Goal: Contribute content: Contribute content

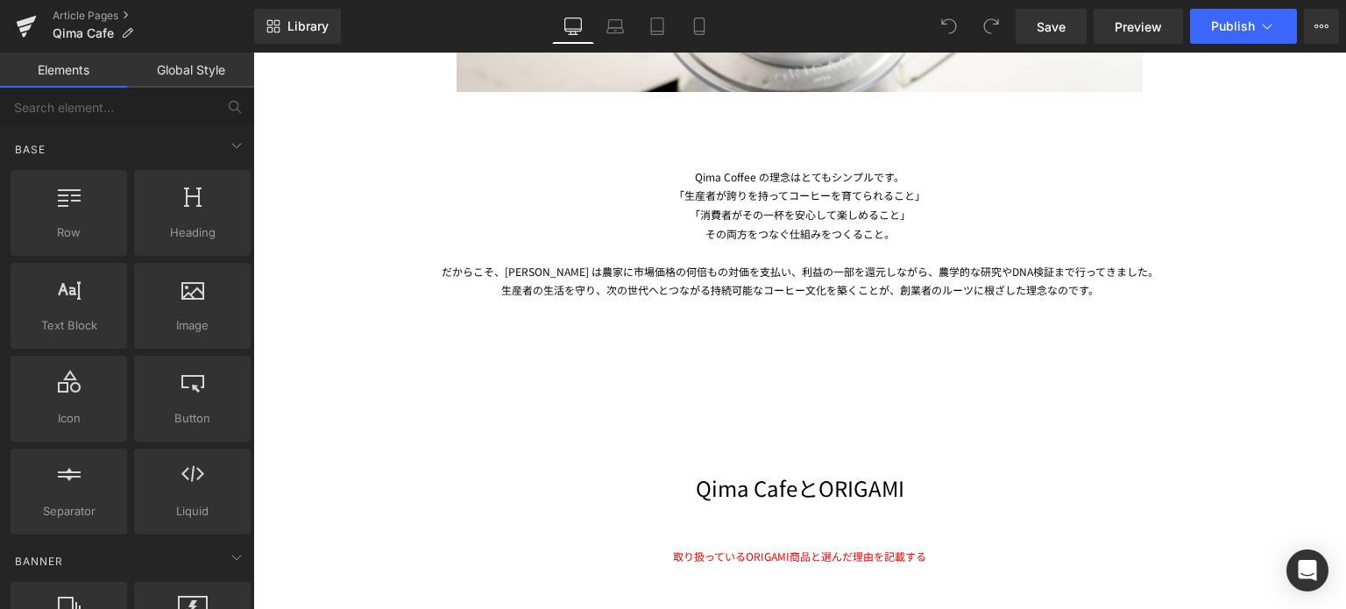
scroll to position [1990, 0]
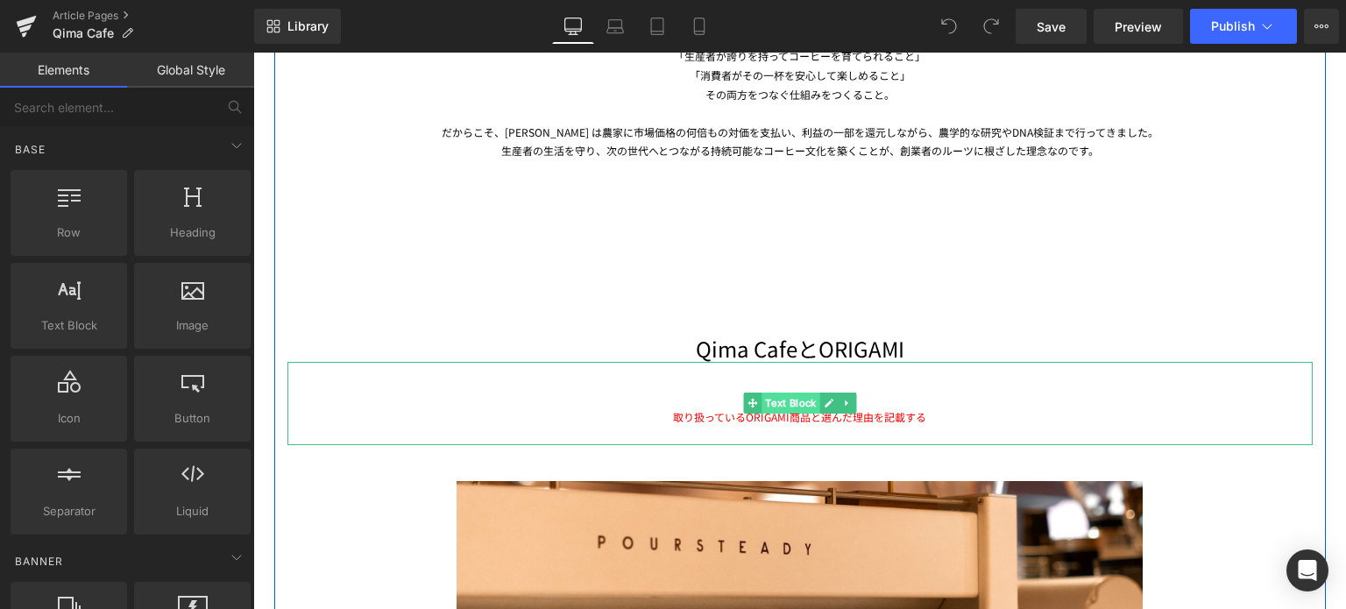
click at [803, 396] on span "Text Block" at bounding box center [790, 403] width 58 height 21
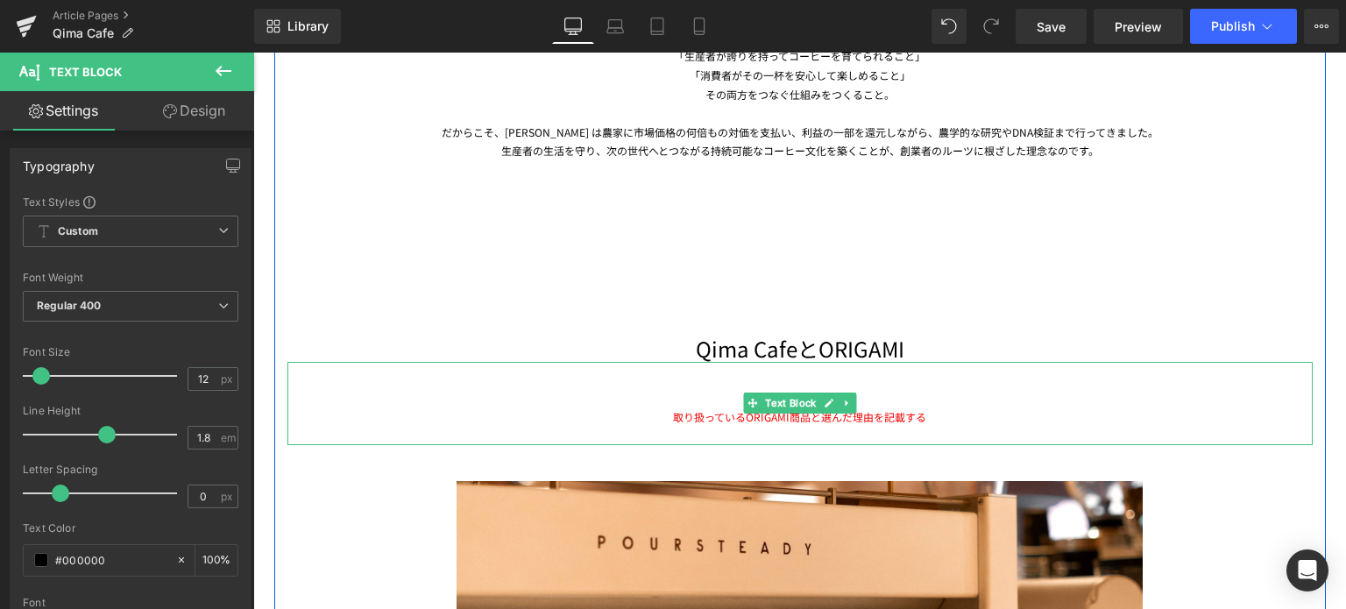
click at [903, 413] on span "取り扱っているORIGAMI商品と選んだ理由を記載する" at bounding box center [799, 416] width 253 height 15
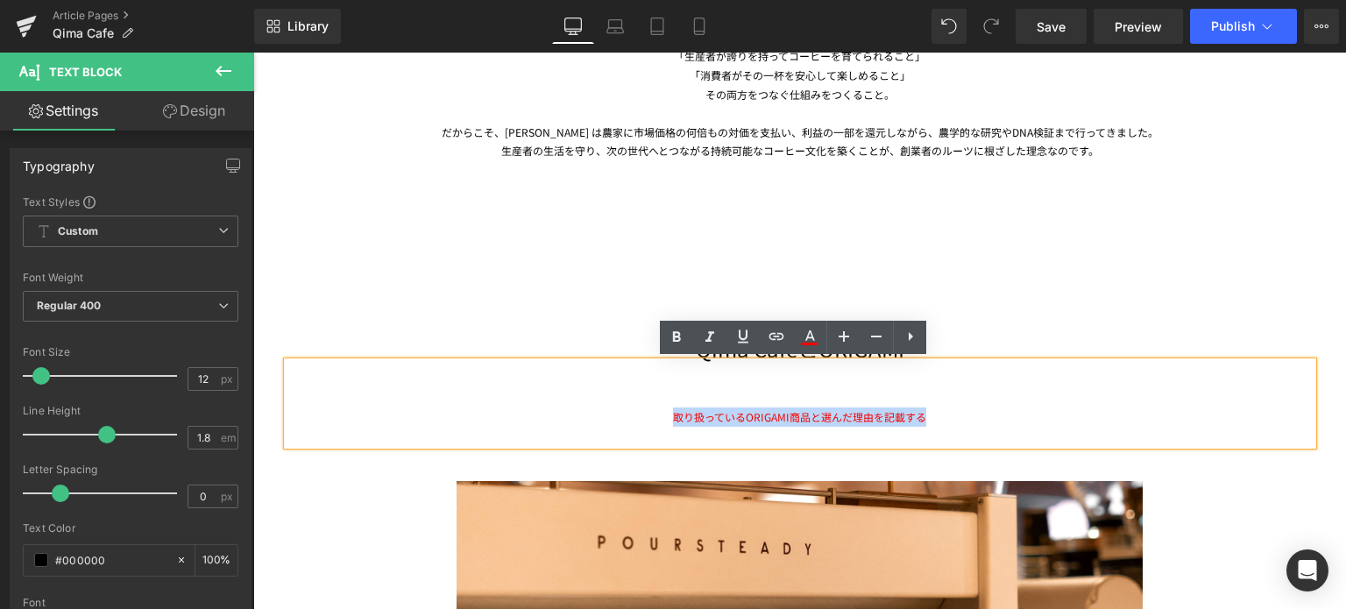
drag, startPoint x: 943, startPoint y: 418, endPoint x: 656, endPoint y: 407, distance: 286.7
click at [656, 407] on div "取り扱っているORIGAMI商品と選んだ理由を記載する" at bounding box center [799, 426] width 1025 height 38
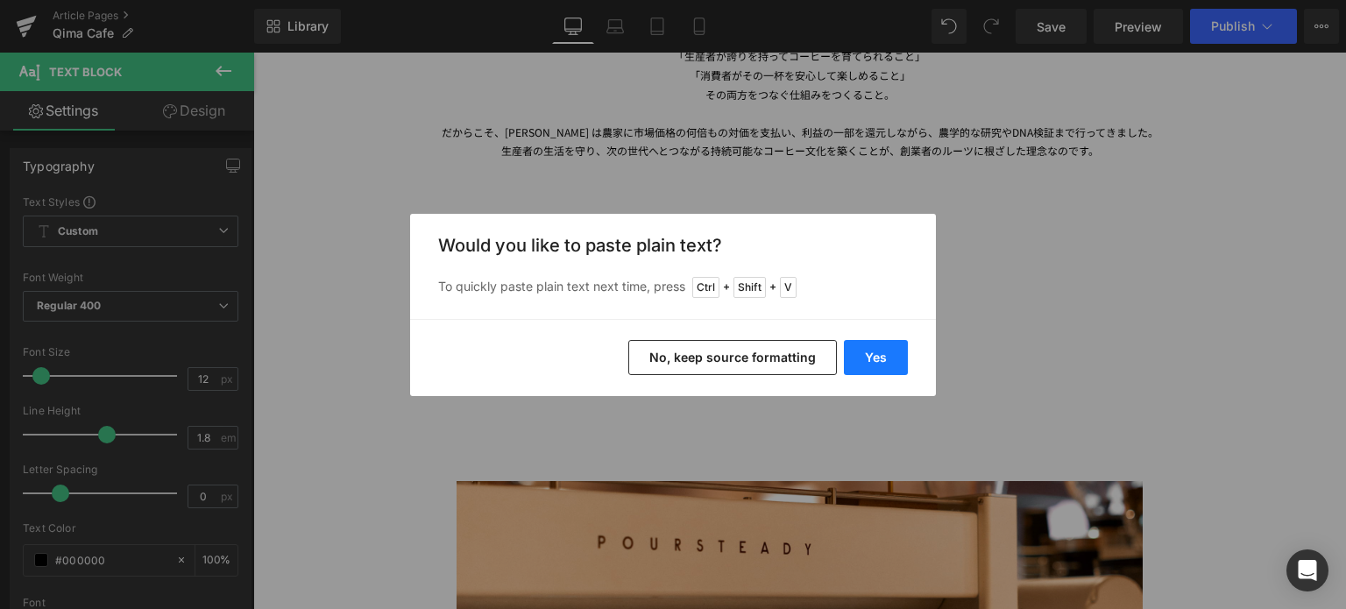
click at [868, 362] on button "Yes" at bounding box center [876, 357] width 64 height 35
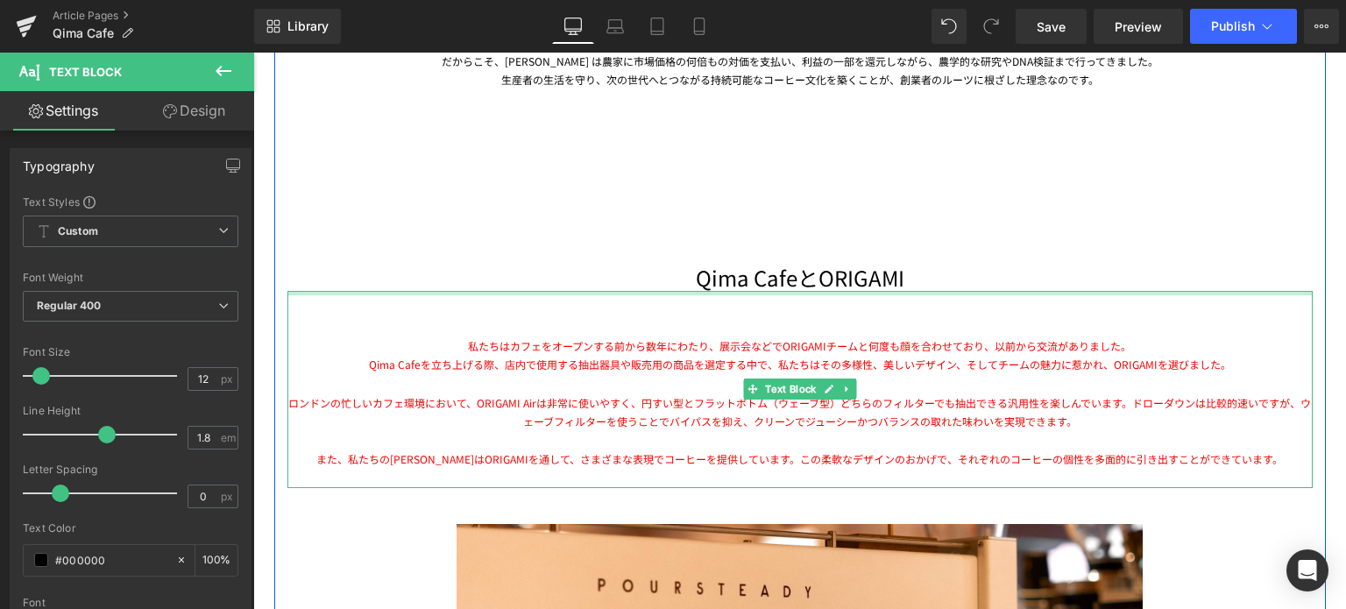
scroll to position [2063, 0]
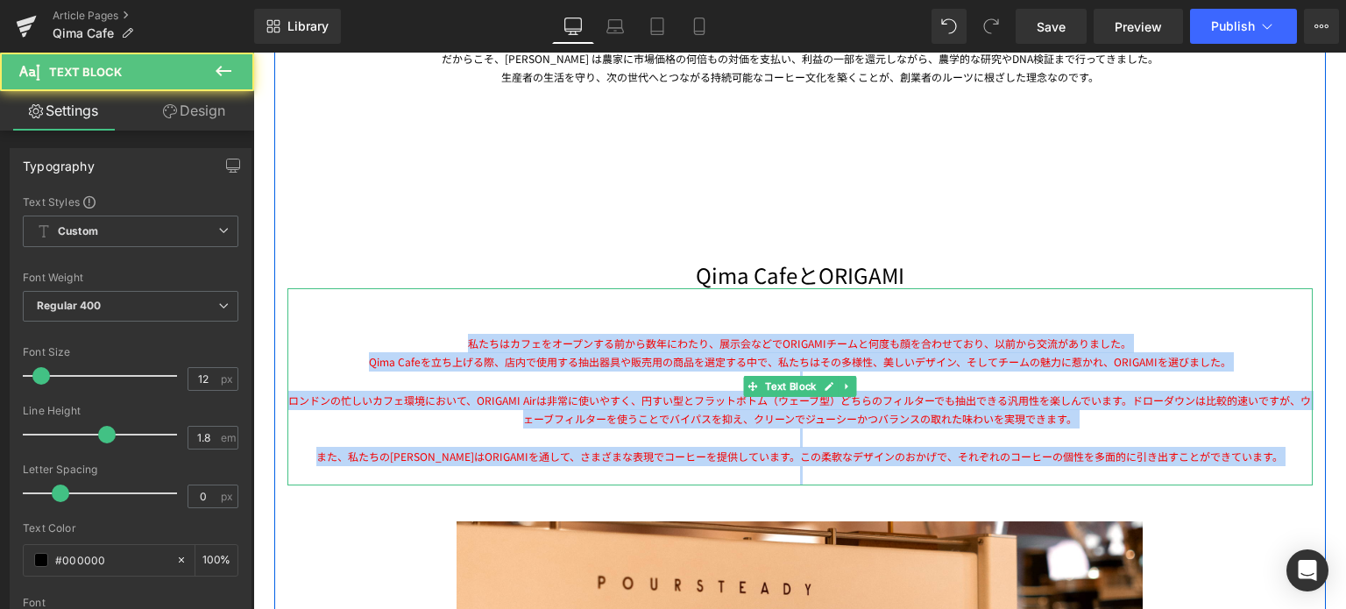
drag, startPoint x: 465, startPoint y: 339, endPoint x: 1345, endPoint y: 474, distance: 890.0
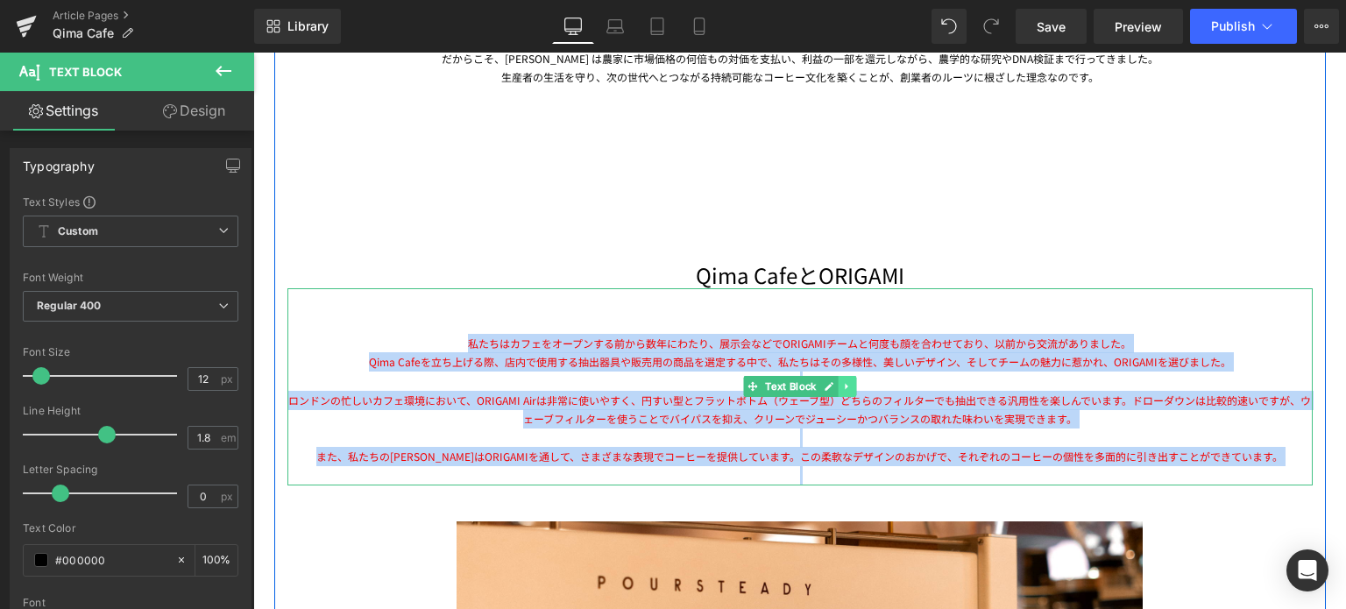
click at [842, 386] on icon at bounding box center [847, 386] width 10 height 11
click at [797, 387] on icon at bounding box center [801, 386] width 9 height 9
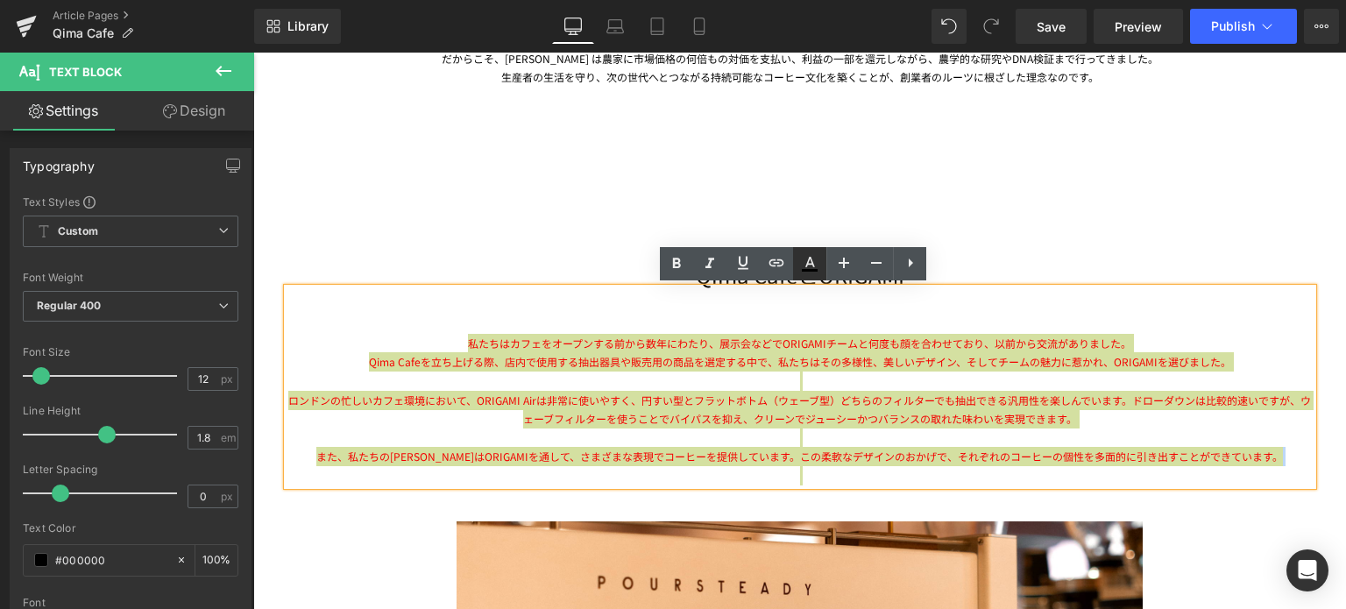
click at [810, 266] on icon at bounding box center [809, 263] width 21 height 21
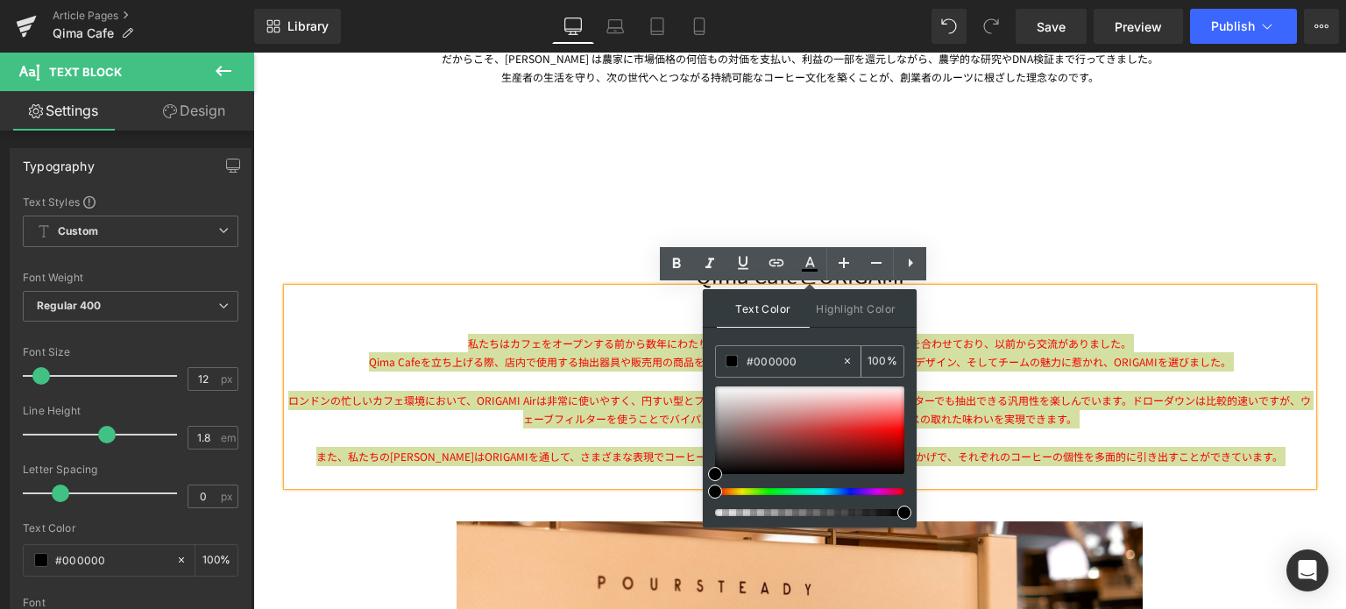
click at [729, 363] on span at bounding box center [731, 361] width 12 height 12
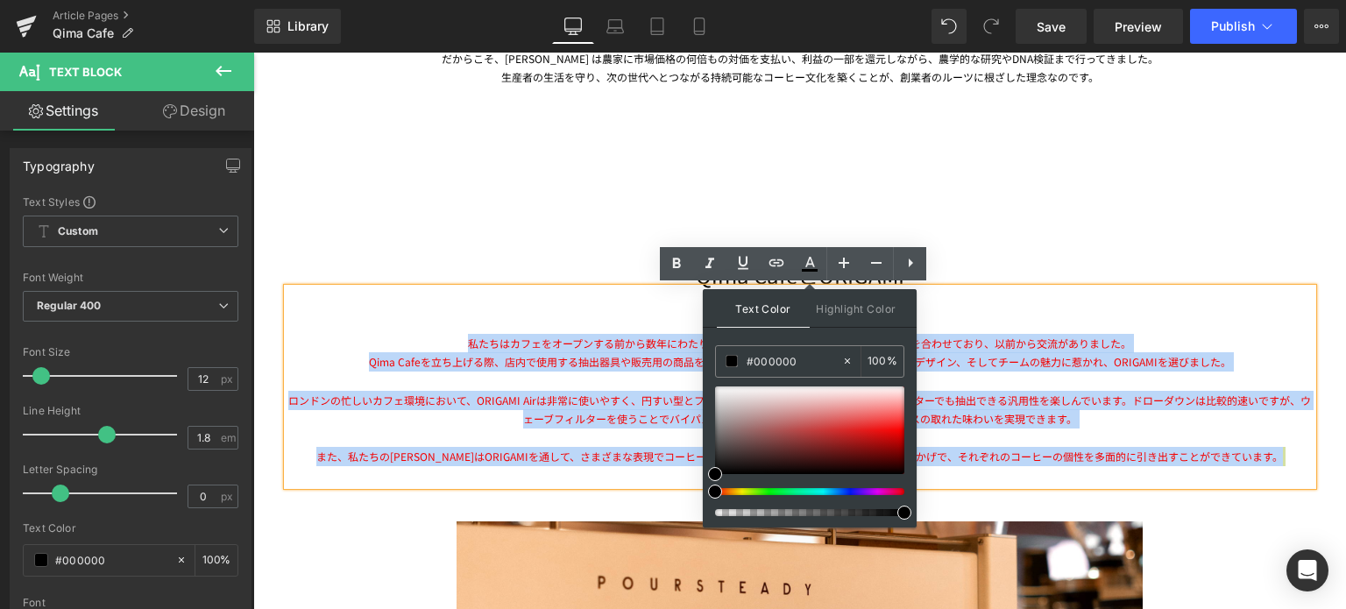
click at [606, 387] on div at bounding box center [799, 381] width 1025 height 19
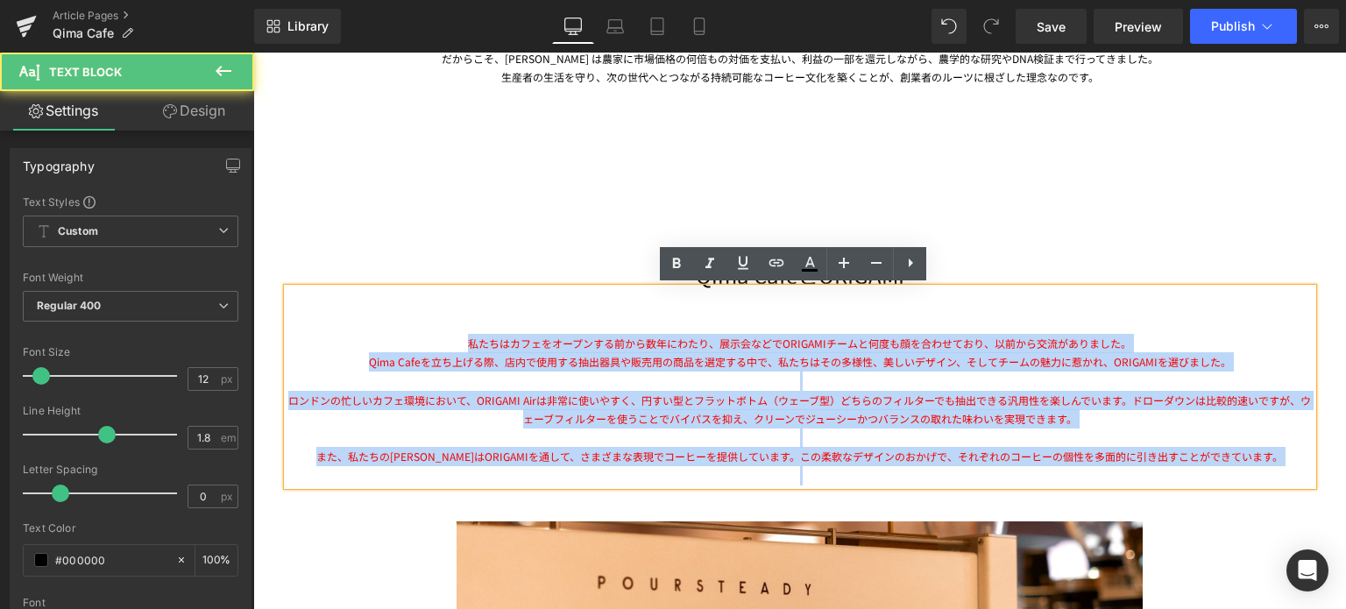
drag, startPoint x: 464, startPoint y: 340, endPoint x: 1345, endPoint y: 527, distance: 900.3
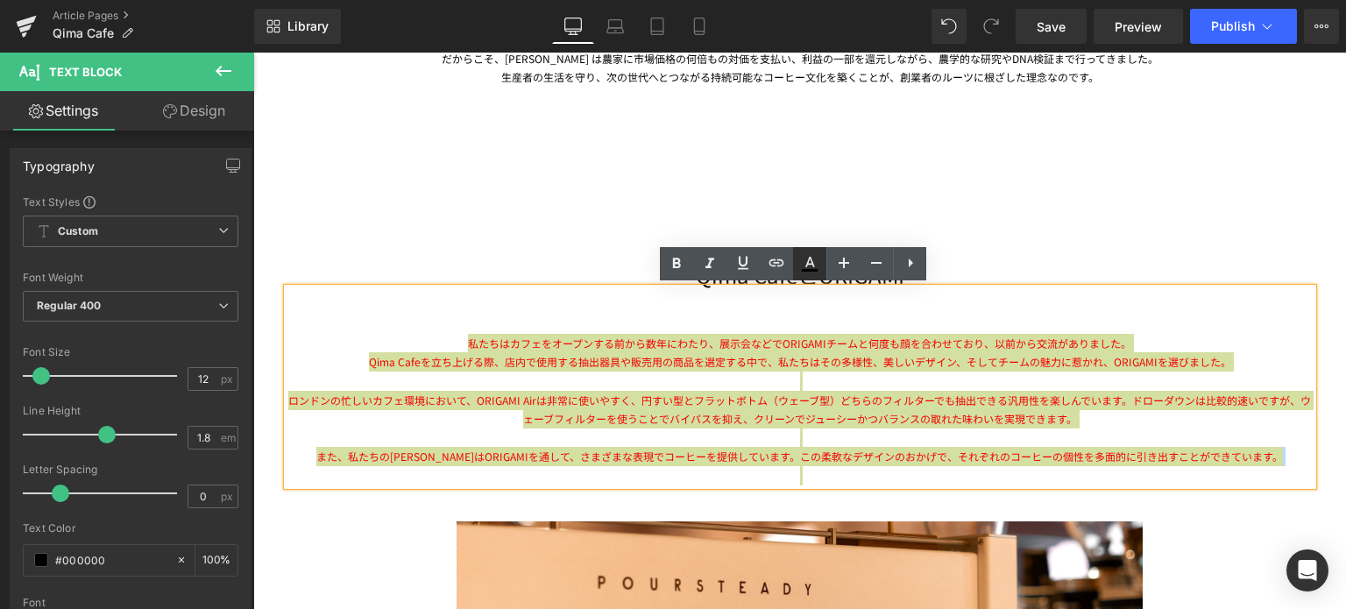
click at [810, 268] on icon at bounding box center [809, 263] width 21 height 21
type input "100"
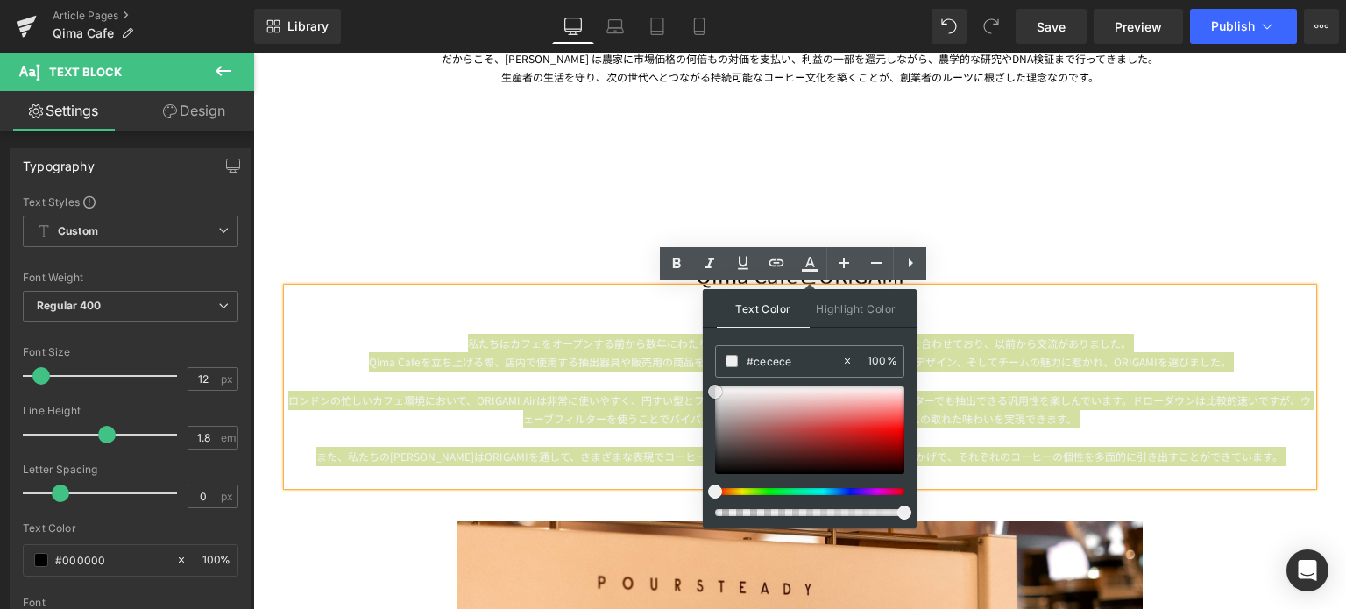
type input "#000000"
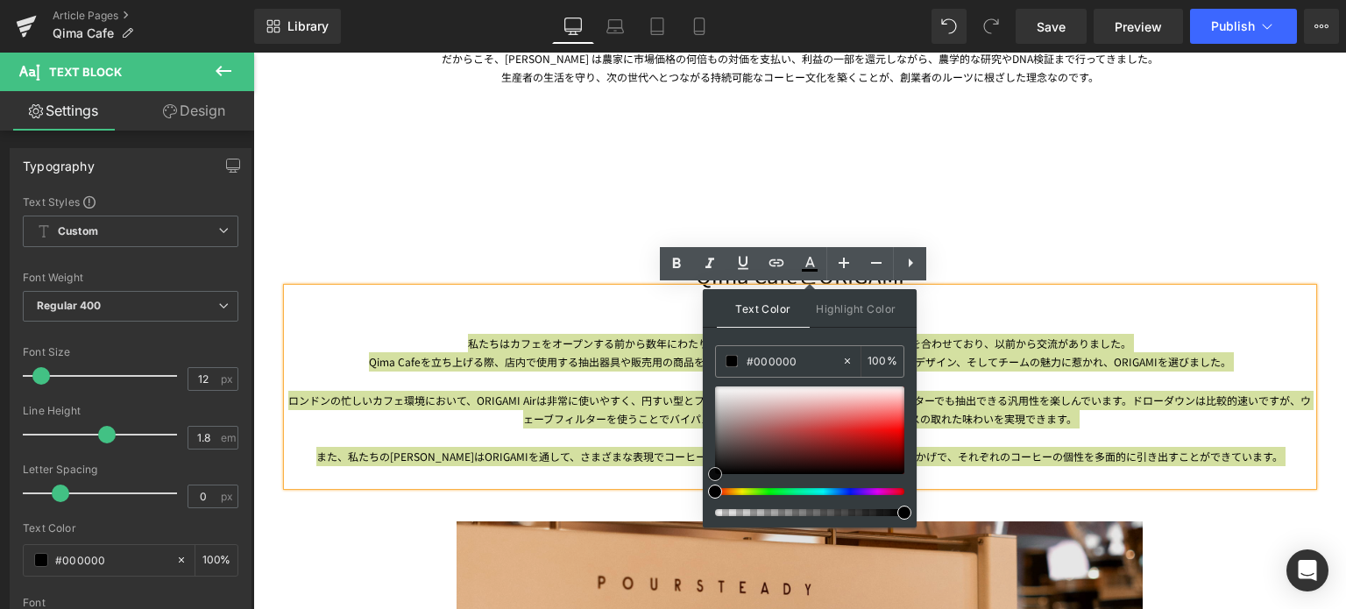
drag, startPoint x: 967, startPoint y: 520, endPoint x: 701, endPoint y: 564, distance: 270.1
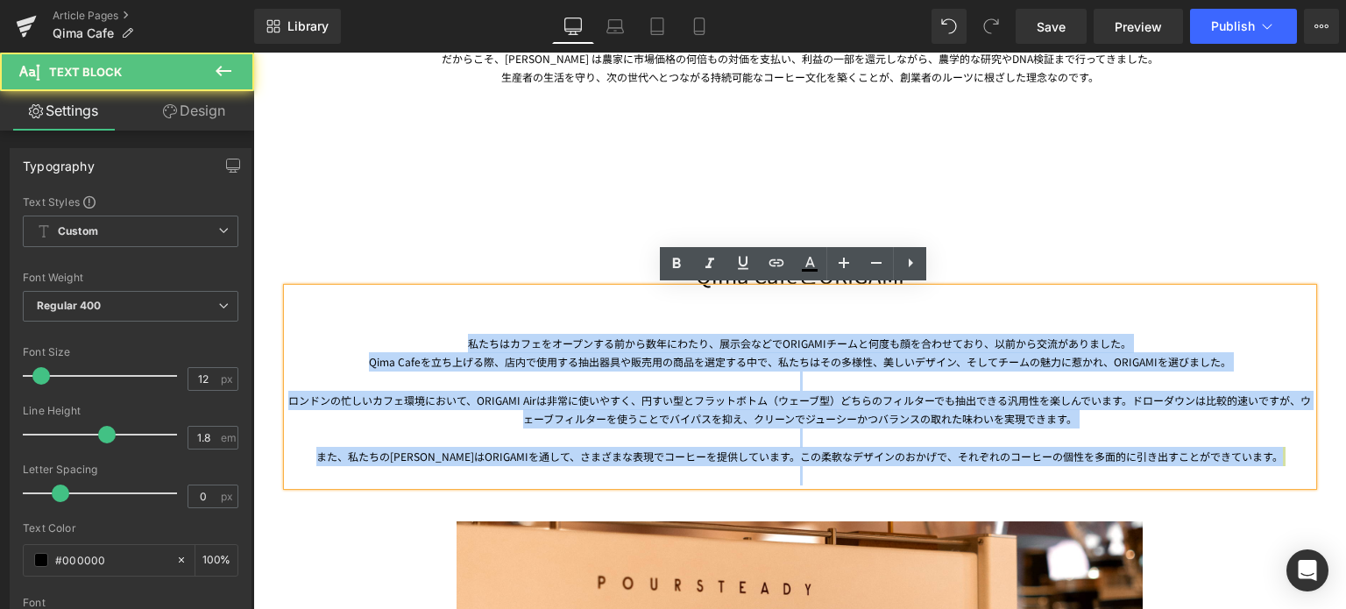
click at [649, 363] on div "Qima Cafeを立ち上げる際、店内で使用する抽出器具や販売用の商品を選定する中で、私たちはその多様性、美しいデザイン、そしてチームの魅力に惹かれ、ORIG…" at bounding box center [799, 361] width 1025 height 19
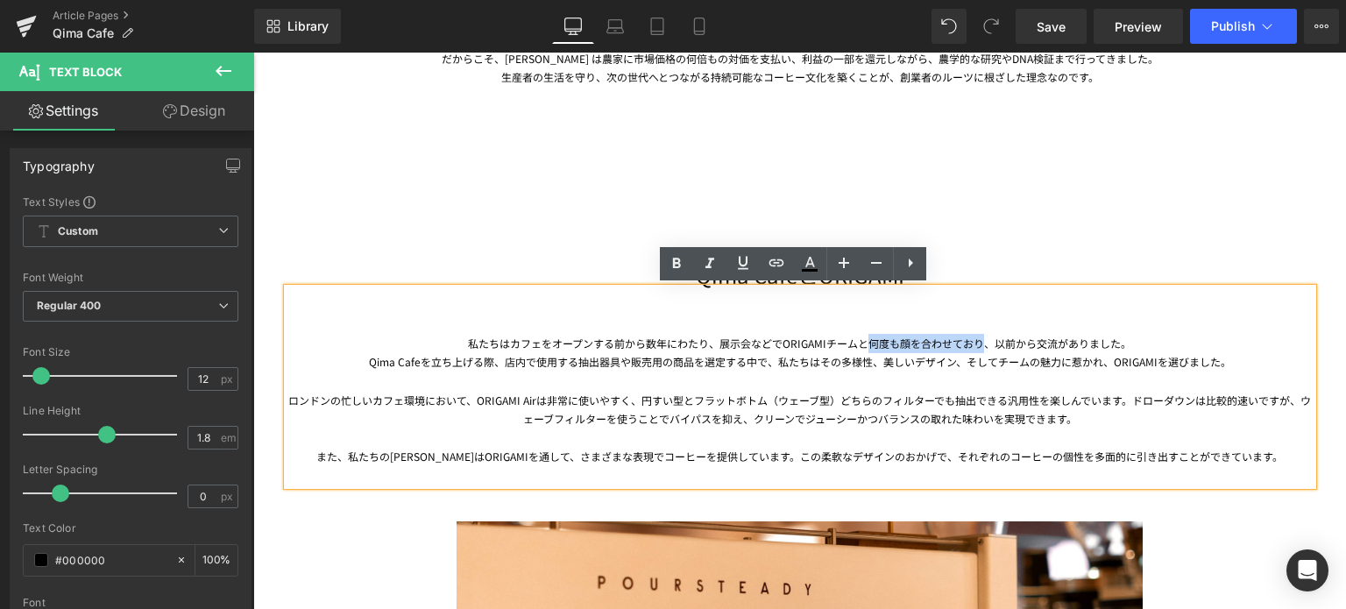
drag, startPoint x: 863, startPoint y: 343, endPoint x: 976, endPoint y: 337, distance: 113.2
click at [976, 337] on div "私たちはカフェをオープンする前から数年にわたり、展示会などでORIGAMIチームと何度も顔を合わせており、以前から交流がありました。" at bounding box center [799, 343] width 1025 height 19
drag, startPoint x: 713, startPoint y: 343, endPoint x: 774, endPoint y: 343, distance: 60.5
click at [774, 343] on div "私たちはカフェをオープンする前から数年にわたり、展示会などでORIGAMIチームと何度も顔を合わせており、以前から交流がありました。" at bounding box center [799, 343] width 1025 height 19
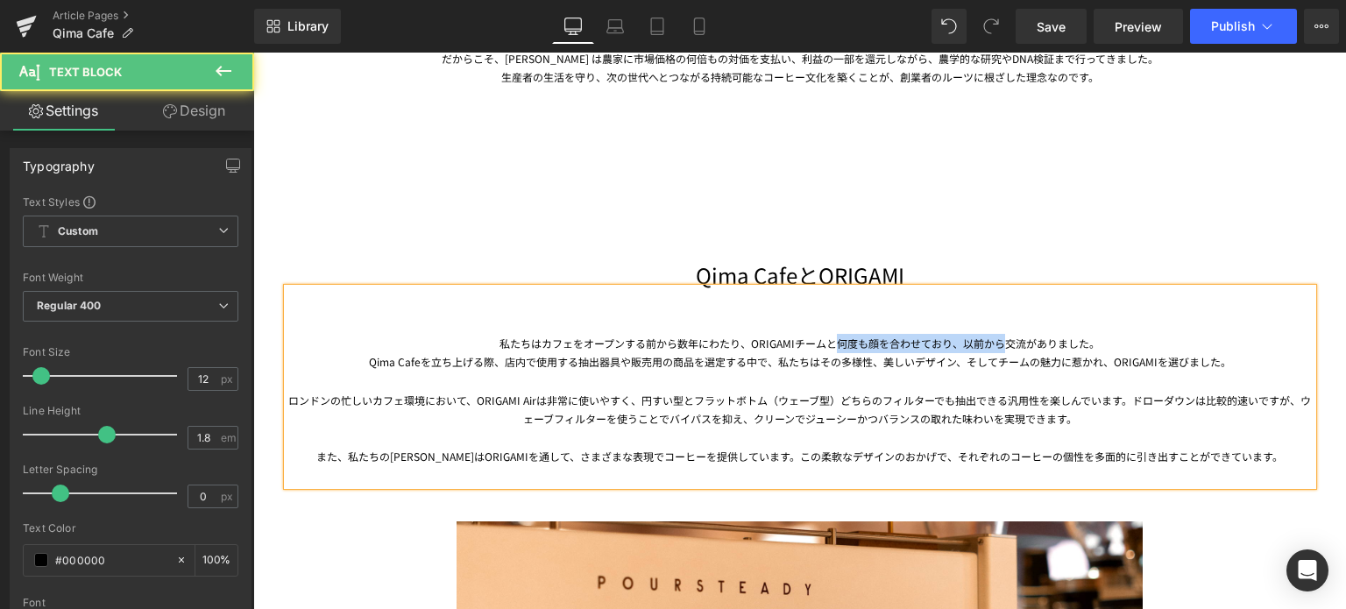
drag, startPoint x: 831, startPoint y: 343, endPoint x: 1001, endPoint y: 346, distance: 170.9
click at [1001, 346] on div "私たちはカフェをオープンする前から数年にわたり、ORIGAMIチームと何度も顔を合わせており、以前から交流がありました。" at bounding box center [799, 343] width 1025 height 19
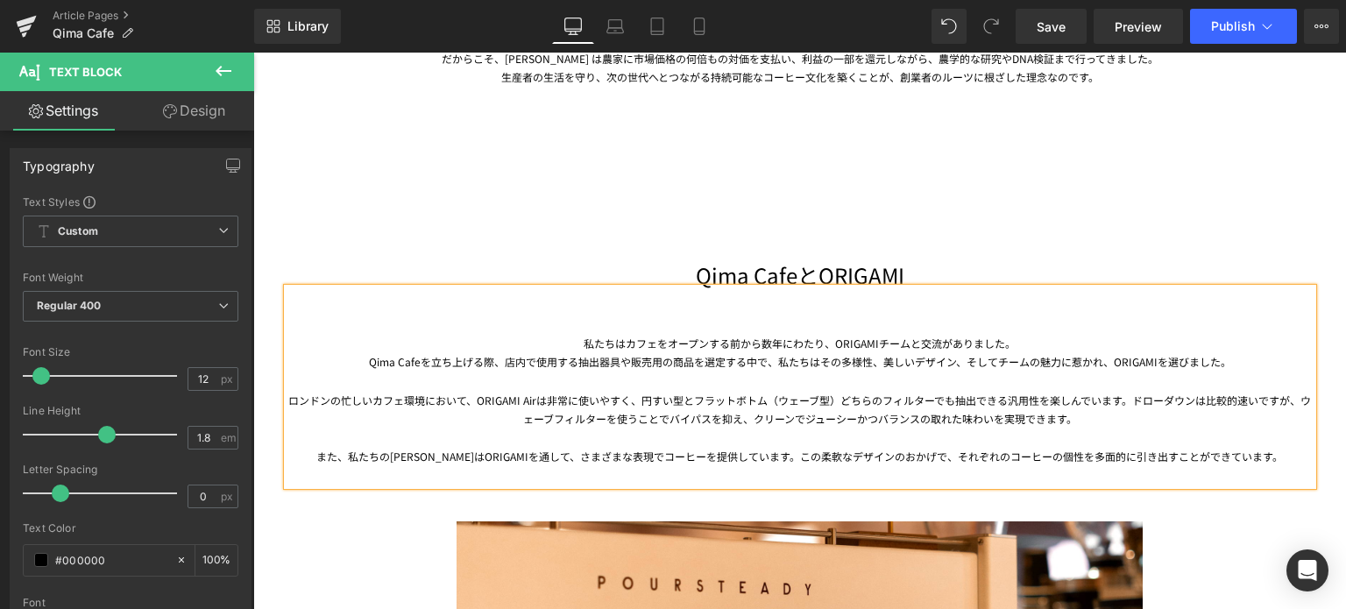
click at [980, 385] on div at bounding box center [799, 381] width 1025 height 19
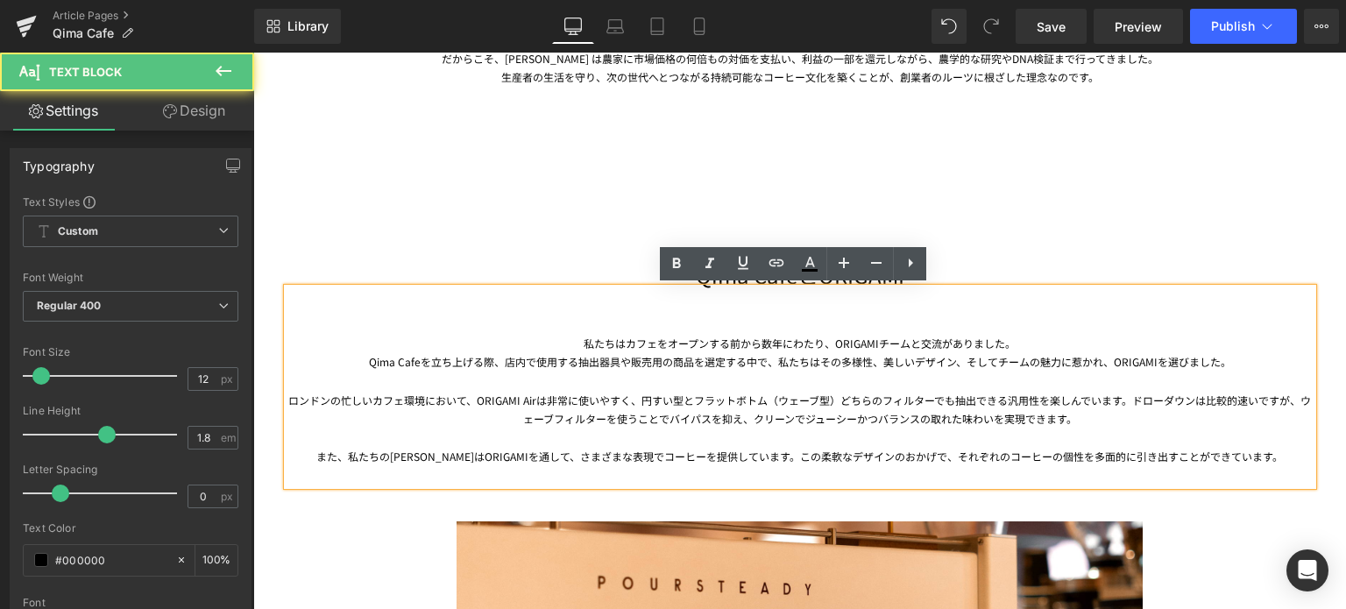
click at [775, 360] on div "Qima Cafeを立ち上げる際、店内で使用する抽出器具や販売用の商品を選定する中で、私たちはその多様性、美しいデザイン、そしてチームの魅力に惹かれ、ORIG…" at bounding box center [799, 361] width 1025 height 19
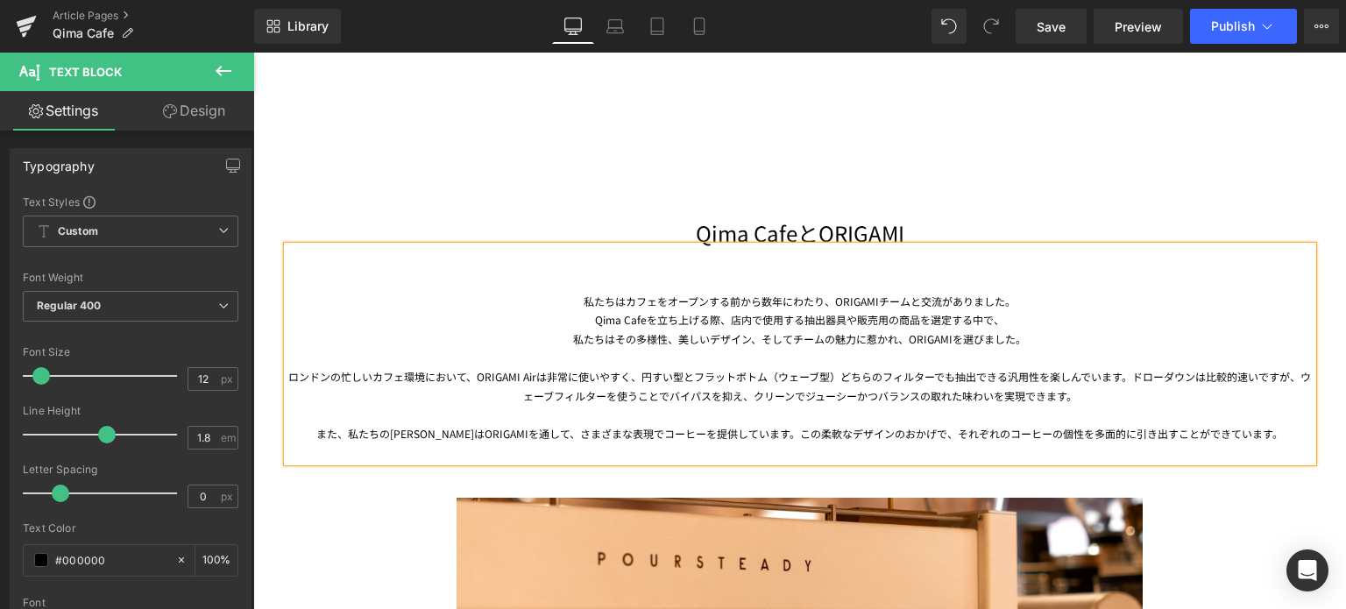
scroll to position [2110, 0]
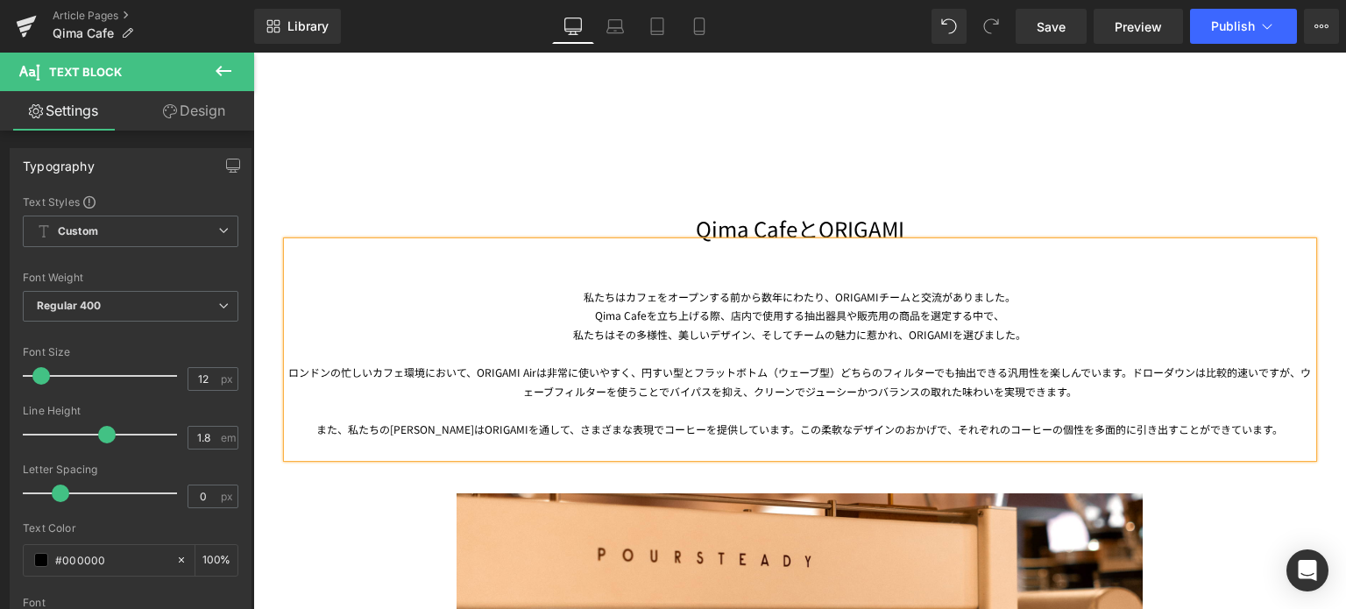
click at [634, 372] on div "ロンドンの忙しいカフェ環境において、ORIGAMI Airは非常に使いやすく、円すい型とフラットボトム（ウェーブ型）どちらのフィルターでも抽出できる汎用性を楽…" at bounding box center [799, 382] width 1025 height 38
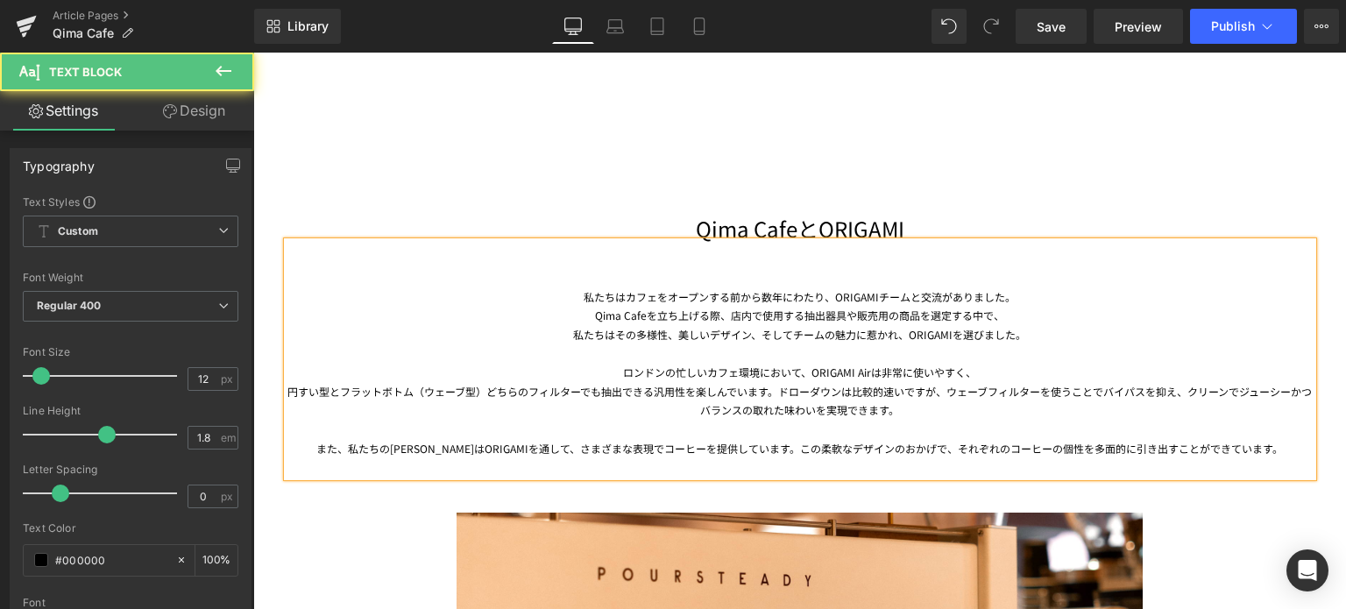
click at [773, 388] on div "円すい型とフラットボトム（ウェーブ型）どちらのフィルターでも抽出できる汎用性を楽しんでいます。ドローダウンは比較的速いですが、ウェーブフィルターを使うことでバ…" at bounding box center [799, 401] width 1025 height 38
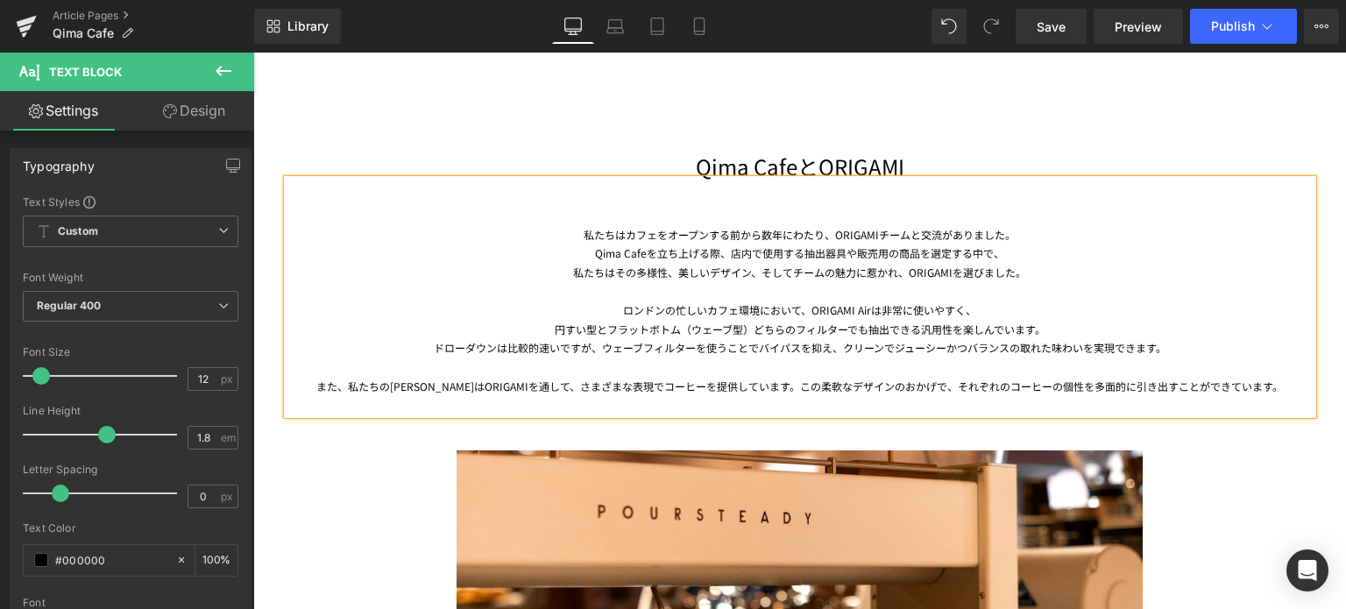
scroll to position [2173, 0]
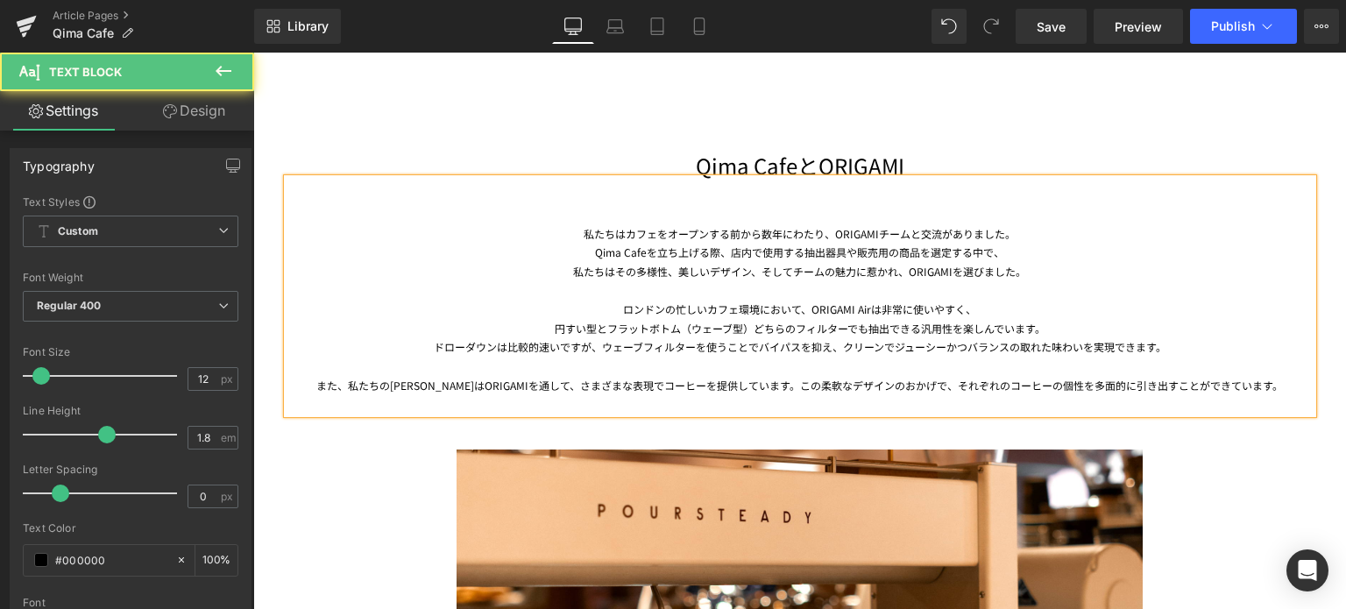
click at [751, 311] on div "ロンドンの忙しいカフェ環境において、ORIGAMI Airは非常に使いやすく、" at bounding box center [799, 309] width 1025 height 19
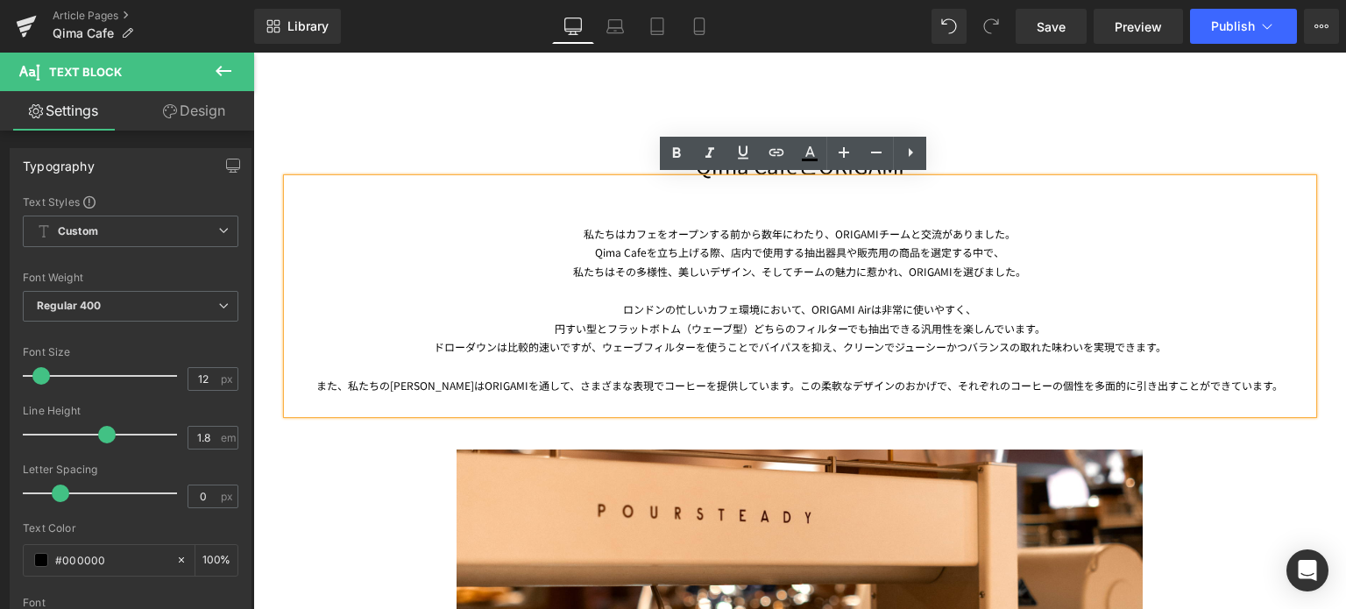
click at [488, 346] on div "ドローダウンは比較的速いですが、ウェーブフィルターを使うことでバイパスを抑え、クリーンでジューシーかつバランスの取れた味わいを実現できます。" at bounding box center [799, 346] width 1025 height 19
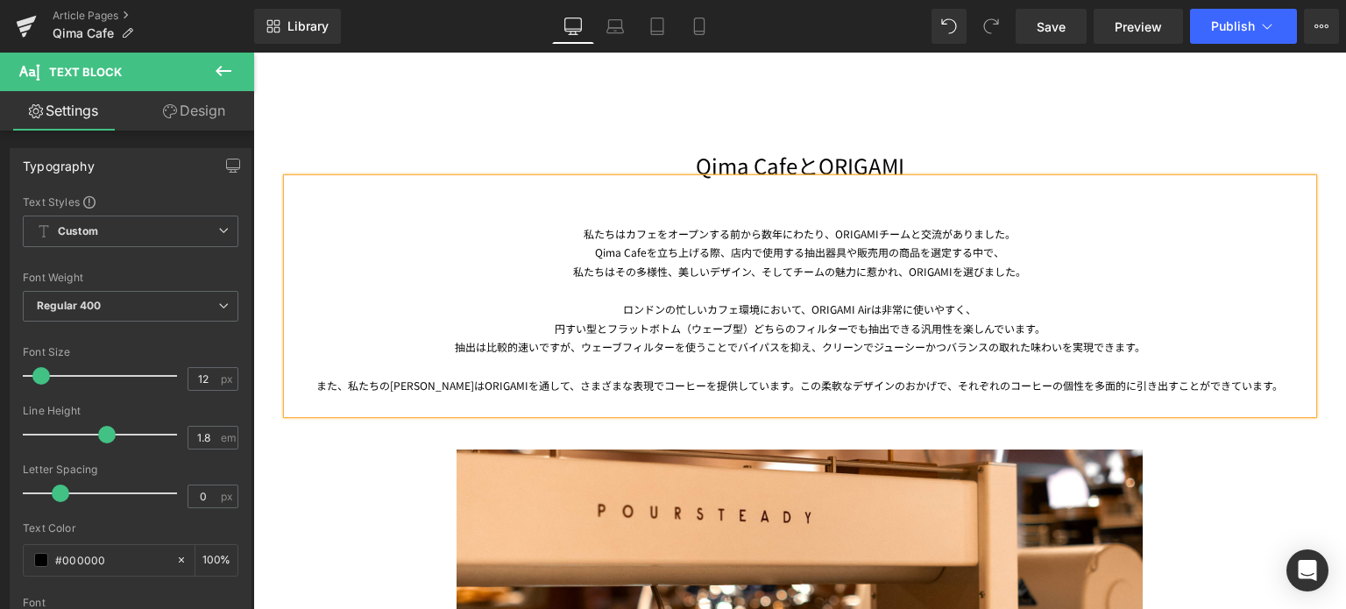
scroll to position [2189, 0]
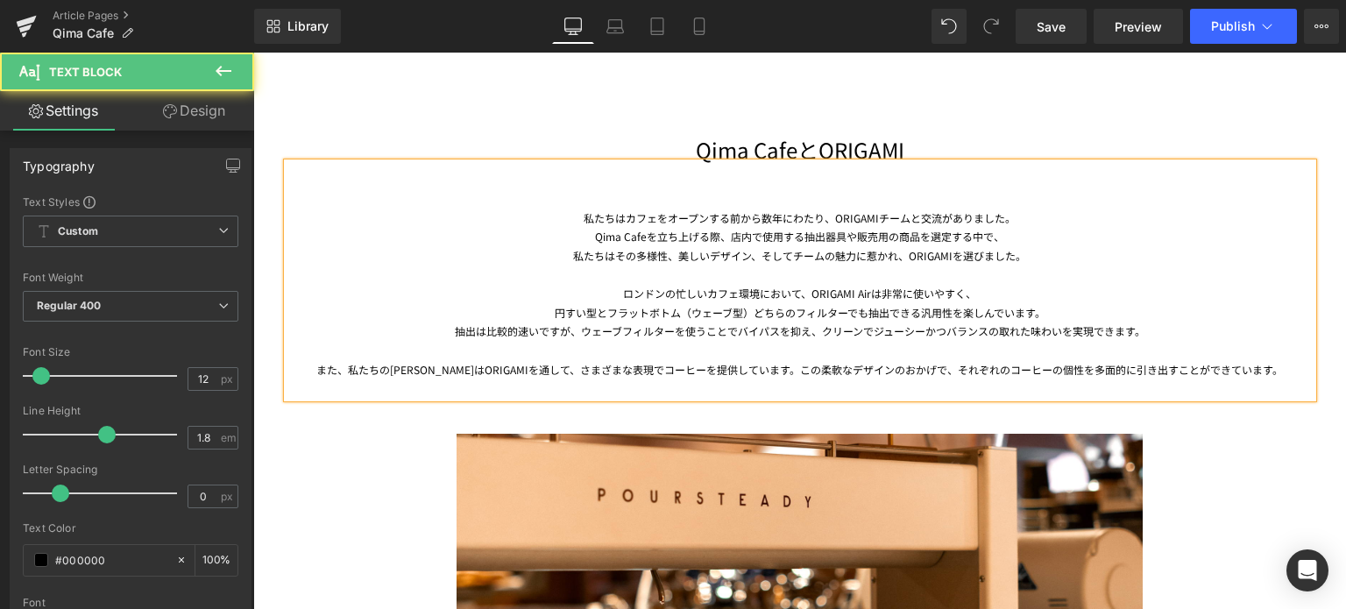
click at [772, 370] on div "また、私たちのバリスタはORIGAMIを通して、さまざまな表現でコーヒーを提供しています。この柔軟なデザインのおかげで、それぞれのコーヒーの個性を多面的に引き…" at bounding box center [799, 379] width 1025 height 38
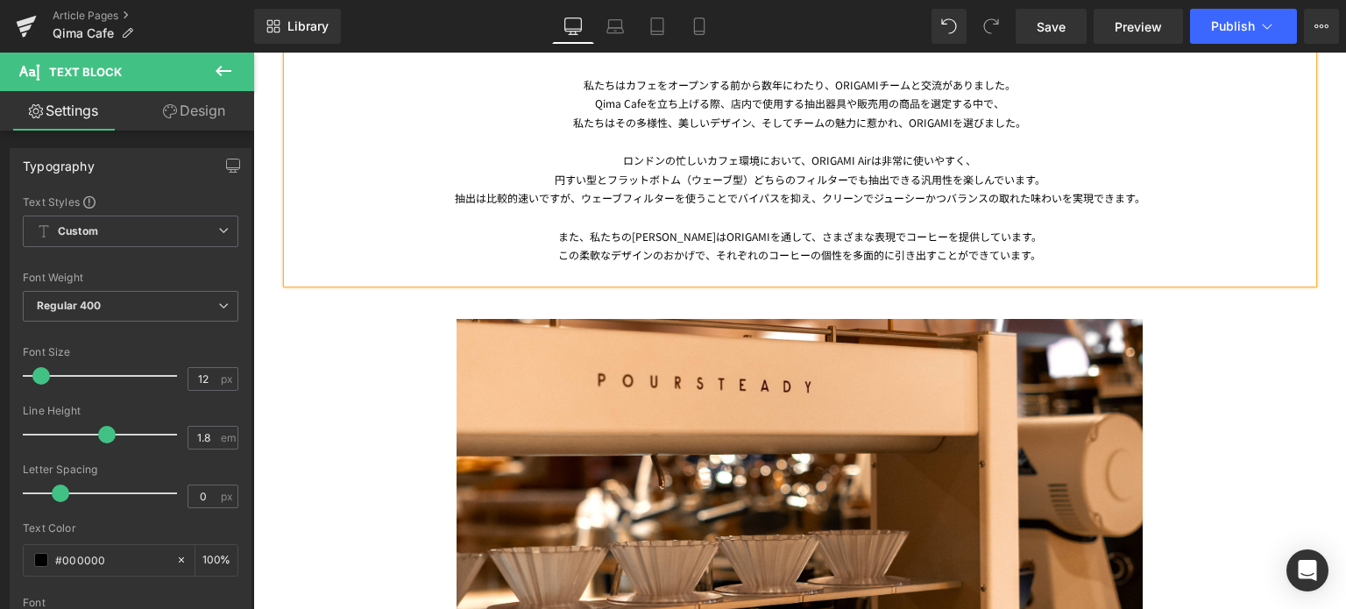
scroll to position [2317, 0]
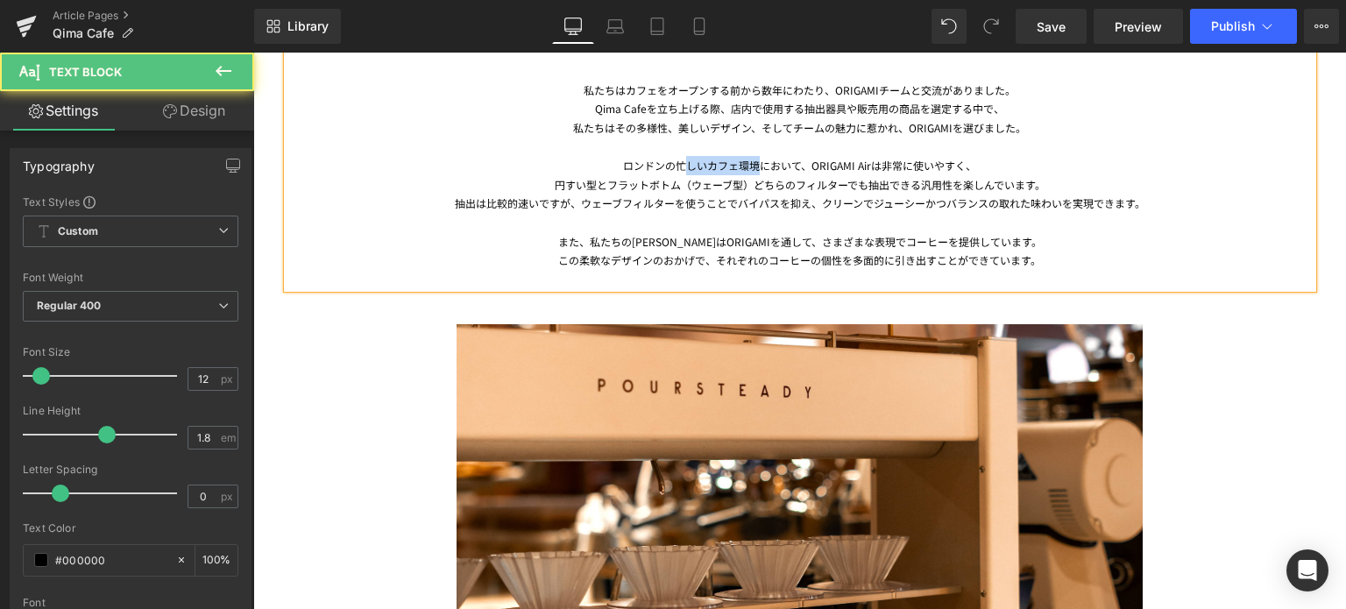
drag, startPoint x: 754, startPoint y: 164, endPoint x: 676, endPoint y: 166, distance: 78.0
click at [676, 166] on div "ロンドンの忙しいカフェ環境において、ORIGAMI Airは非常に使いやすく、" at bounding box center [799, 165] width 1025 height 19
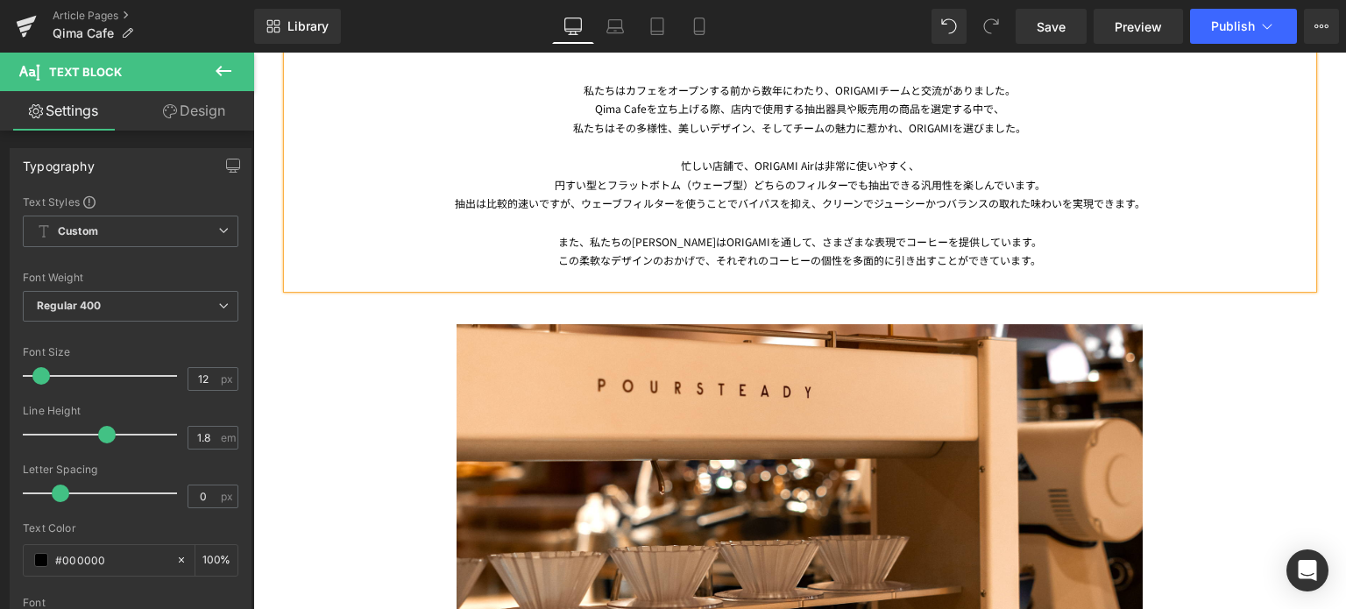
click at [754, 169] on div "忙しい店舗で、ORIGAMI Airは非常に使いやすく、" at bounding box center [799, 165] width 1025 height 19
click at [1054, 37] on link "Save" at bounding box center [1051, 26] width 71 height 35
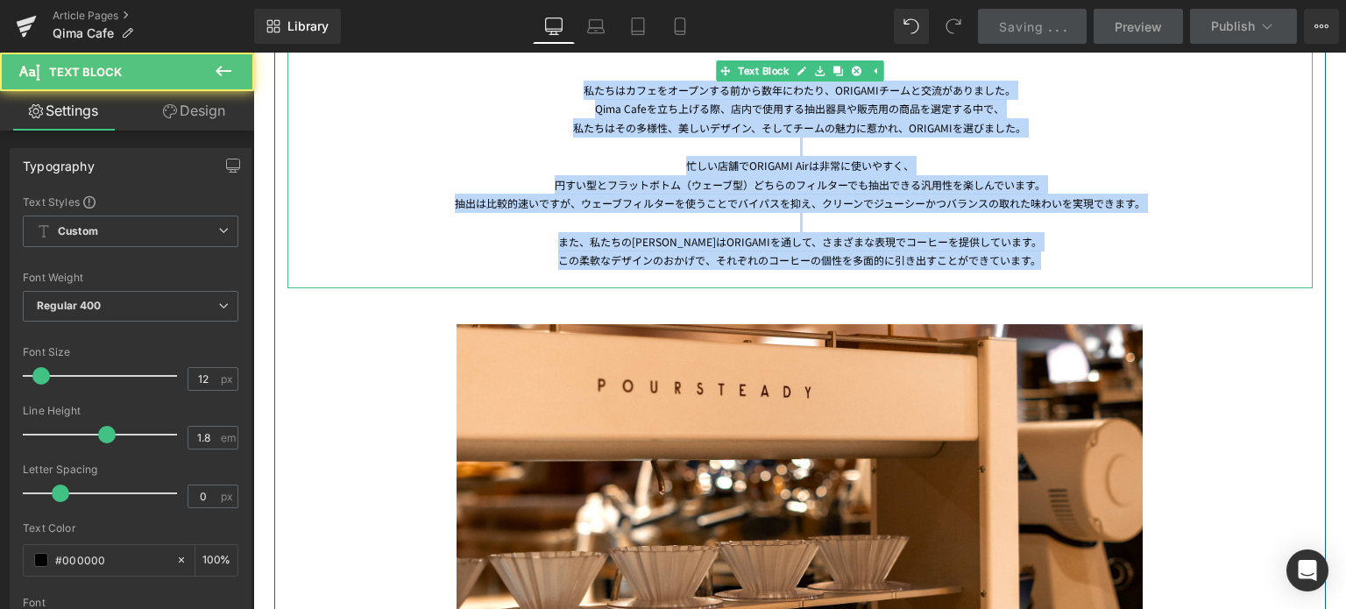
drag, startPoint x: 576, startPoint y: 88, endPoint x: 1079, endPoint y: 265, distance: 533.2
click at [1079, 265] on div "私たちはカフェをオープンする前から数年にわたり、ORIGAMIチームと交流がありました。 Qima Cafeを立ち上げる際、店内で使用する抽出器具や販売用の商…" at bounding box center [799, 185] width 1025 height 209
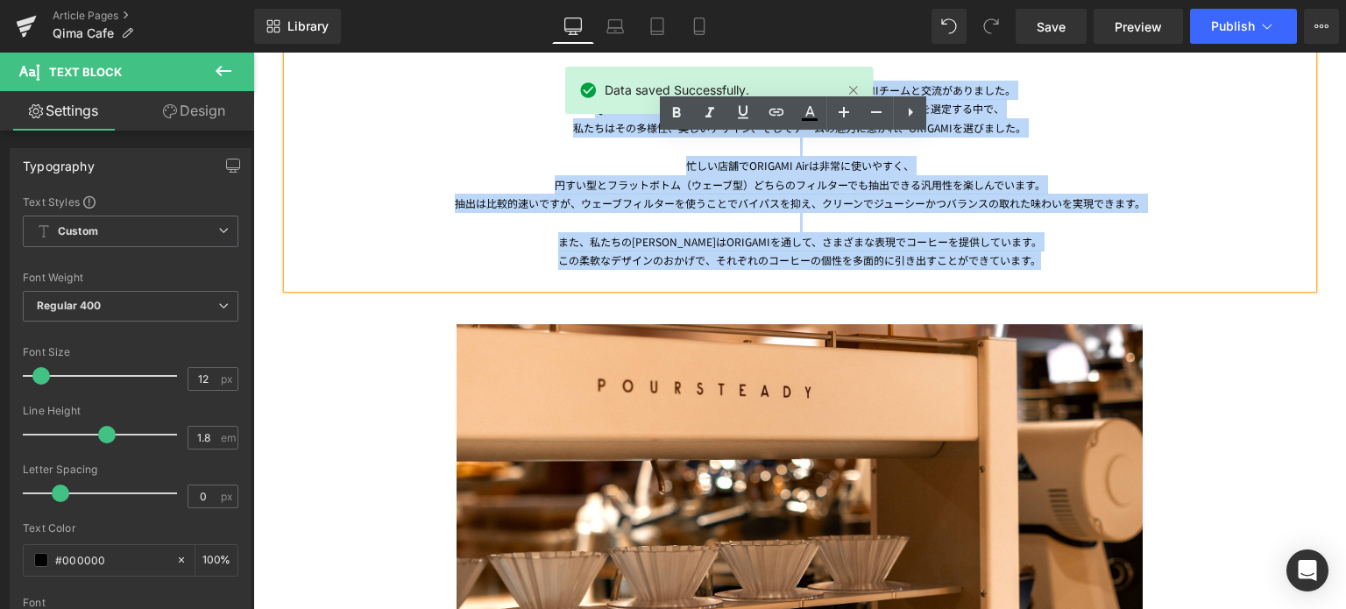
copy div "私たちはカフェをオープンする前から数年にわたり、ORIGAMIチームと交流がありました。 Qima Cafeを立ち上げる際、店内で使用する抽出器具や販売用の商…"
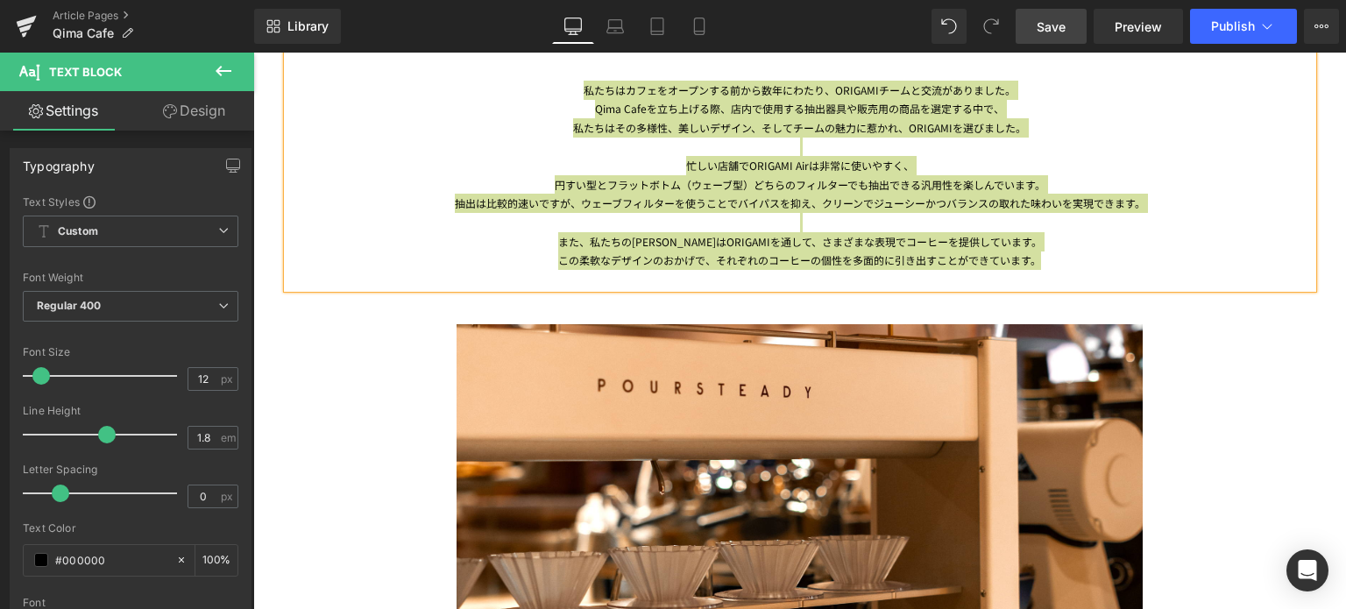
click at [1037, 22] on link "Save" at bounding box center [1051, 26] width 71 height 35
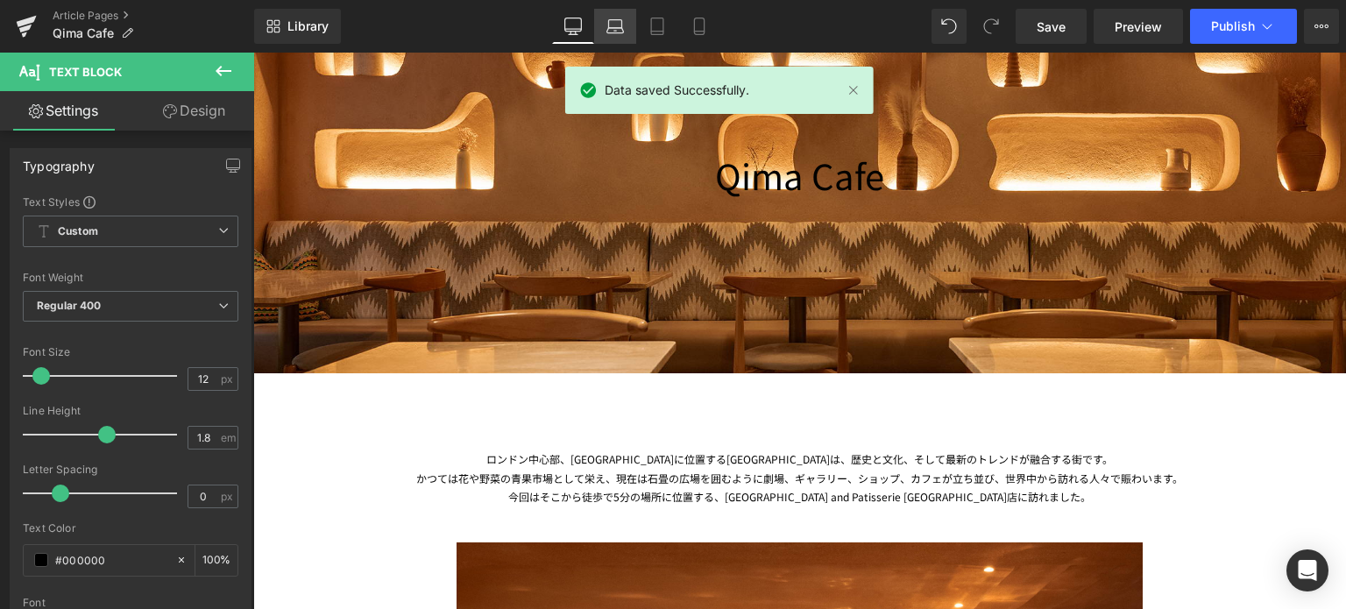
click at [613, 31] on icon at bounding box center [615, 27] width 18 height 18
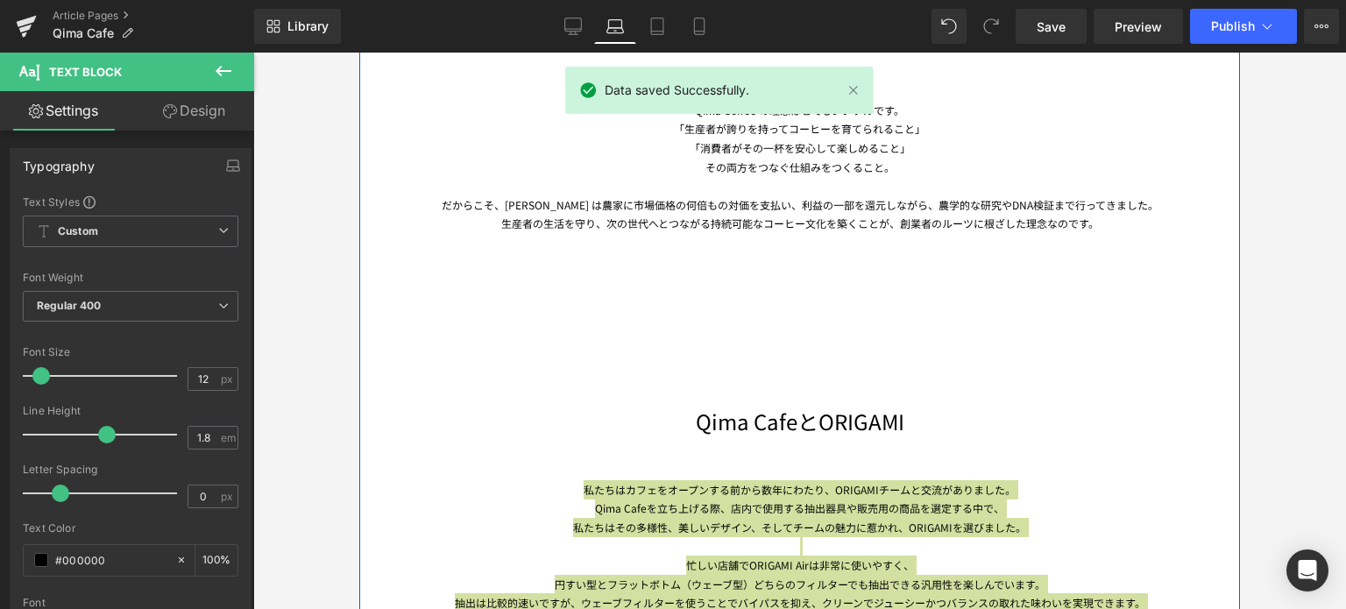
scroll to position [1746, 0]
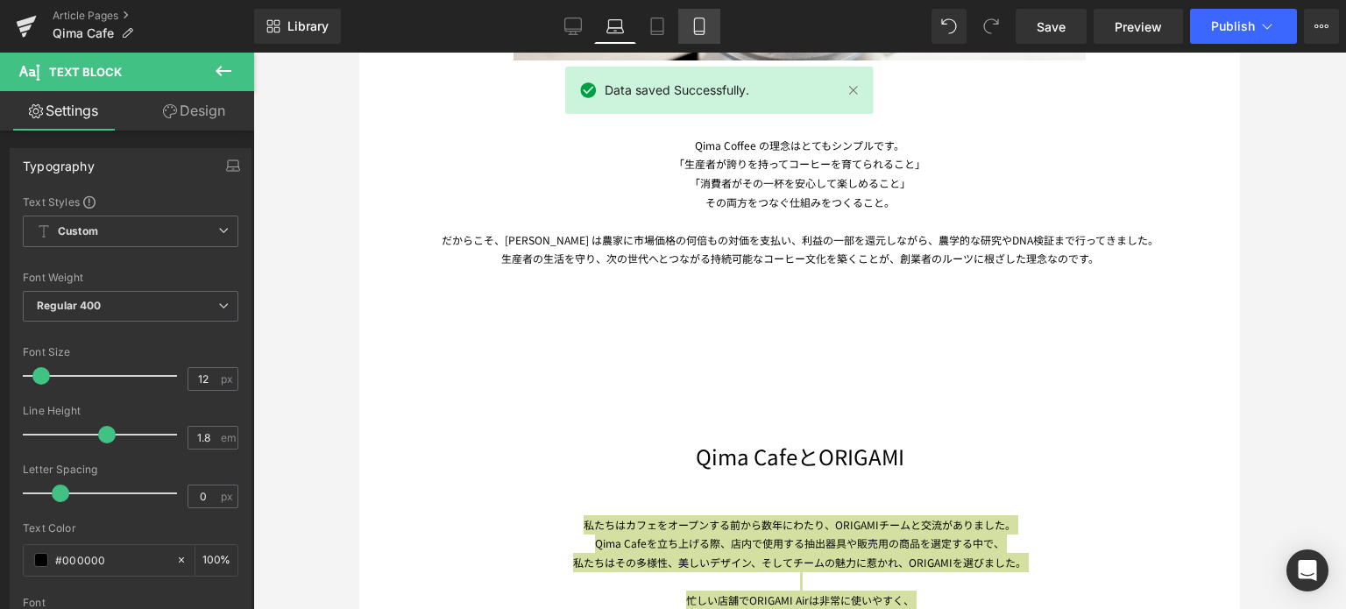
click at [699, 32] on icon at bounding box center [699, 27] width 18 height 18
type input "100"
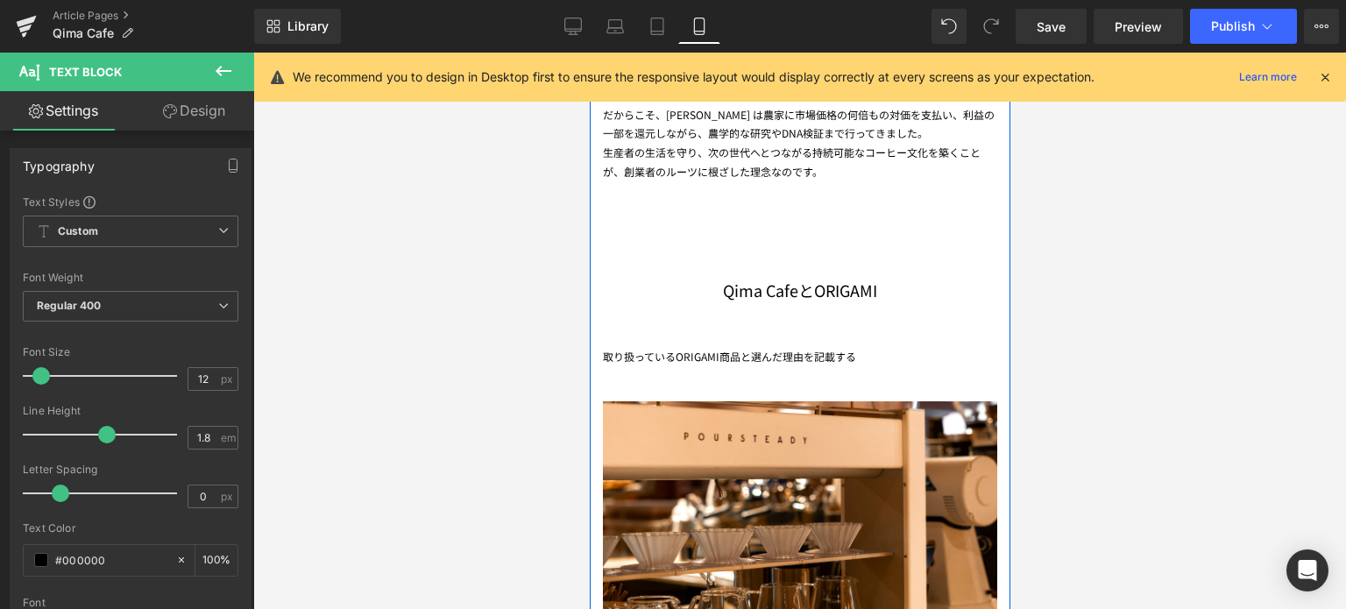
scroll to position [1698, 0]
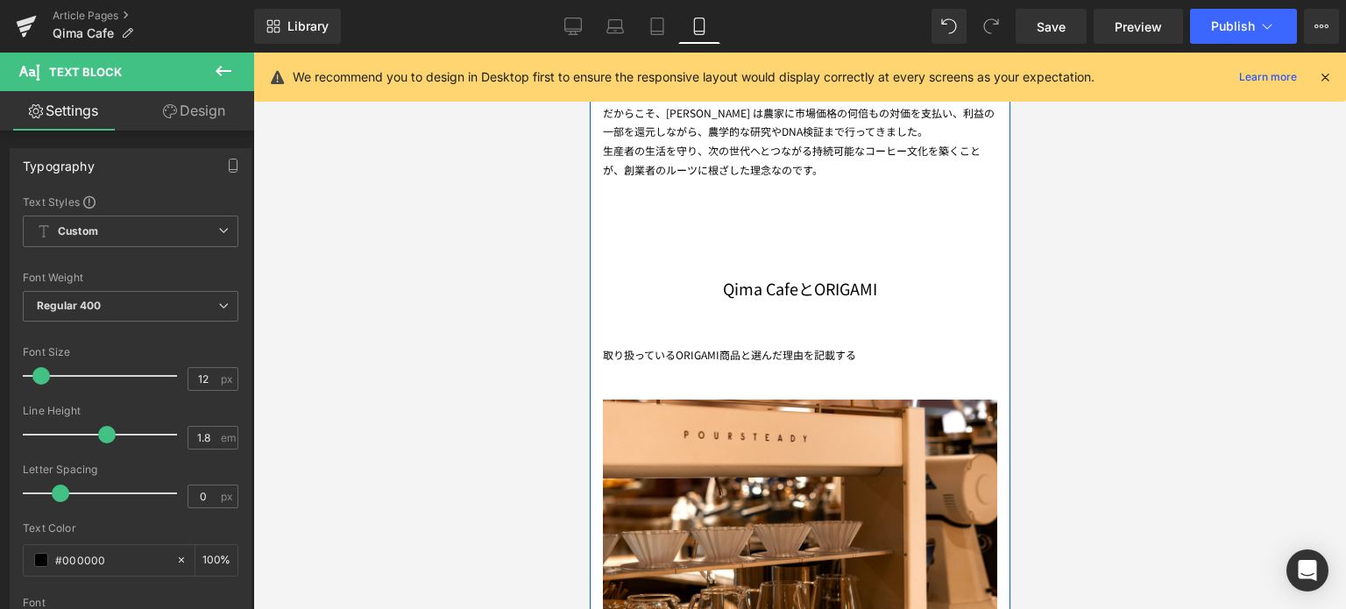
click at [841, 352] on div "取り扱っているORIGAMI商品と選んだ理由を記載する" at bounding box center [799, 354] width 394 height 19
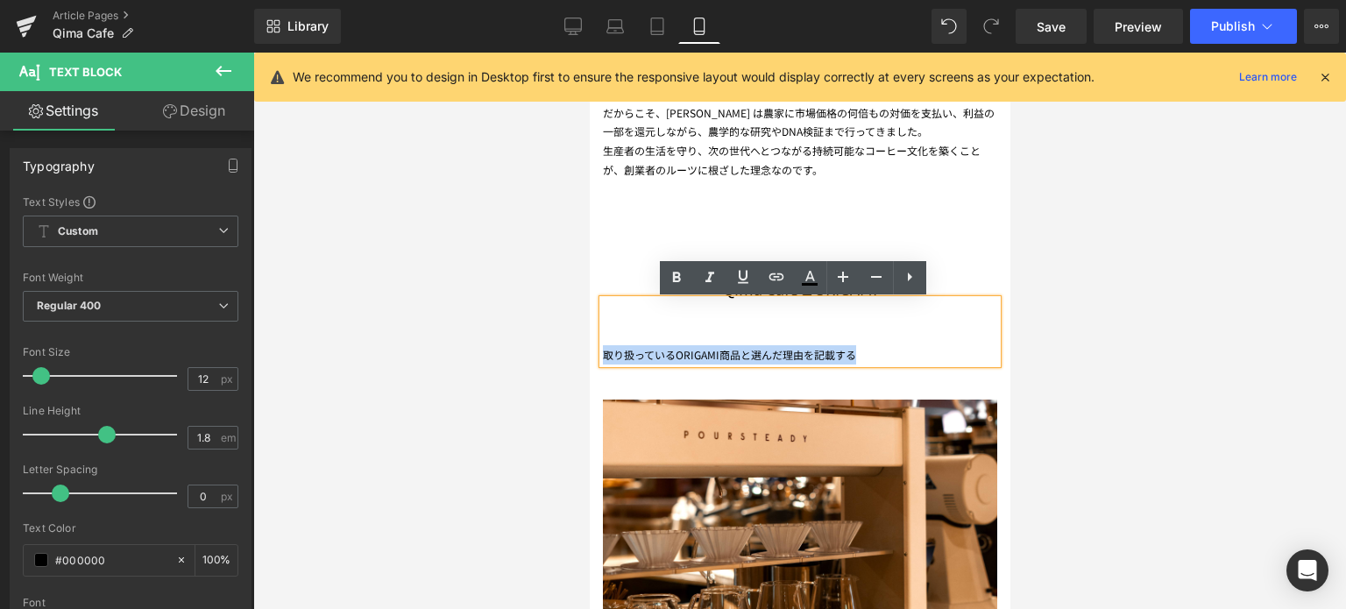
drag, startPoint x: 861, startPoint y: 356, endPoint x: 576, endPoint y: 343, distance: 285.9
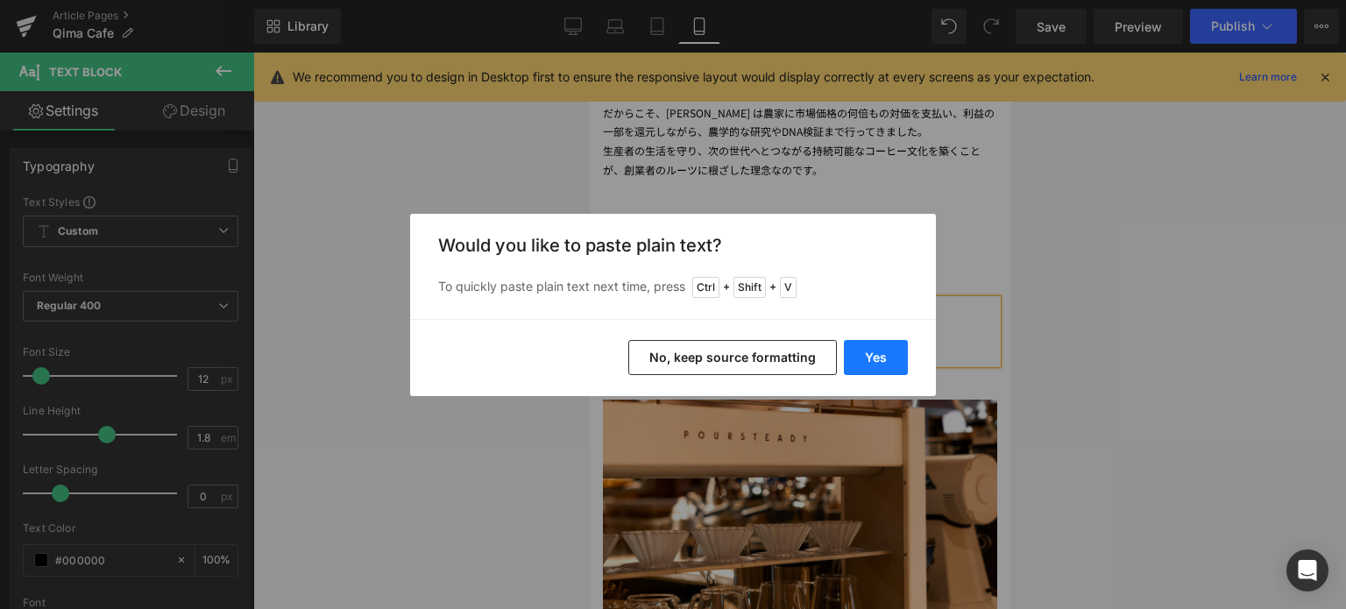
click at [888, 360] on button "Yes" at bounding box center [876, 357] width 64 height 35
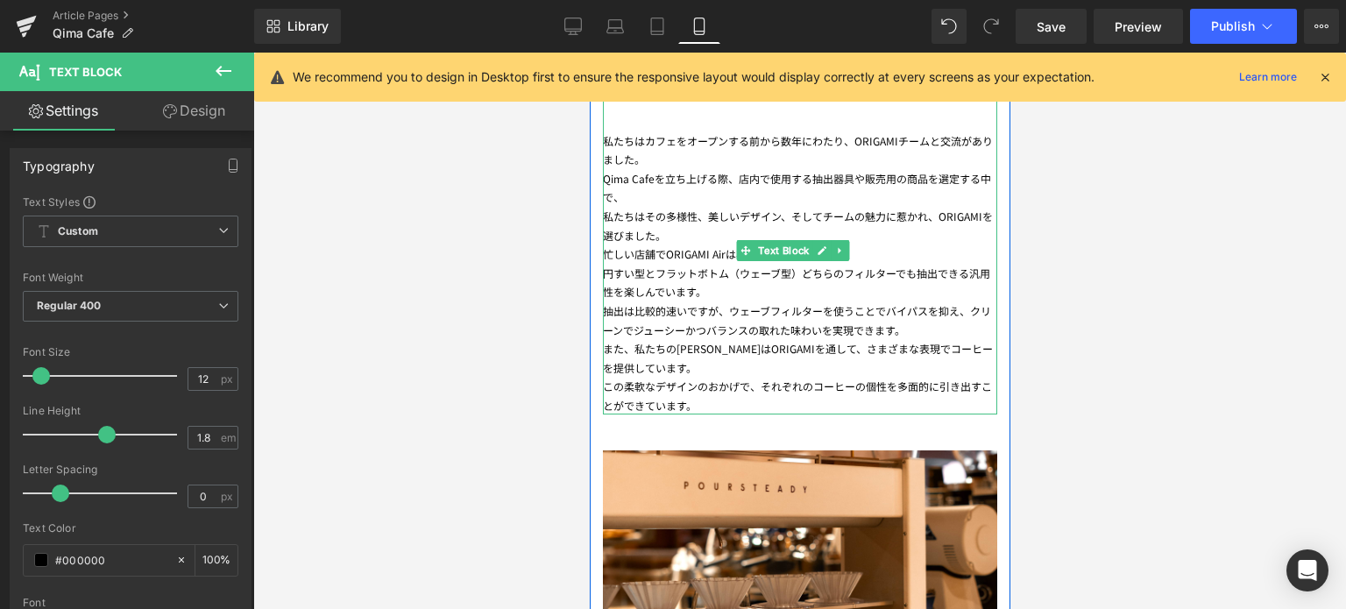
scroll to position [1913, 0]
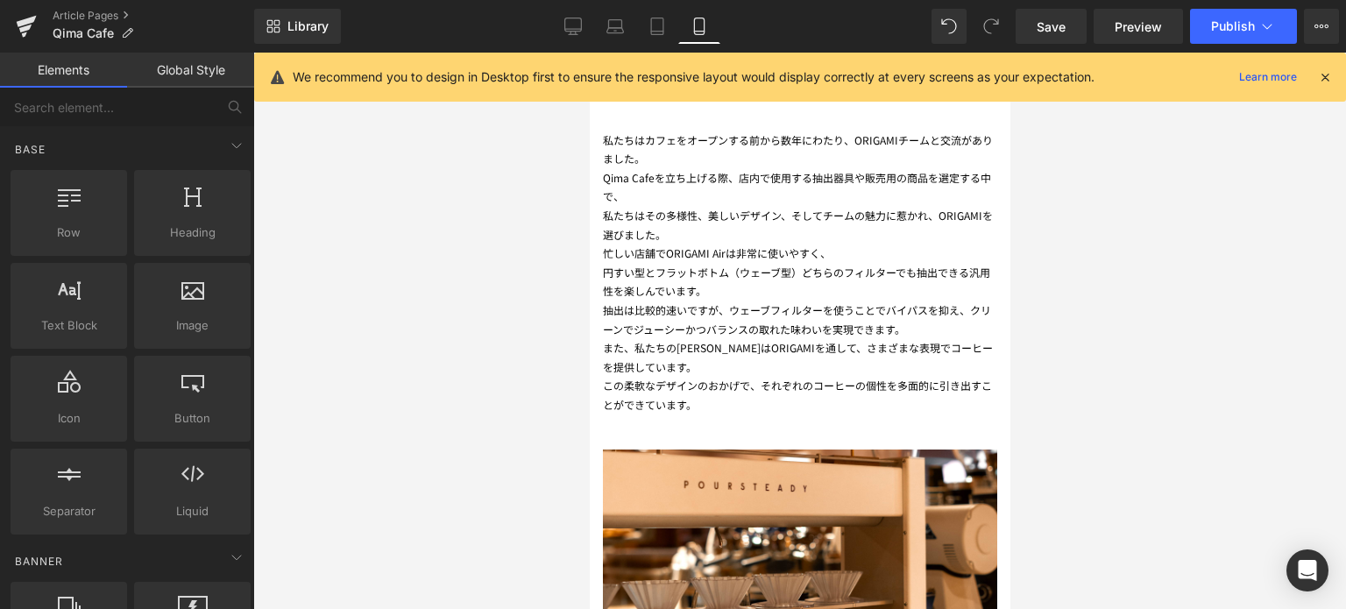
click at [1174, 400] on div at bounding box center [799, 331] width 1093 height 556
click at [582, 20] on icon at bounding box center [573, 27] width 18 height 18
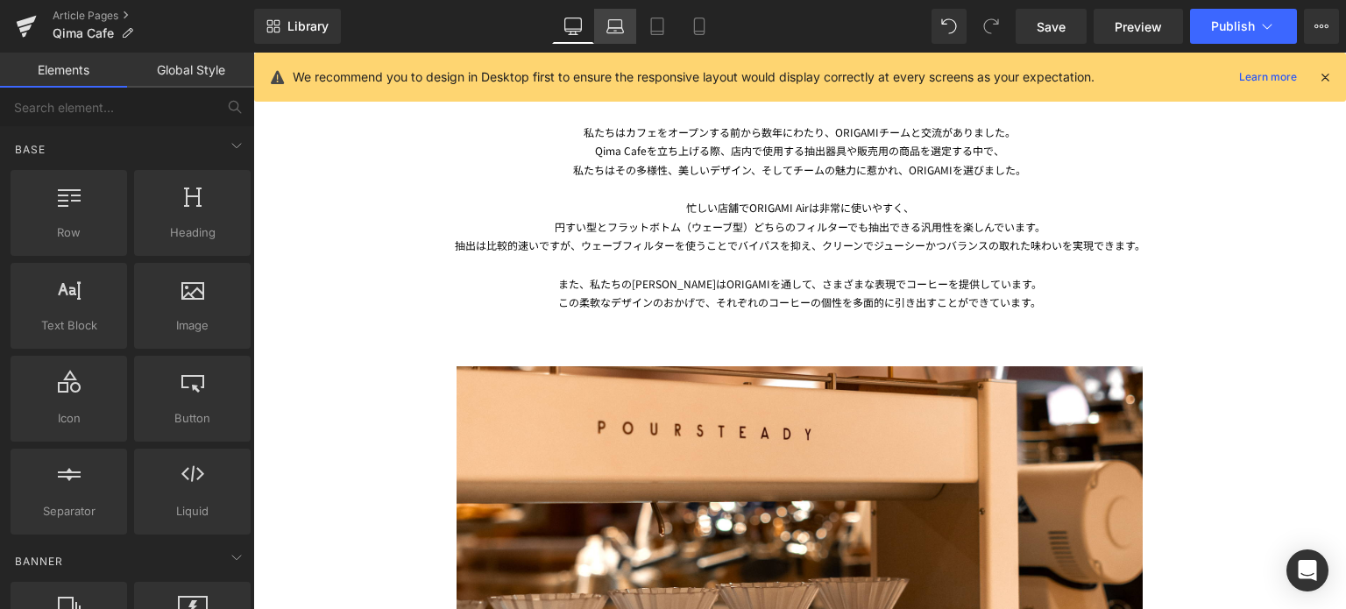
click at [617, 32] on icon at bounding box center [615, 30] width 17 height 5
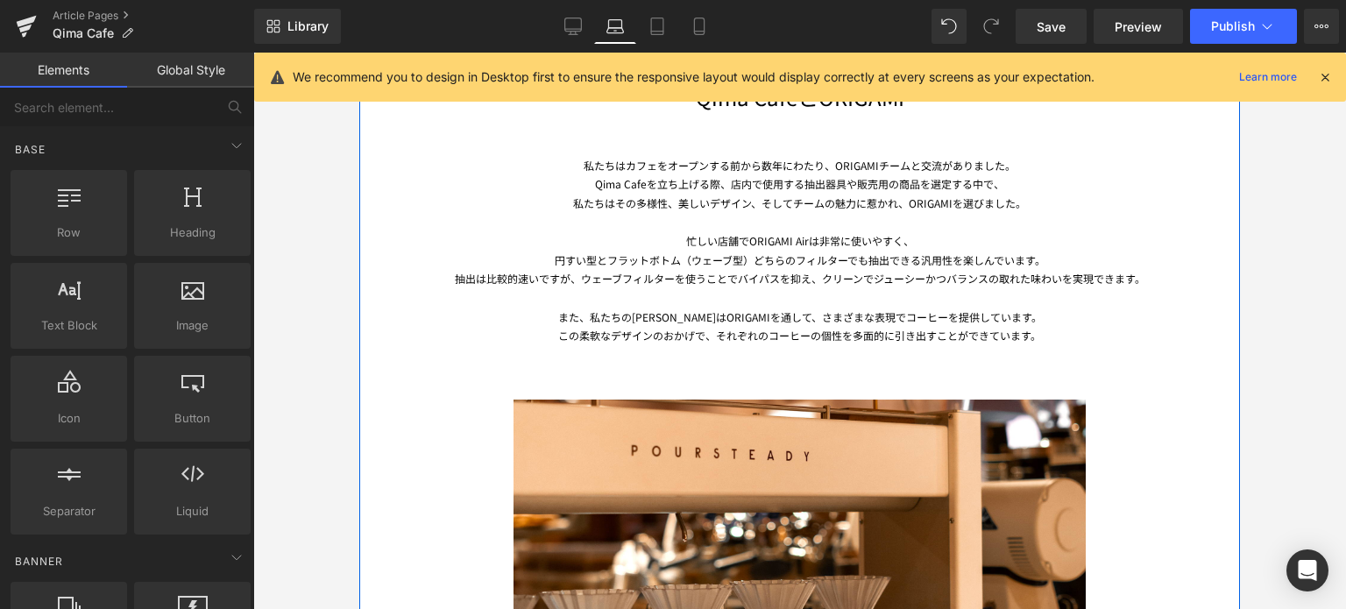
scroll to position [1942, 0]
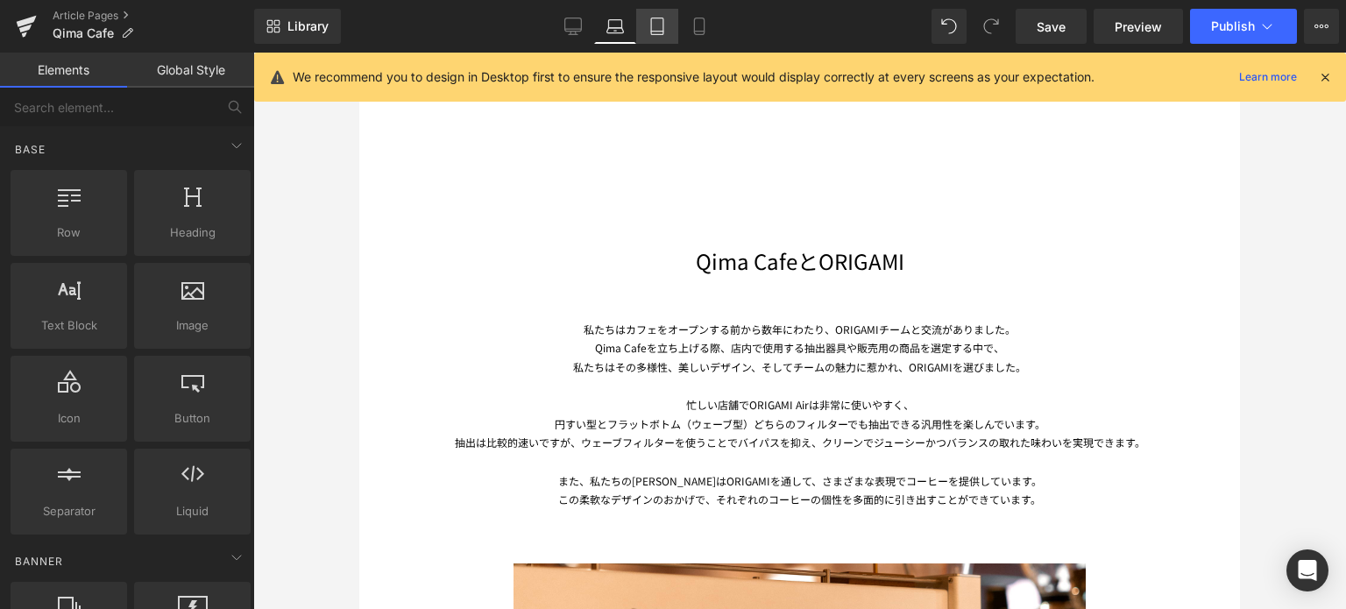
click at [659, 11] on link "Tablet" at bounding box center [657, 26] width 42 height 35
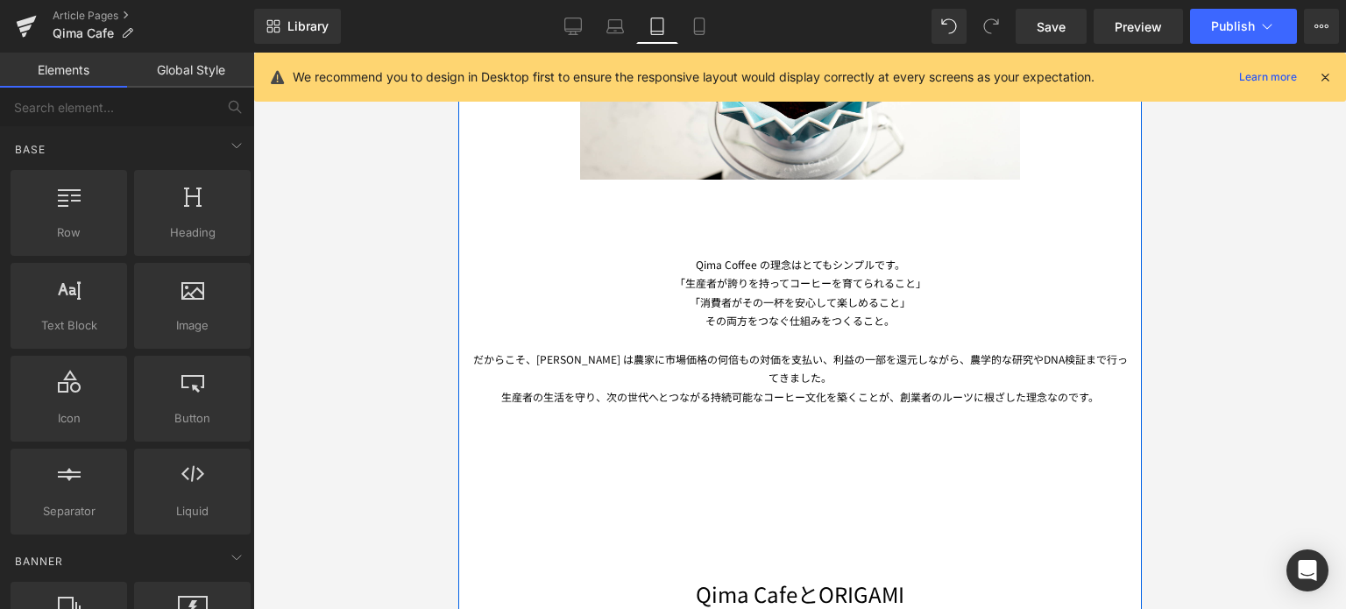
scroll to position [1532, 0]
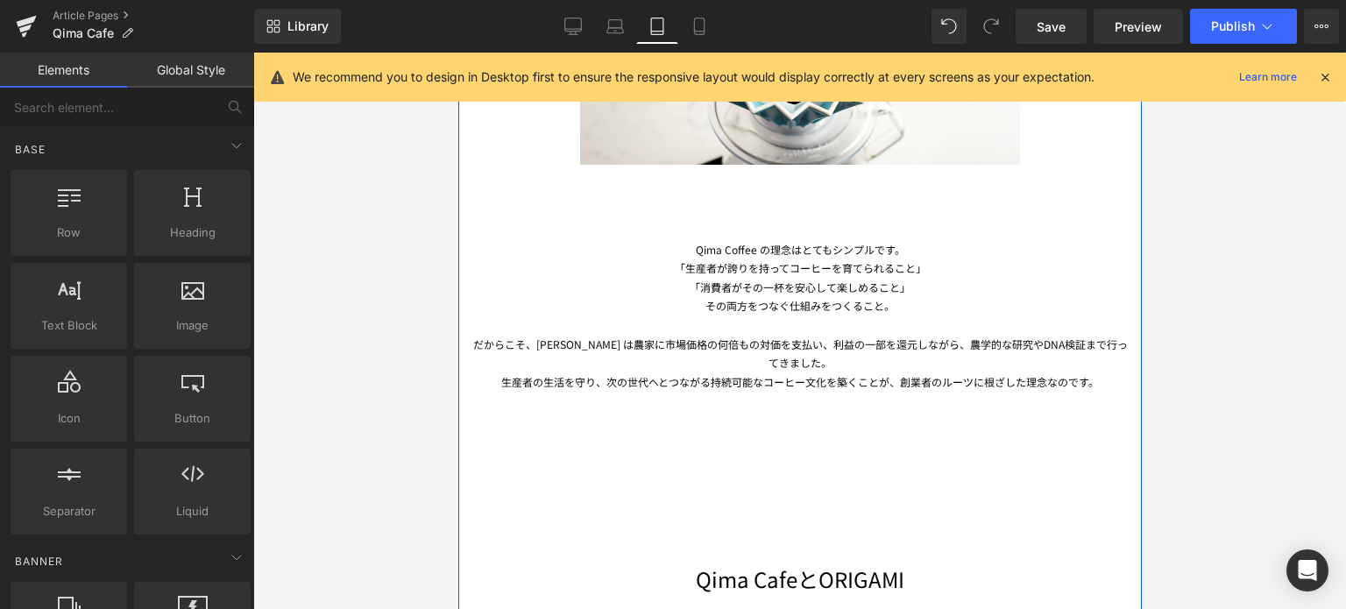
click at [767, 465] on div "Qima CafeとORIGAMI" at bounding box center [799, 528] width 657 height 127
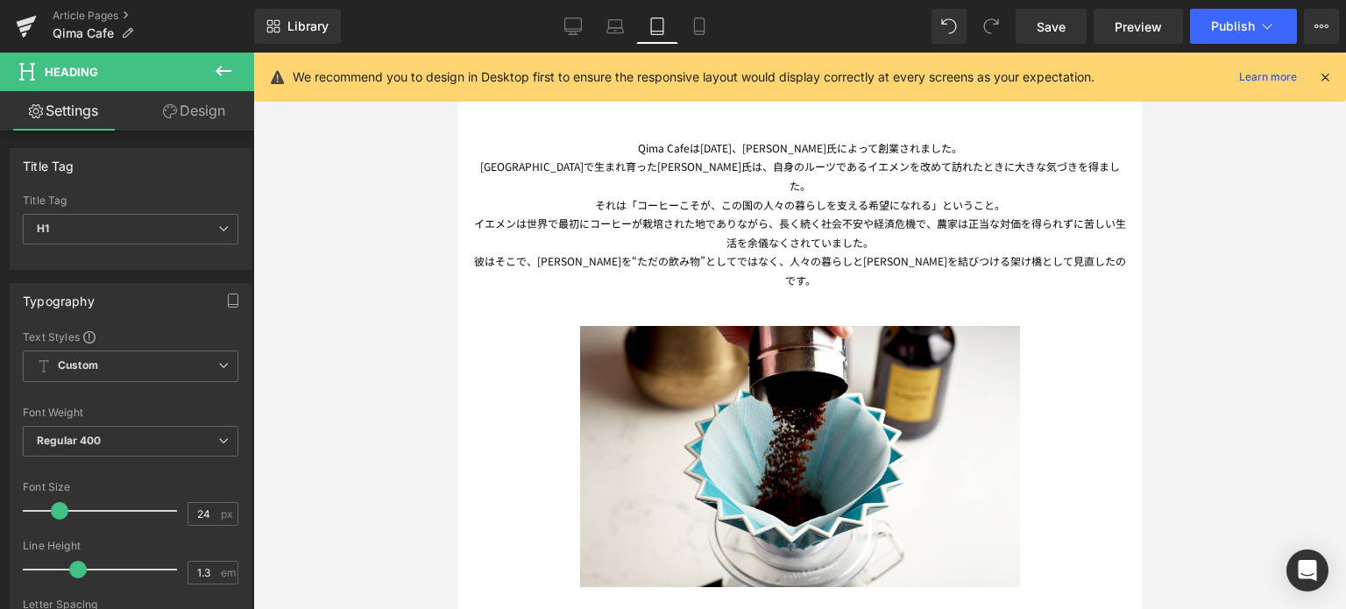
scroll to position [1108, 0]
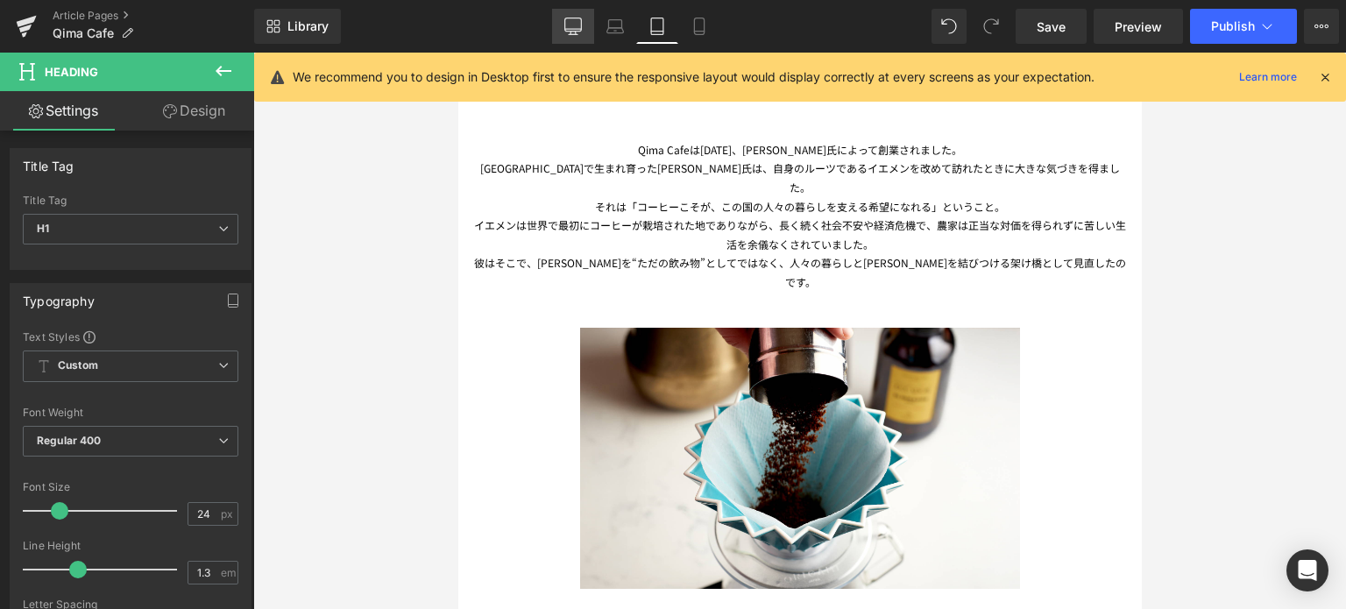
click at [575, 19] on icon at bounding box center [573, 27] width 18 height 18
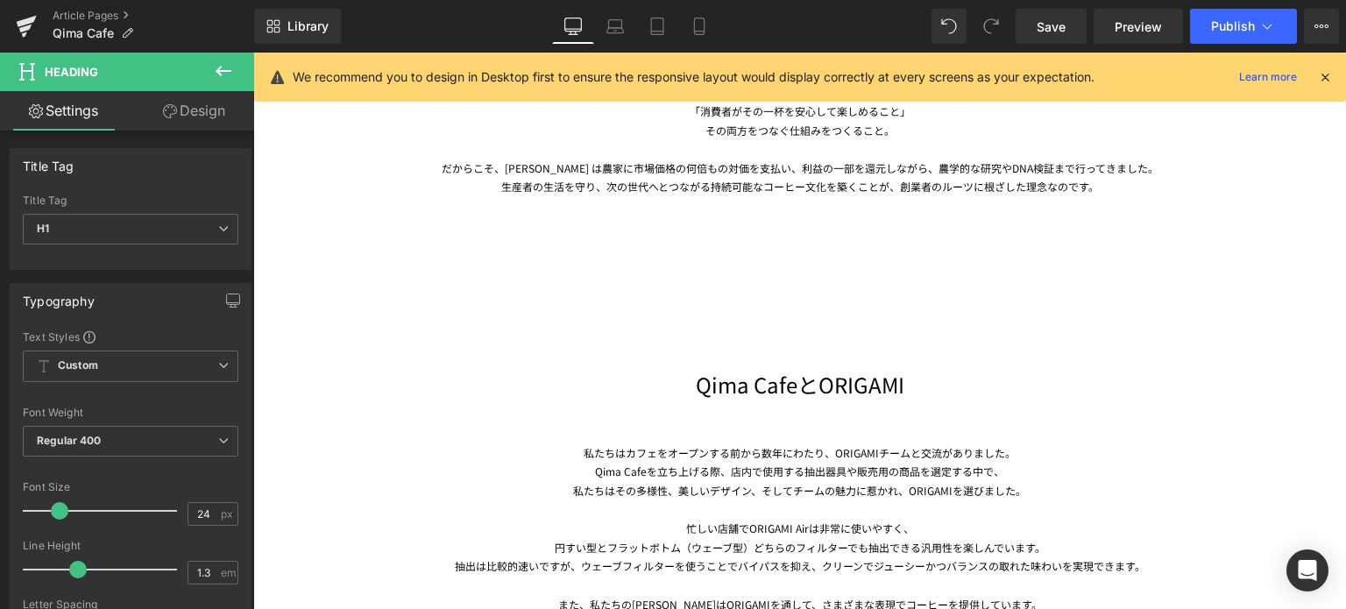
scroll to position [1874, 0]
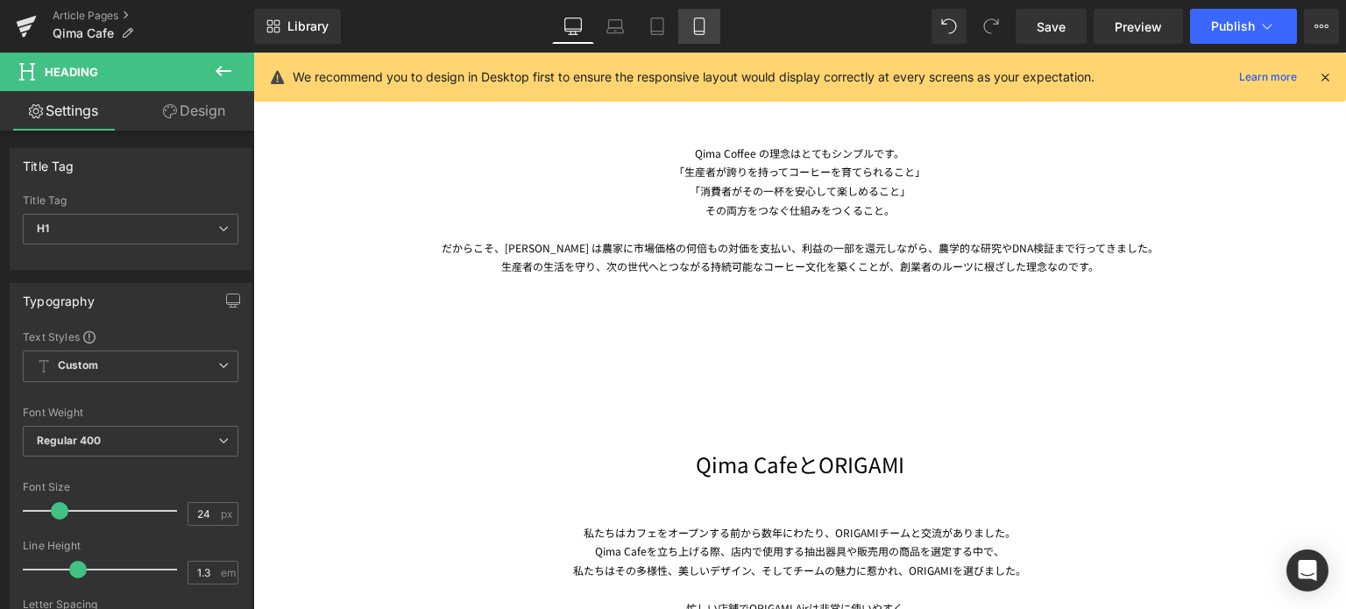
click at [704, 19] on icon at bounding box center [699, 26] width 10 height 17
type input "100"
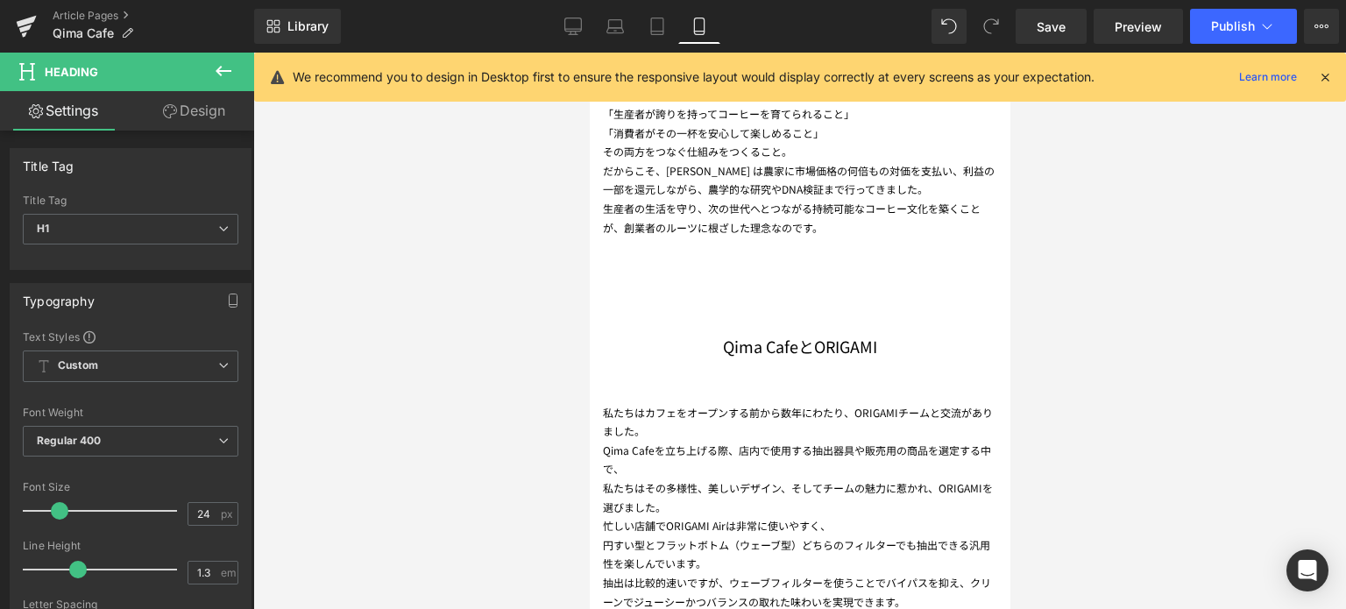
scroll to position [1641, 0]
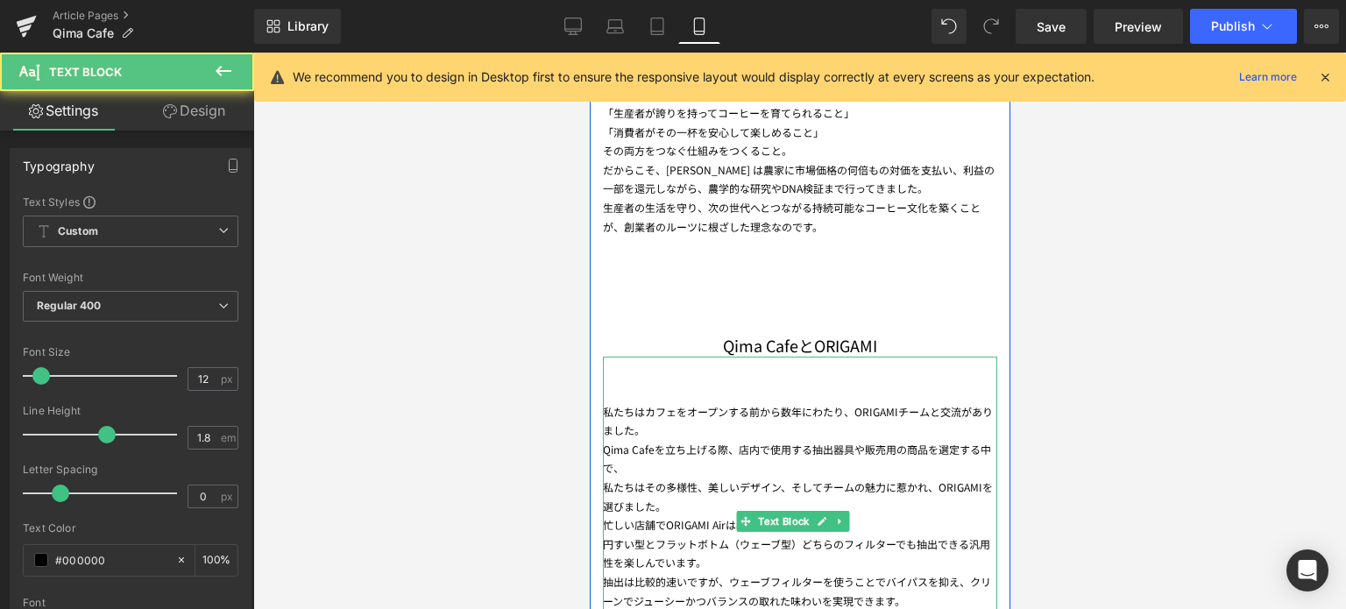
click at [737, 410] on div "私たちはカフェをオープンする前から数年にわたり、ORIGAMIチームと交流がありました。 Qima Cafeを立ち上げる際、店内で使用する抽出器具や販売用の…" at bounding box center [799, 521] width 394 height 329
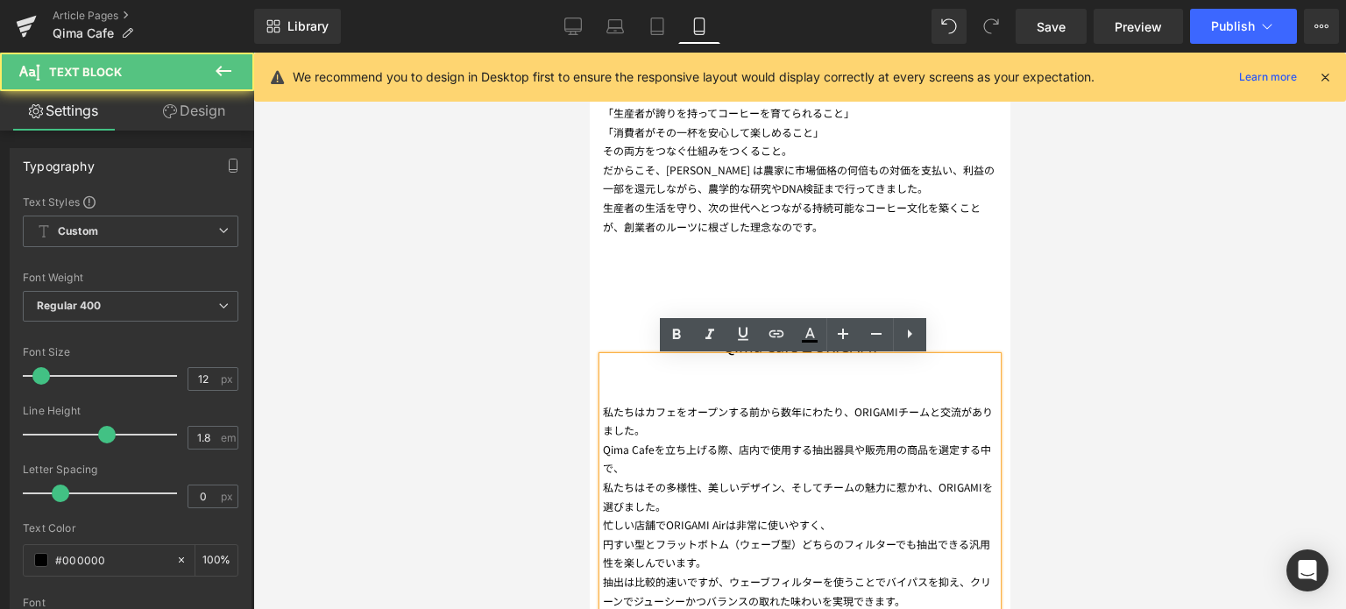
click at [603, 407] on div "私たちはカフェをオープンする前から数年にわたり、ORIGAMIチームと交流がありました。 Qima Cafeを立ち上げる際、店内で使用する抽出器具や販売用の…" at bounding box center [799, 521] width 394 height 329
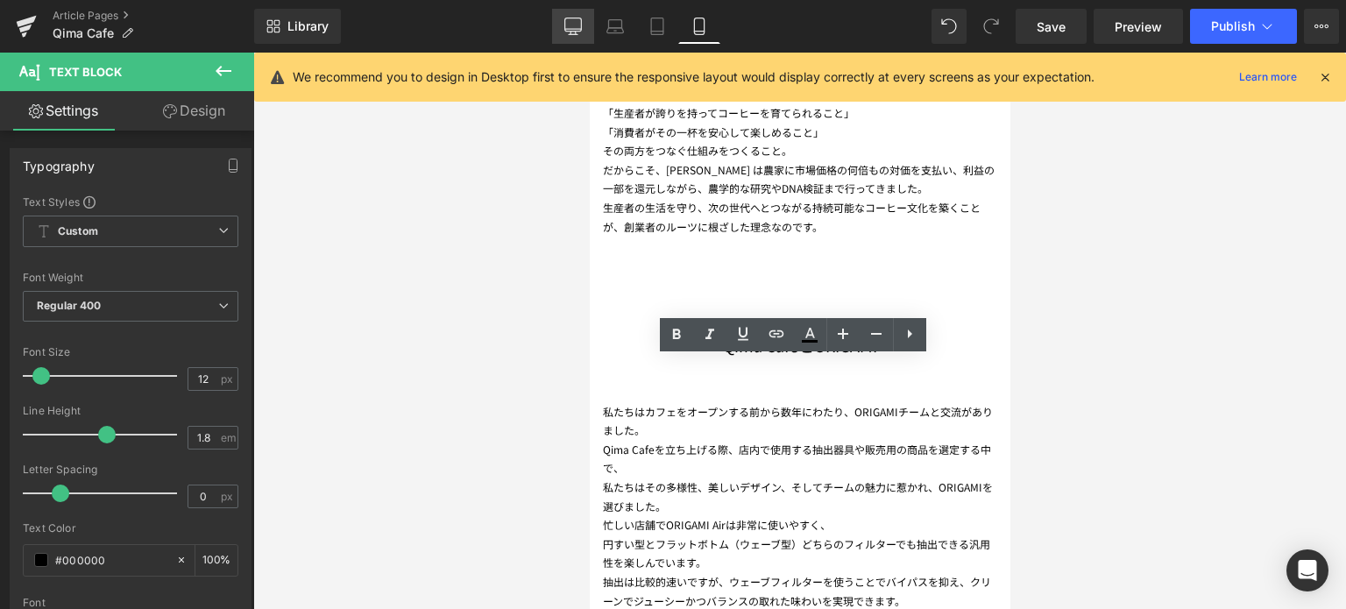
click at [571, 33] on icon at bounding box center [573, 27] width 18 height 18
type input "100"
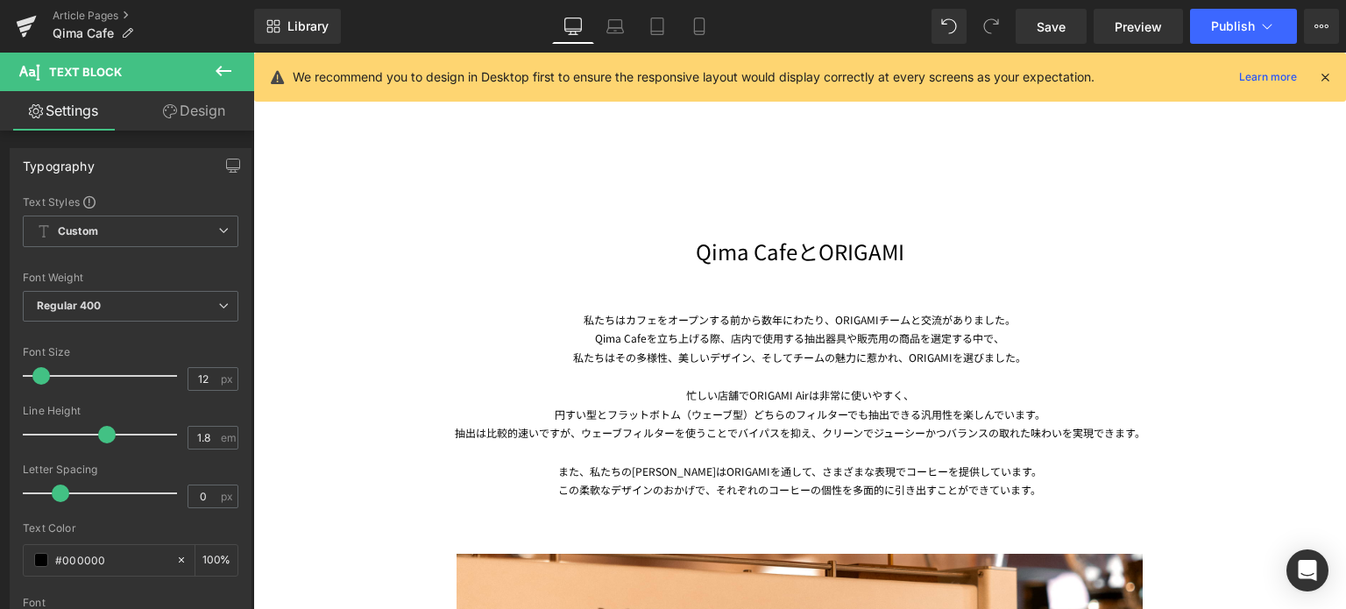
scroll to position [2116, 0]
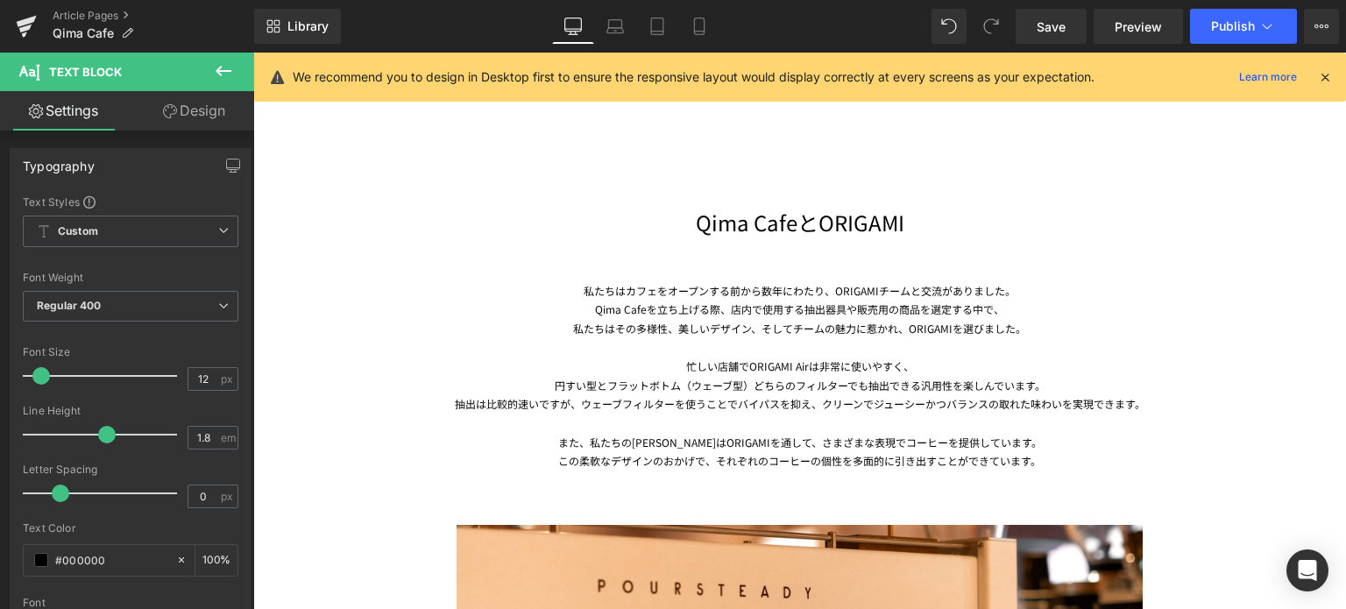
click at [617, 278] on div "私たちはカフェをオープンする前から数年にわたり、ORIGAMIチームと交流がありました。 Qima Cafeを立ち上げる際、店内で使用する抽出器具や販売用の商…" at bounding box center [799, 363] width 1025 height 254
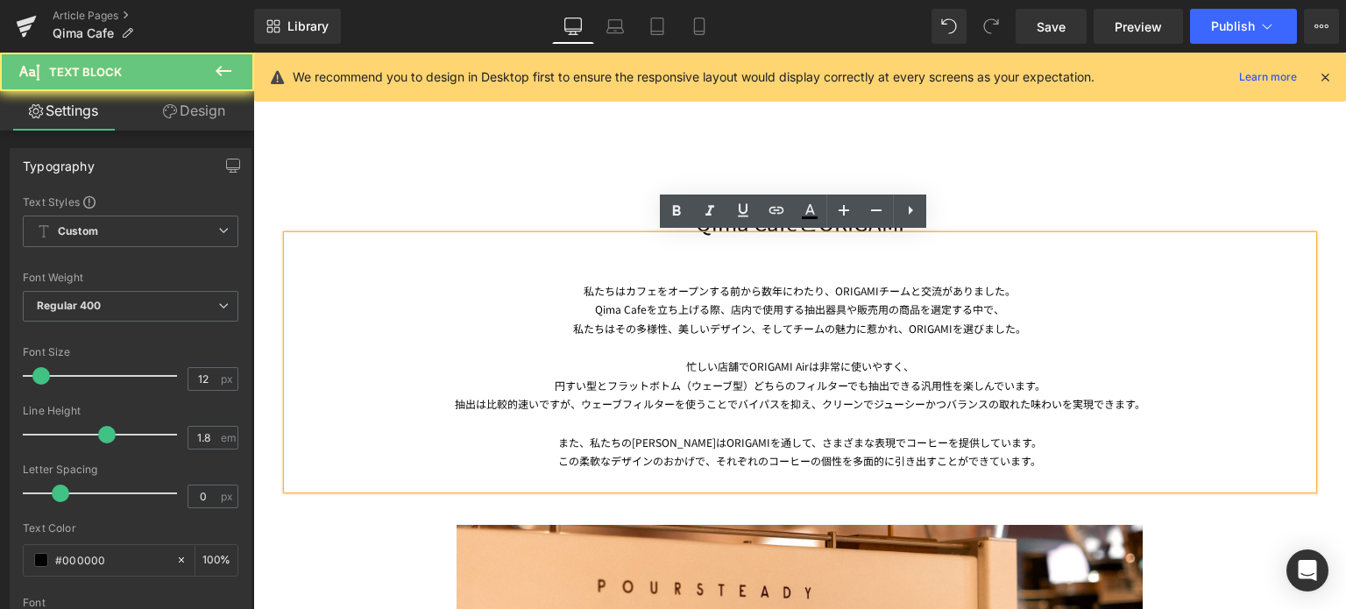
click at [579, 290] on div "私たちはカフェをオープンする前から数年にわたり、ORIGAMIチームと交流がありました。" at bounding box center [799, 290] width 1025 height 19
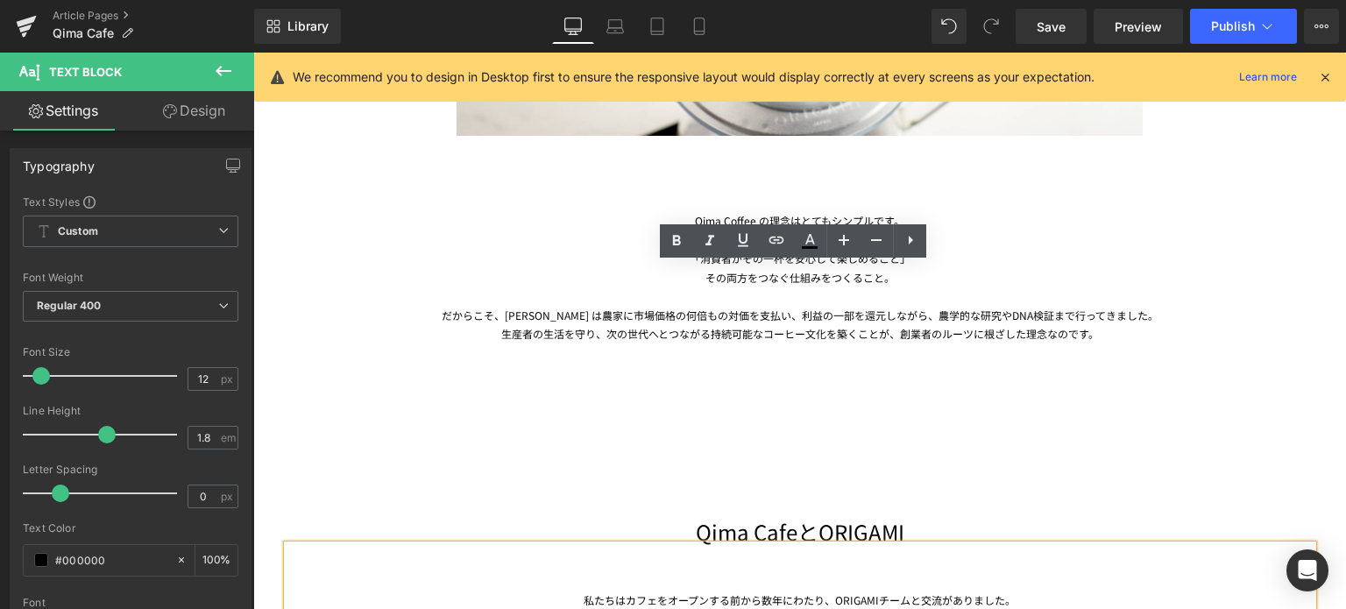
scroll to position [2091, 0]
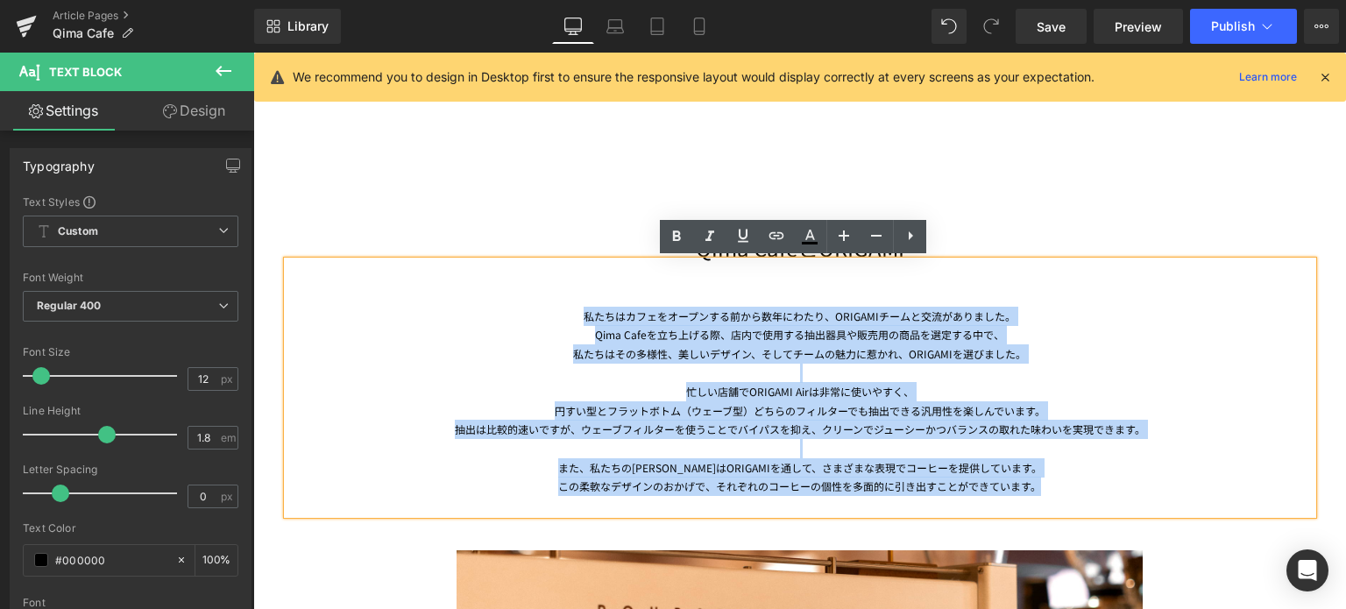
drag, startPoint x: 577, startPoint y: 313, endPoint x: 1067, endPoint y: 479, distance: 518.1
click at [1067, 479] on div "私たちはカフェをオープンする前から数年にわたり、ORIGAMIチームと交流がありました。 Qima Cafeを立ち上げる際、店内で使用する抽出器具や販売用の商…" at bounding box center [799, 411] width 1025 height 209
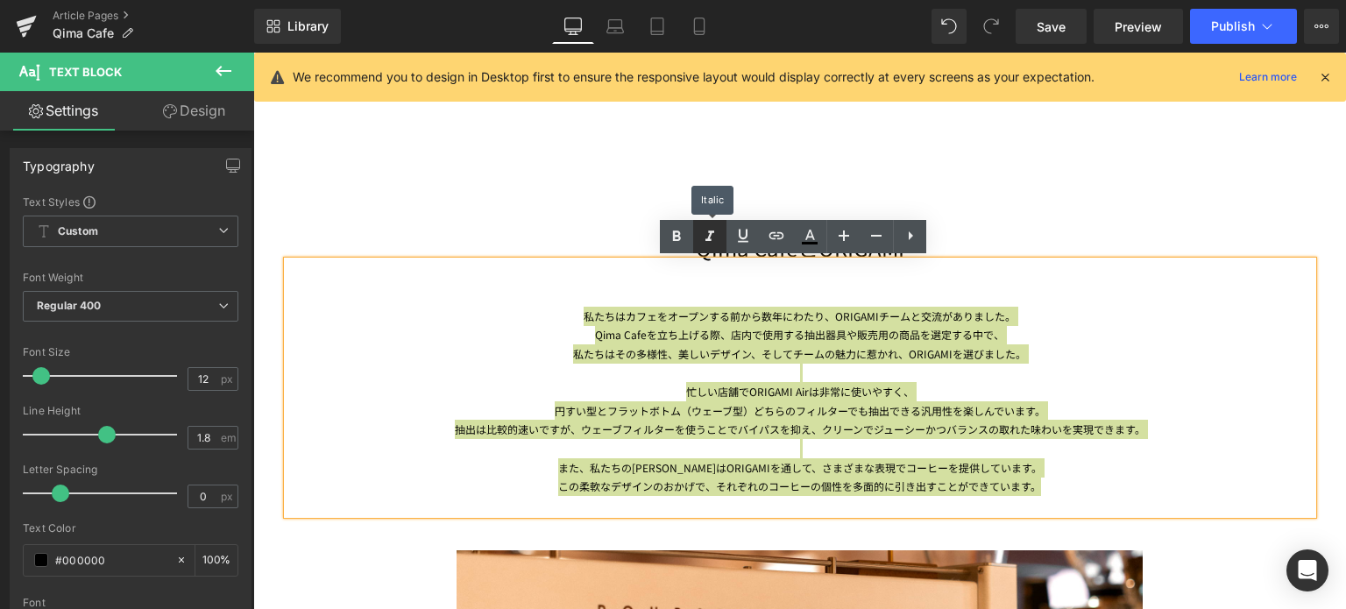
click at [717, 237] on icon at bounding box center [709, 236] width 21 height 21
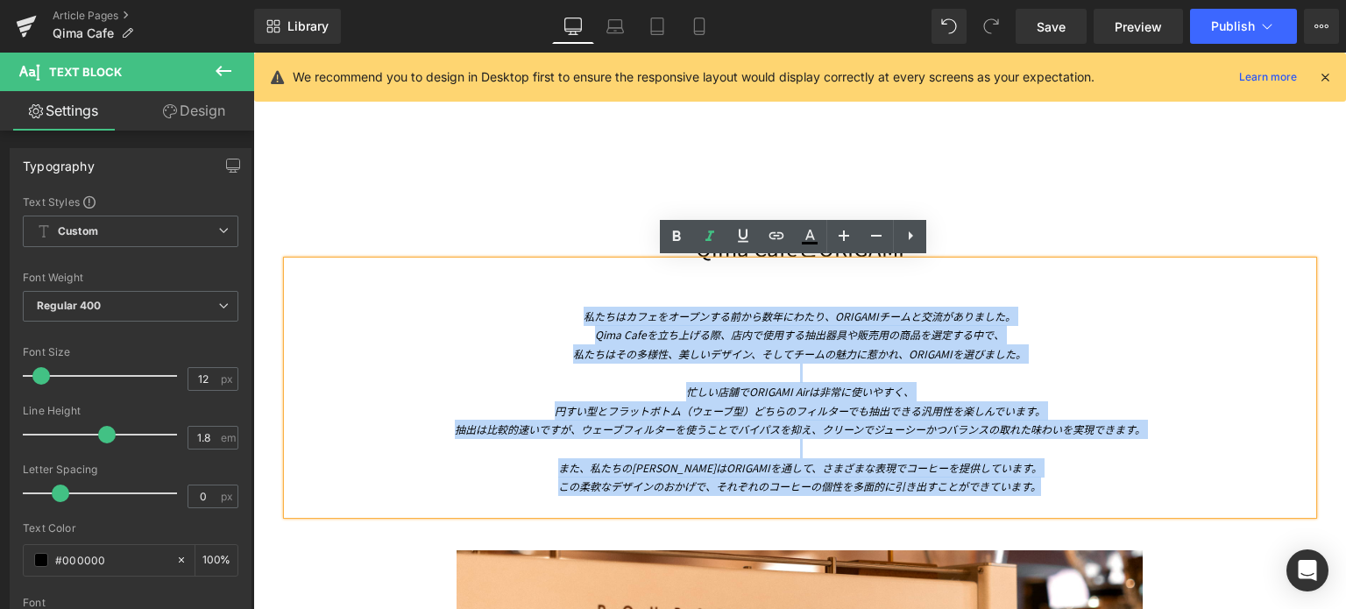
click at [664, 344] on div "私たちはその多様性、美しいデザイン、そしてチームの魅力に惹かれ、ORIGAMIを選びました。" at bounding box center [799, 353] width 1025 height 19
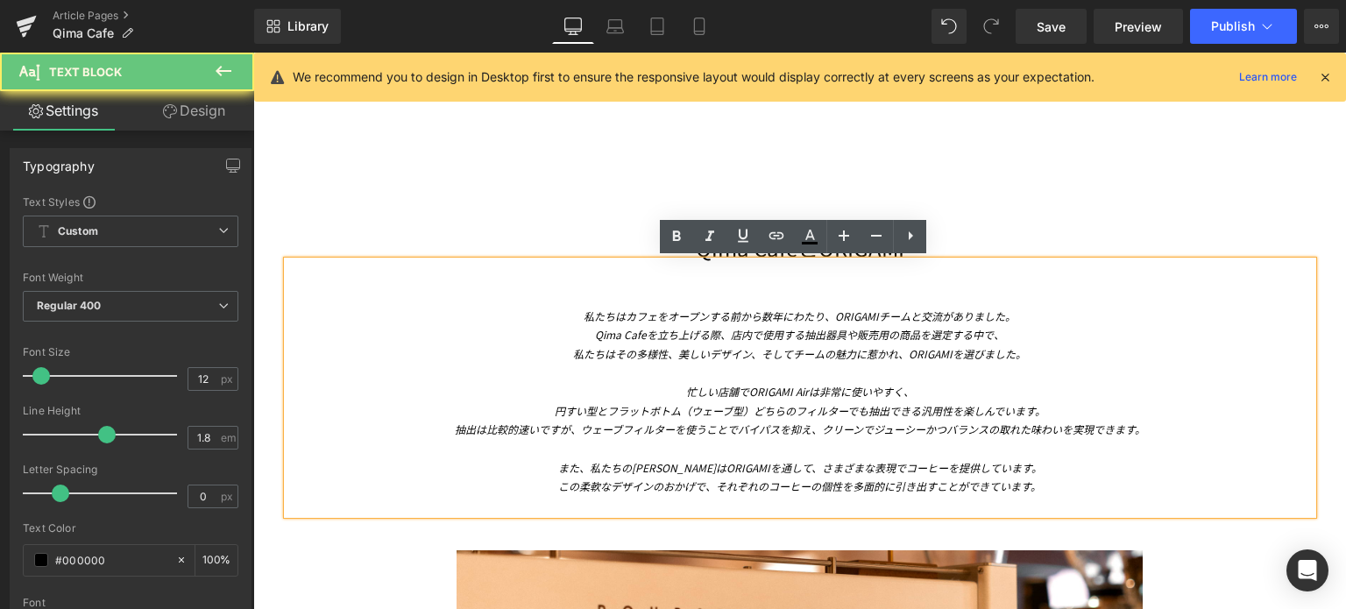
click at [779, 294] on div "私たちはカフェをオープンする前から数年にわたり、ORIGAMIチームと交流がありました。 Qima Cafeを立ち上げる際、店内で使用する抽出器具や販売用の商…" at bounding box center [799, 388] width 1025 height 254
click at [575, 313] on div "私たちはカフェをオープンする前から数年にわたり、ORIGAMIチームと交流がありました。" at bounding box center [799, 316] width 1025 height 19
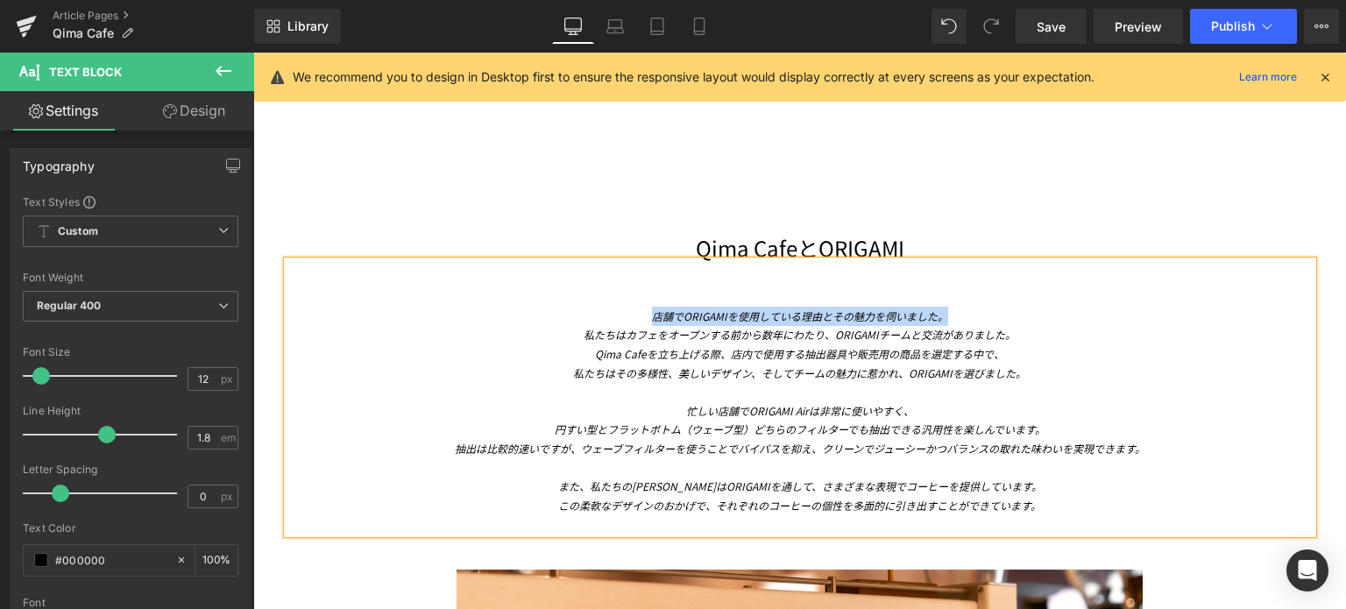
click at [652, 315] on span "店舗でORIGAMIを使用している理由とその魅力を伺いました。" at bounding box center [800, 315] width 296 height 15
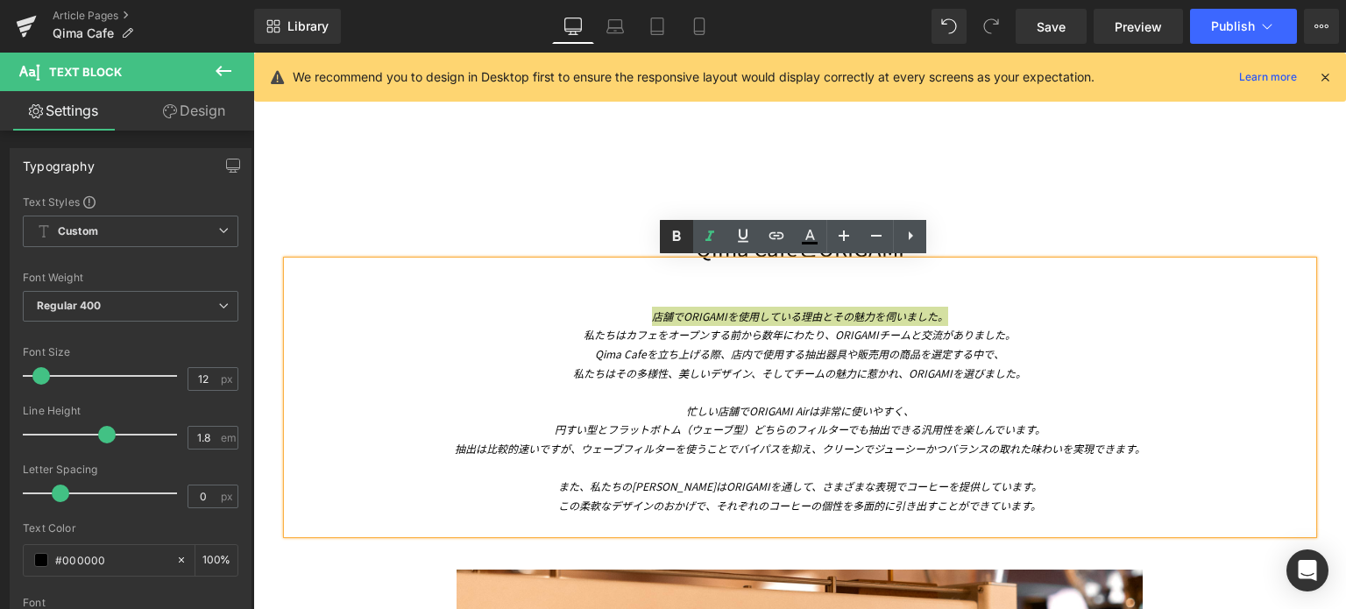
click at [680, 237] on icon at bounding box center [676, 236] width 21 height 21
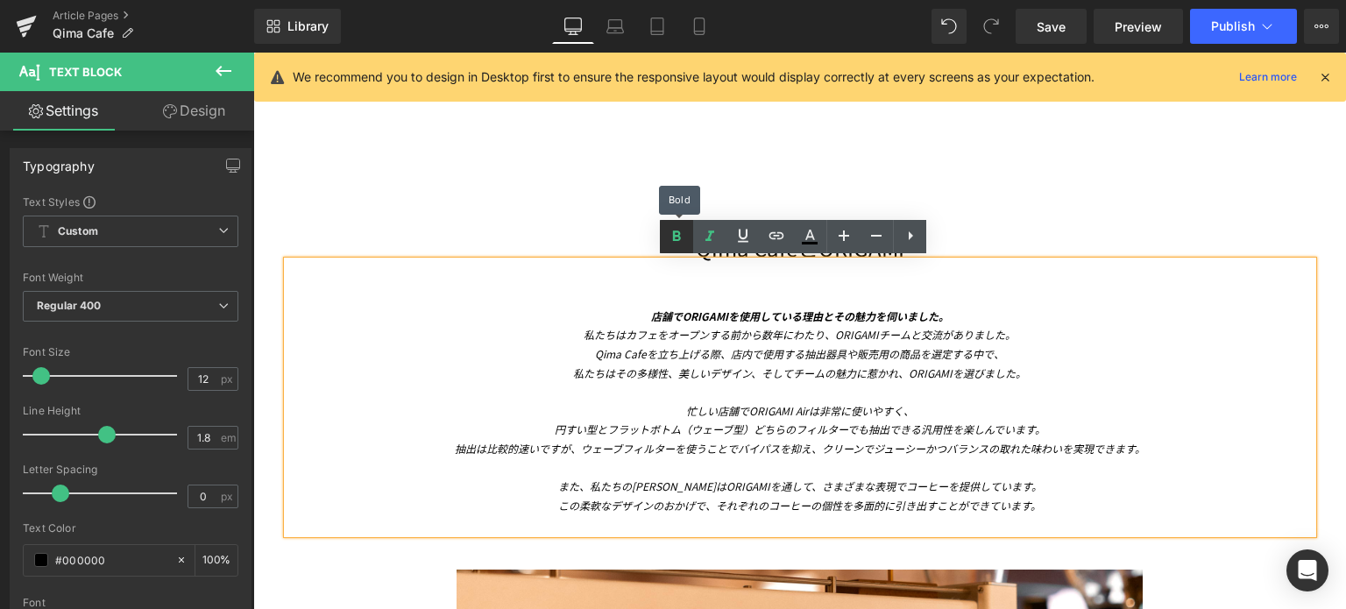
click at [682, 237] on icon at bounding box center [676, 236] width 21 height 21
click at [708, 237] on icon at bounding box center [709, 235] width 9 height 11
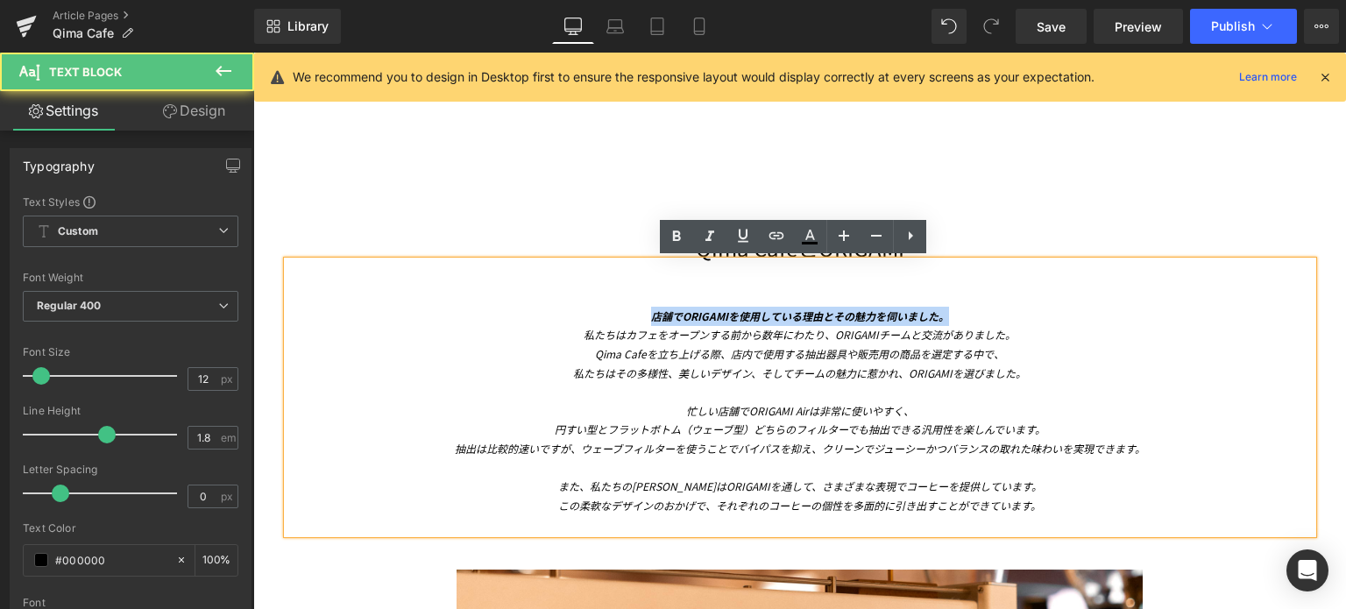
drag, startPoint x: 810, startPoint y: 311, endPoint x: 624, endPoint y: 287, distance: 187.4
click at [624, 287] on div "店舗でORIGAMIを使用している理由とその魅力を伺いました。 私たちはカフェをオープンする前から数年にわたり、ORIGAMIチームと交流がありました。 Qi…" at bounding box center [799, 397] width 1025 height 272
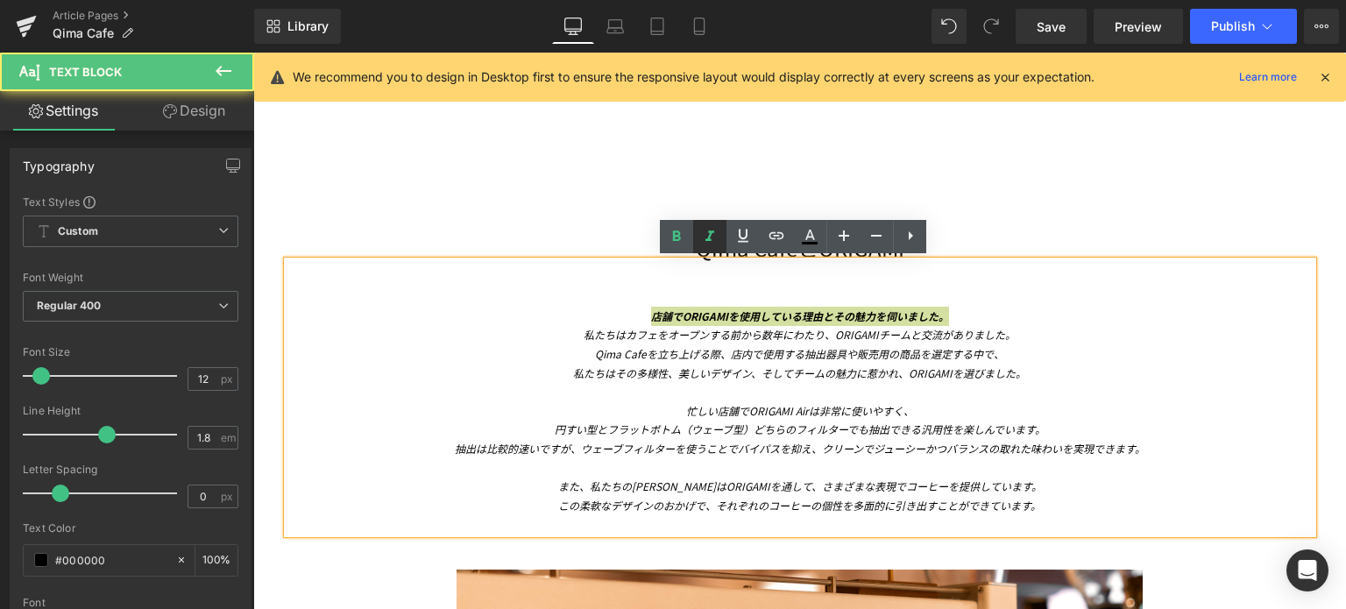
click at [713, 237] on icon at bounding box center [709, 236] width 21 height 21
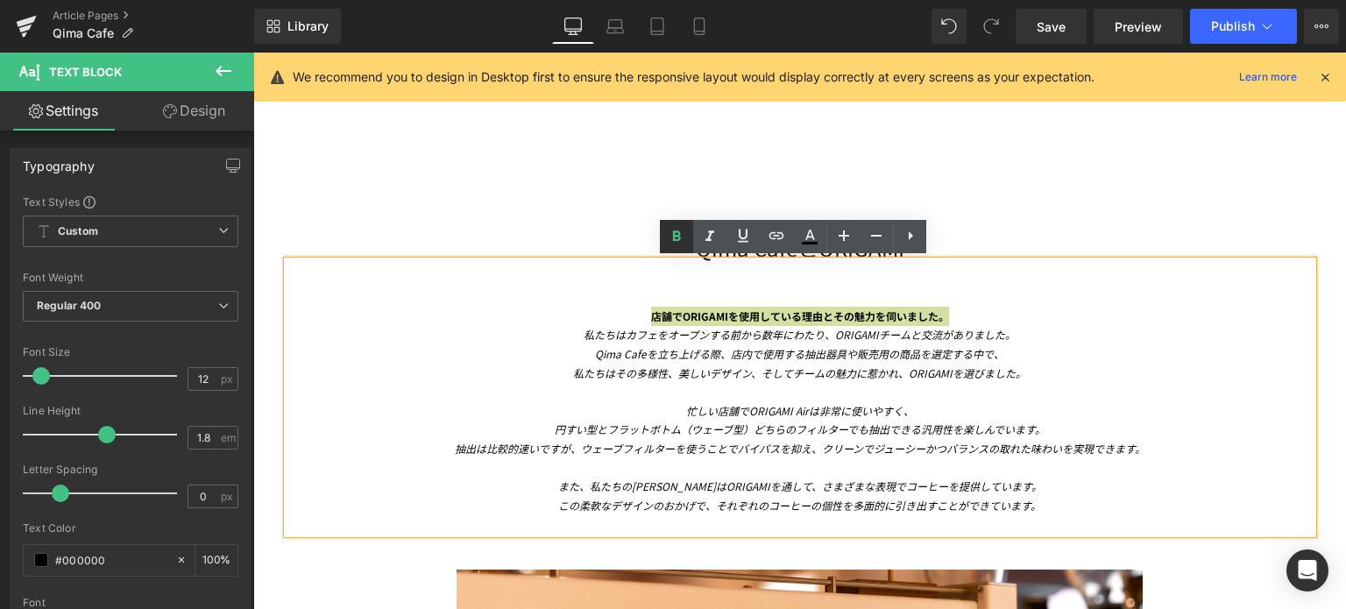
click at [678, 237] on icon at bounding box center [676, 236] width 21 height 21
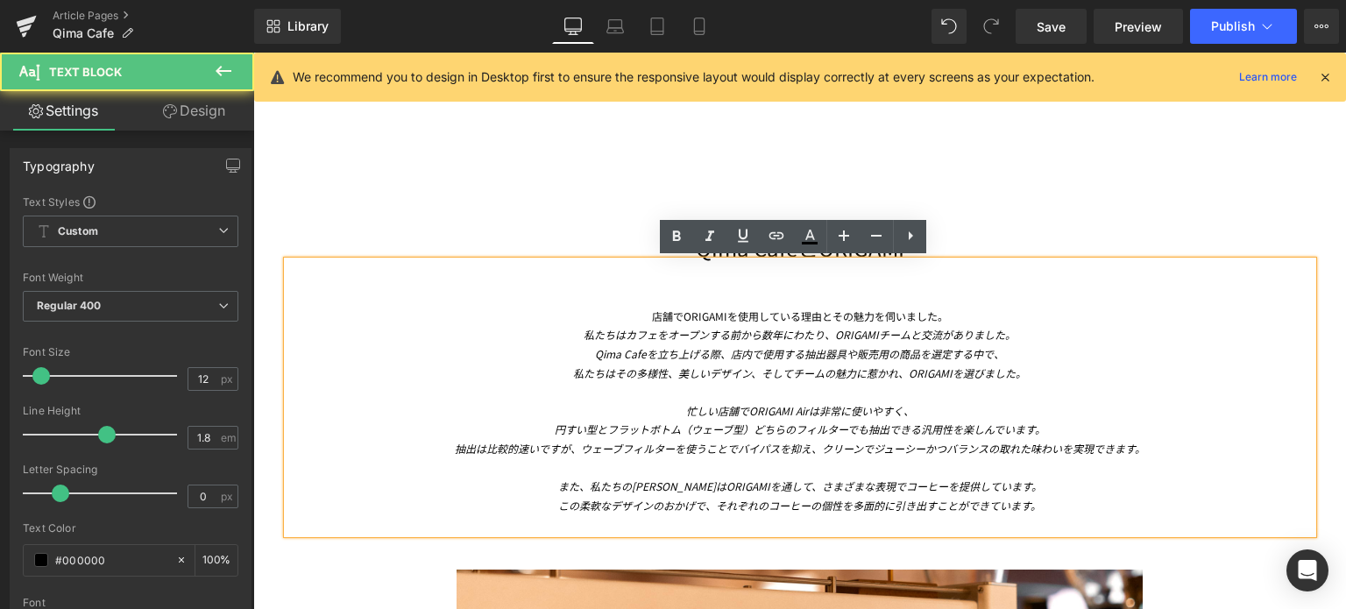
click at [938, 310] on div "店舗でORIGAMIを使用している理由とその魅力を伺いました。" at bounding box center [799, 316] width 1025 height 19
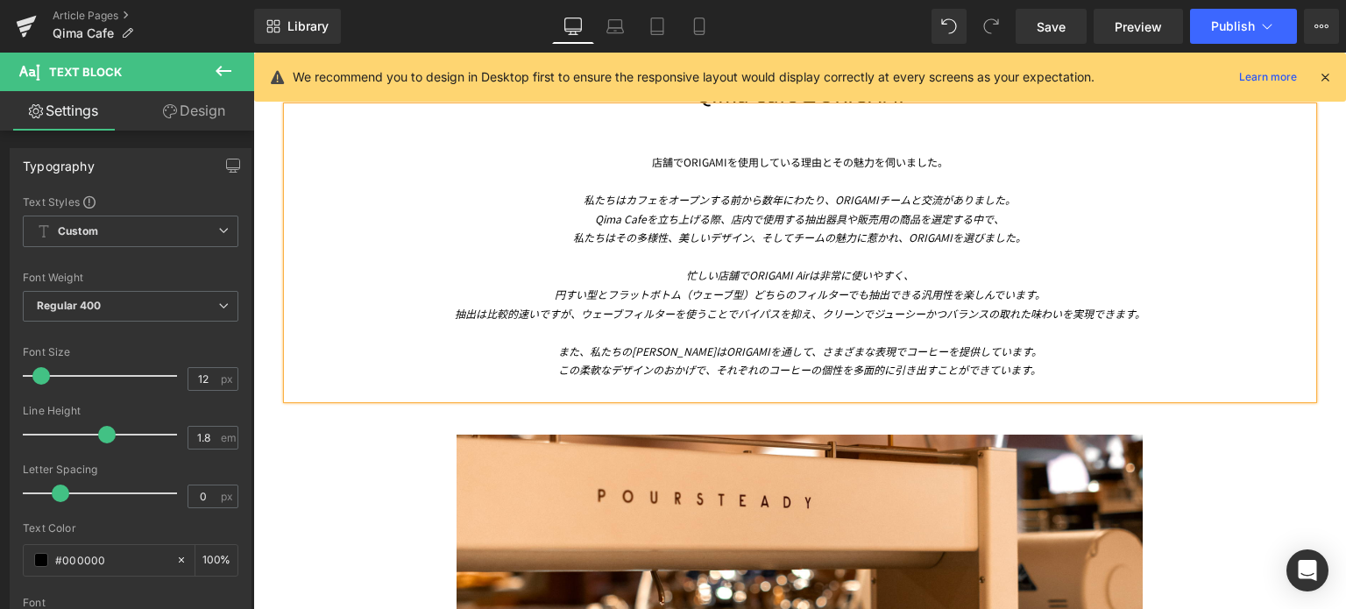
scroll to position [2246, 0]
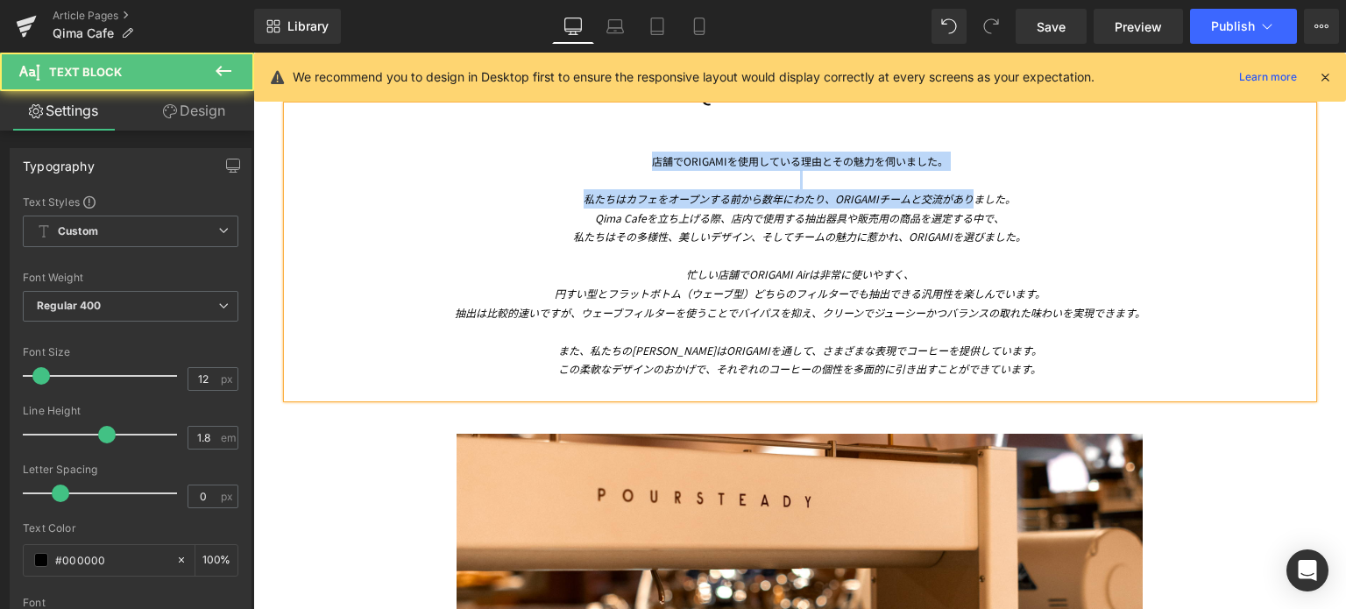
drag, startPoint x: 649, startPoint y: 162, endPoint x: 971, endPoint y: 195, distance: 323.3
click at [971, 195] on div "店舗でORIGAMIを使用している理由とその魅力を伺いました。 私たちはカフェをオープンする前から数年にわたり、ORIGAMIチームと交流がありました。 Qi…" at bounding box center [799, 275] width 1025 height 246
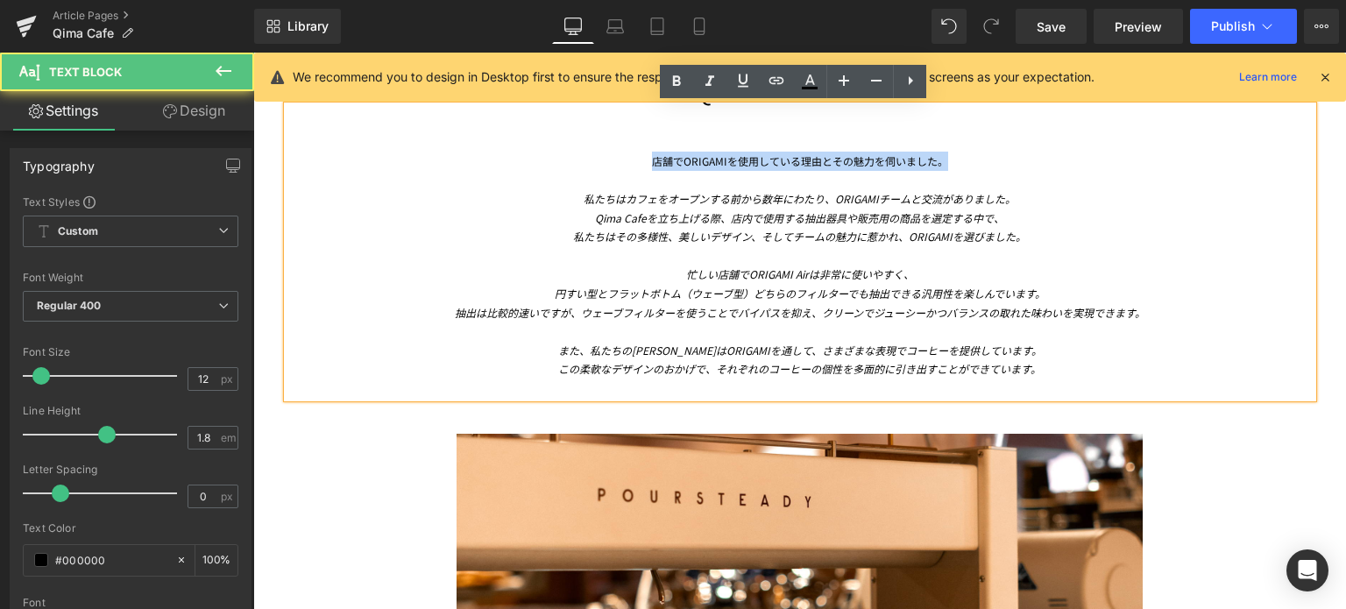
click at [960, 160] on div "店舗でORIGAMIを使用している理由とその魅力を伺いました。" at bounding box center [799, 161] width 1025 height 19
copy div "店舗でORIGAMIを使用している理由とその魅力を伺いました。"
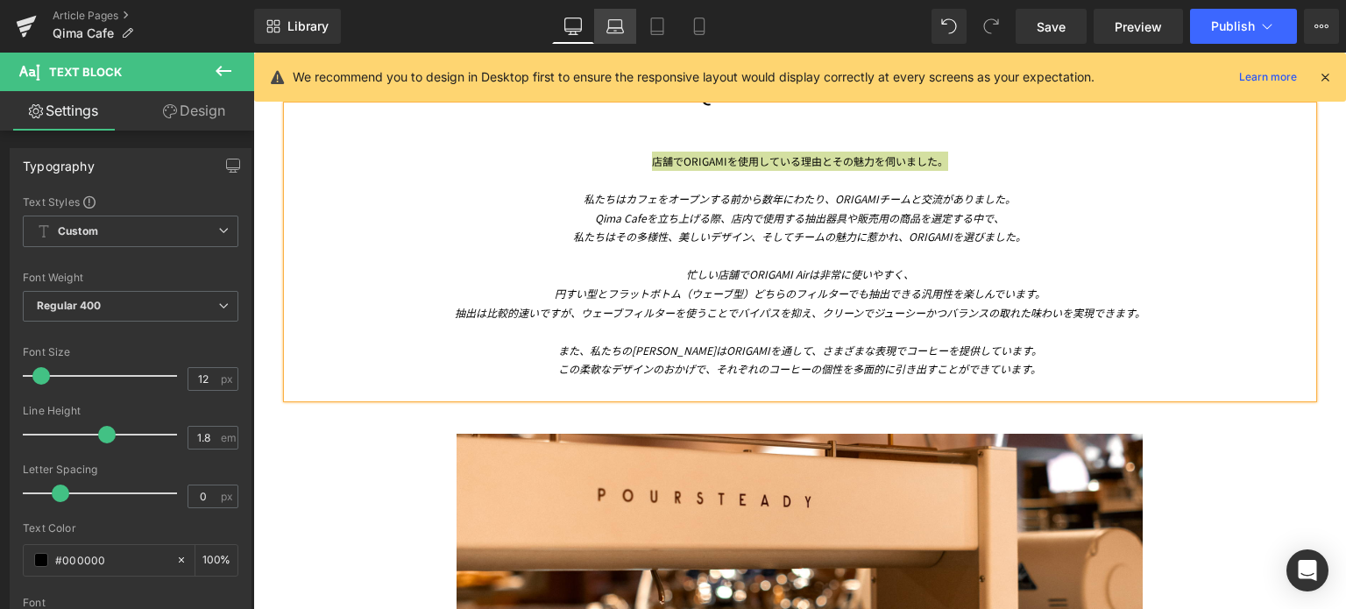
click at [608, 35] on link "Laptop" at bounding box center [615, 26] width 42 height 35
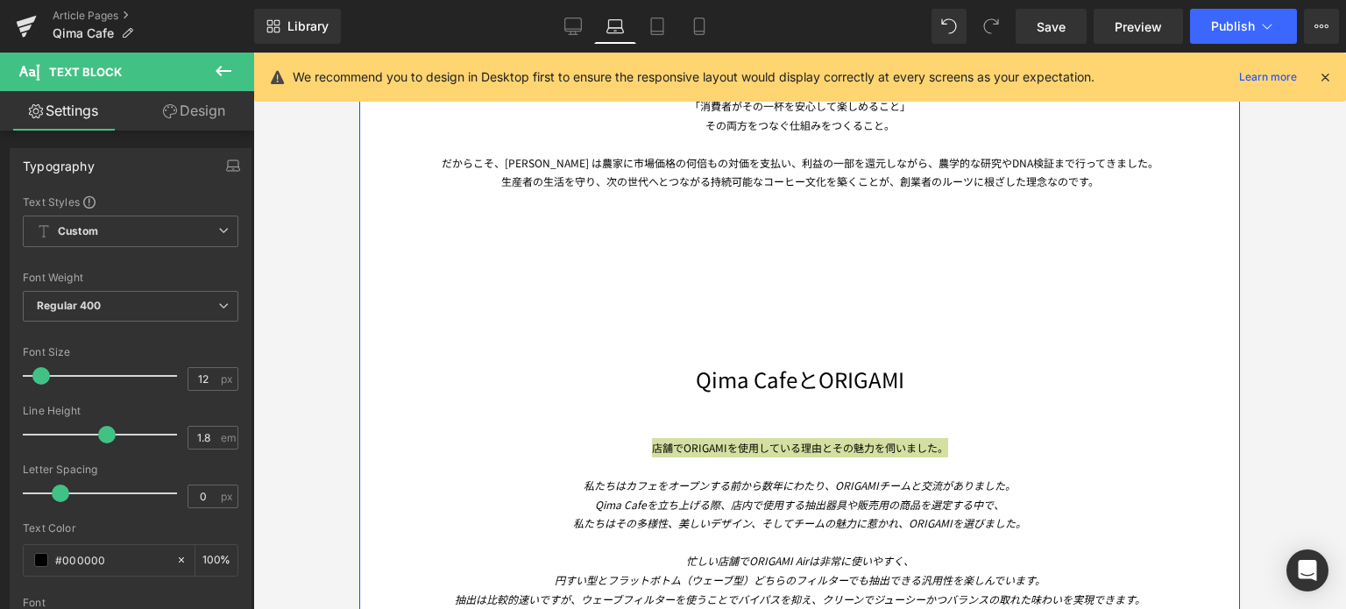
scroll to position [1886, 0]
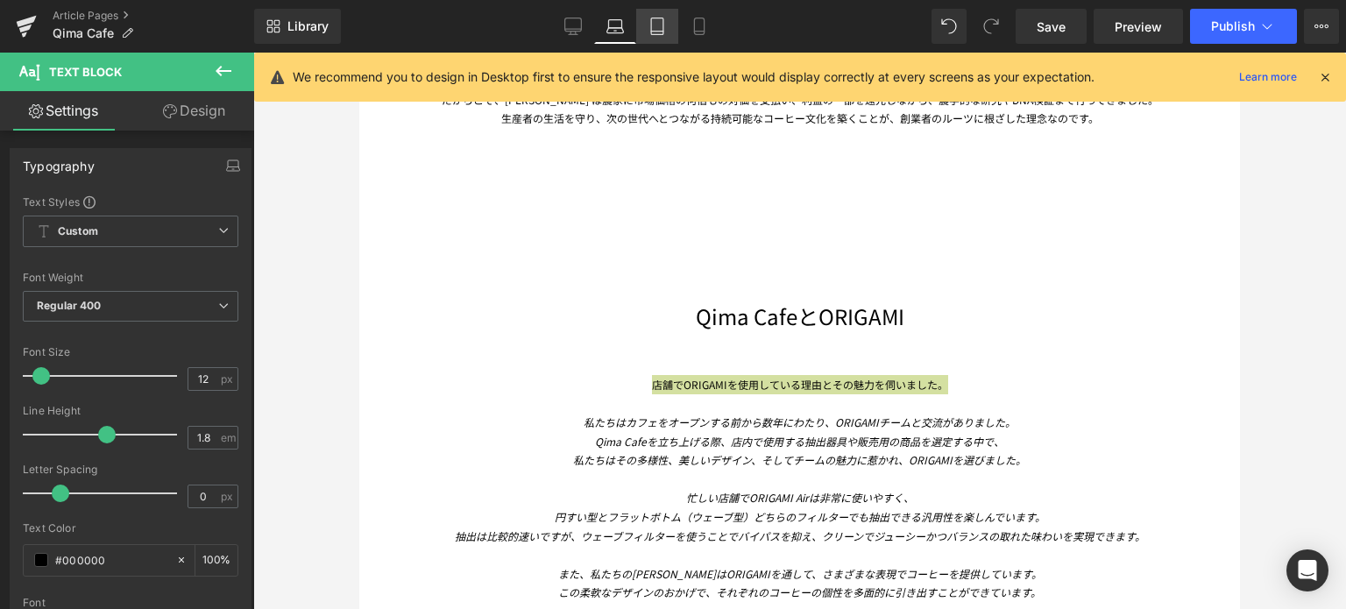
click at [653, 24] on icon at bounding box center [657, 27] width 18 height 18
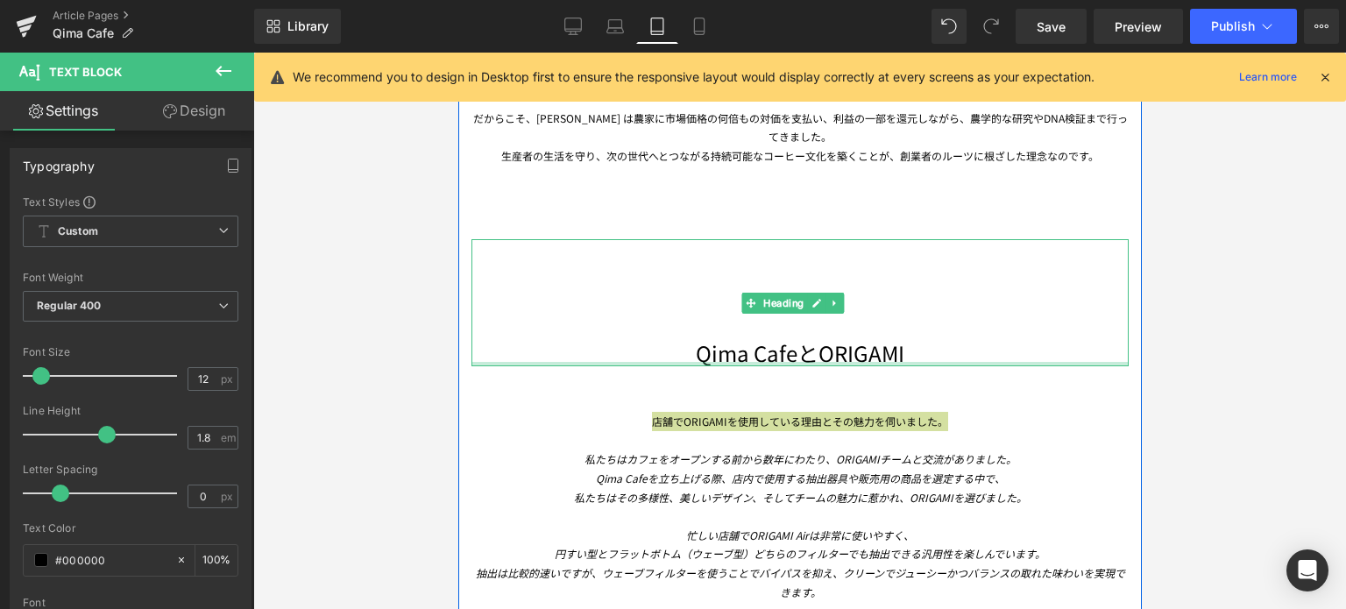
scroll to position [1826, 0]
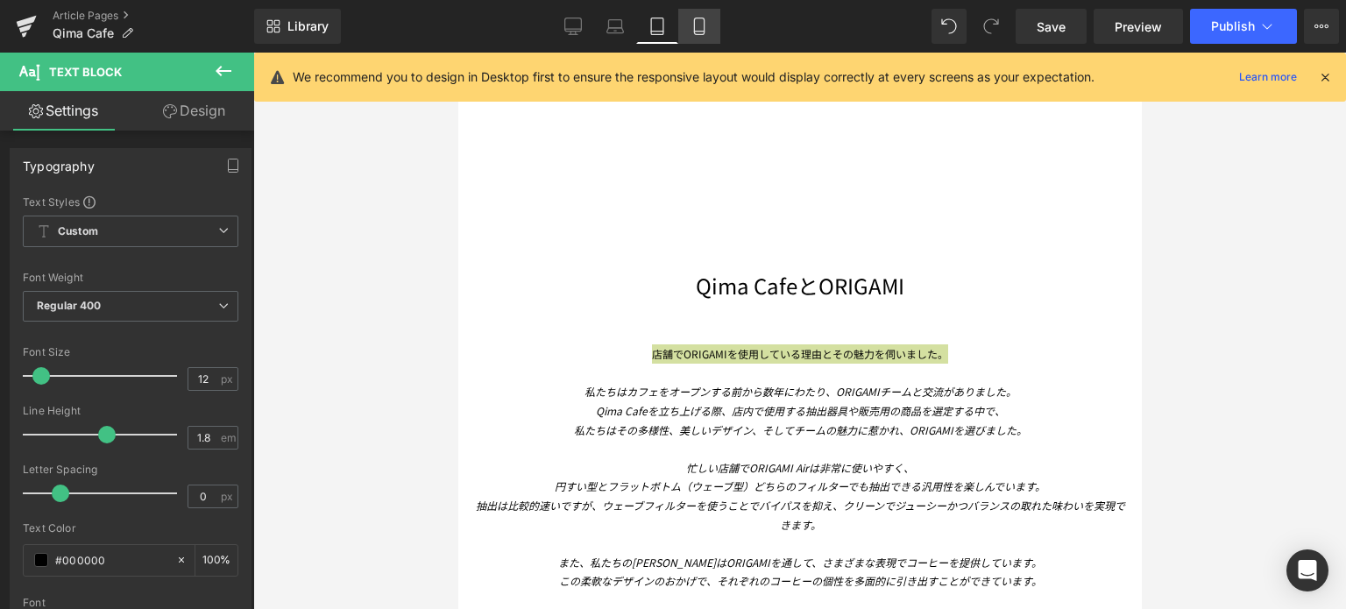
click at [702, 24] on icon at bounding box center [699, 27] width 18 height 18
type input "100"
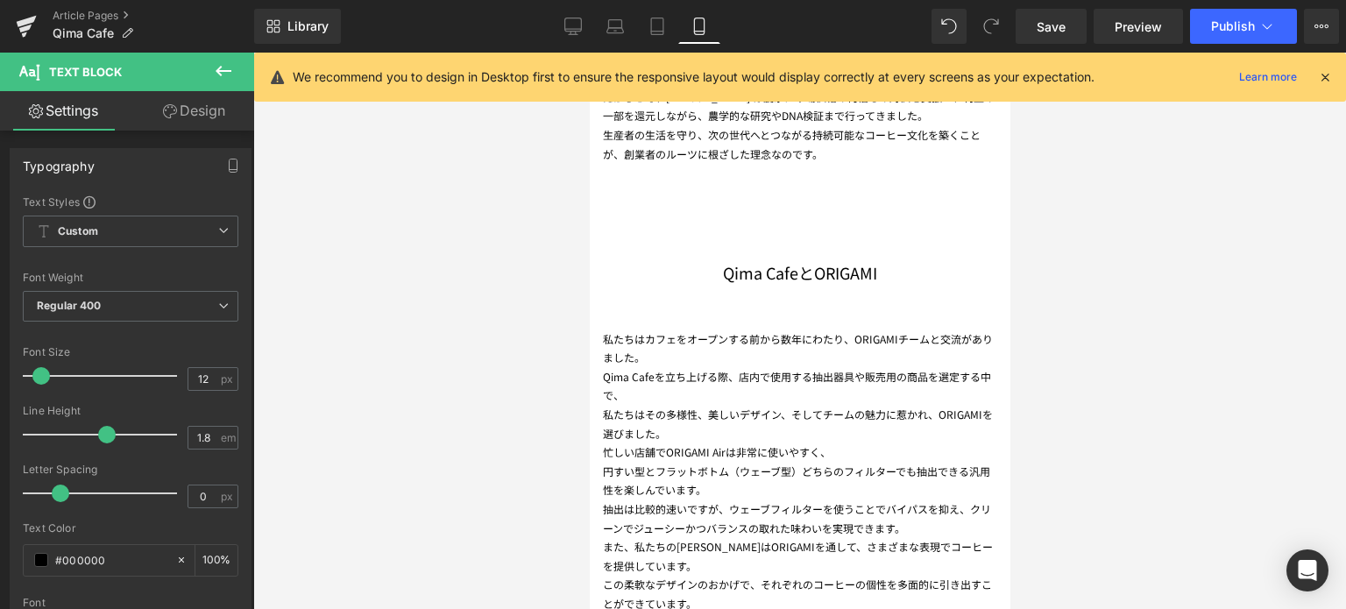
scroll to position [1710, 0]
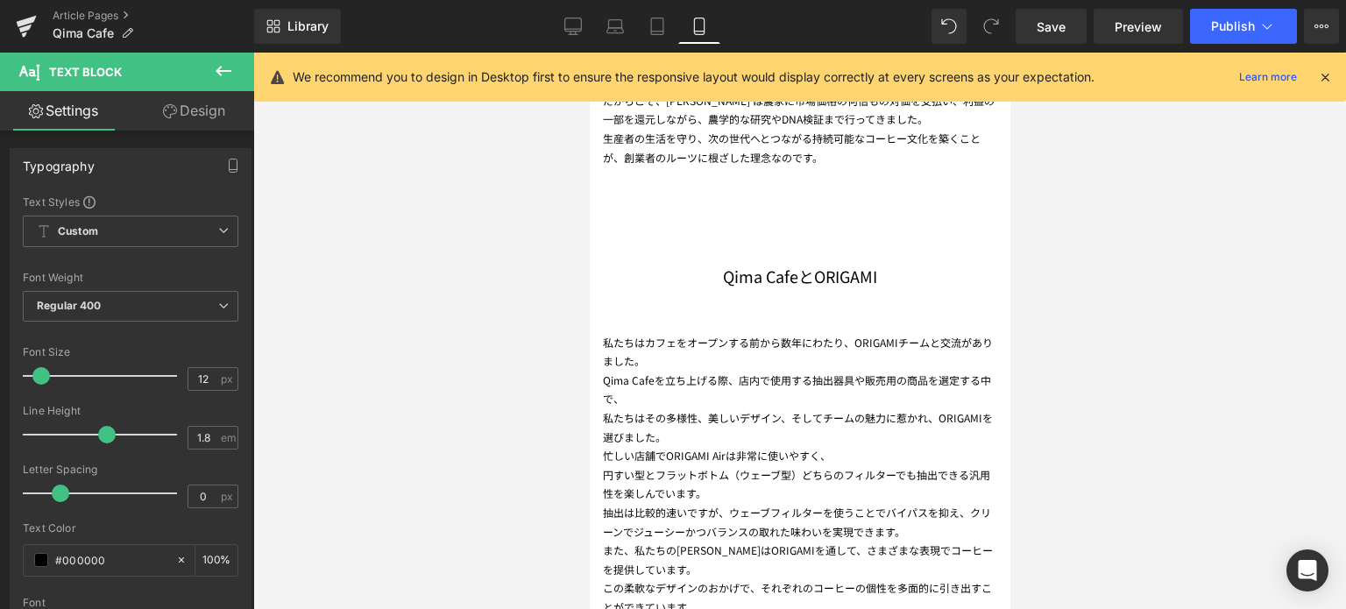
click at [685, 361] on div "私たちはカフェをオープンする前から数年にわたり、ORIGAMIチームと交流がありました。 Qima Cafeを立ち上げる際、店内で使用する抽出器具や販売用の…" at bounding box center [799, 451] width 394 height 329
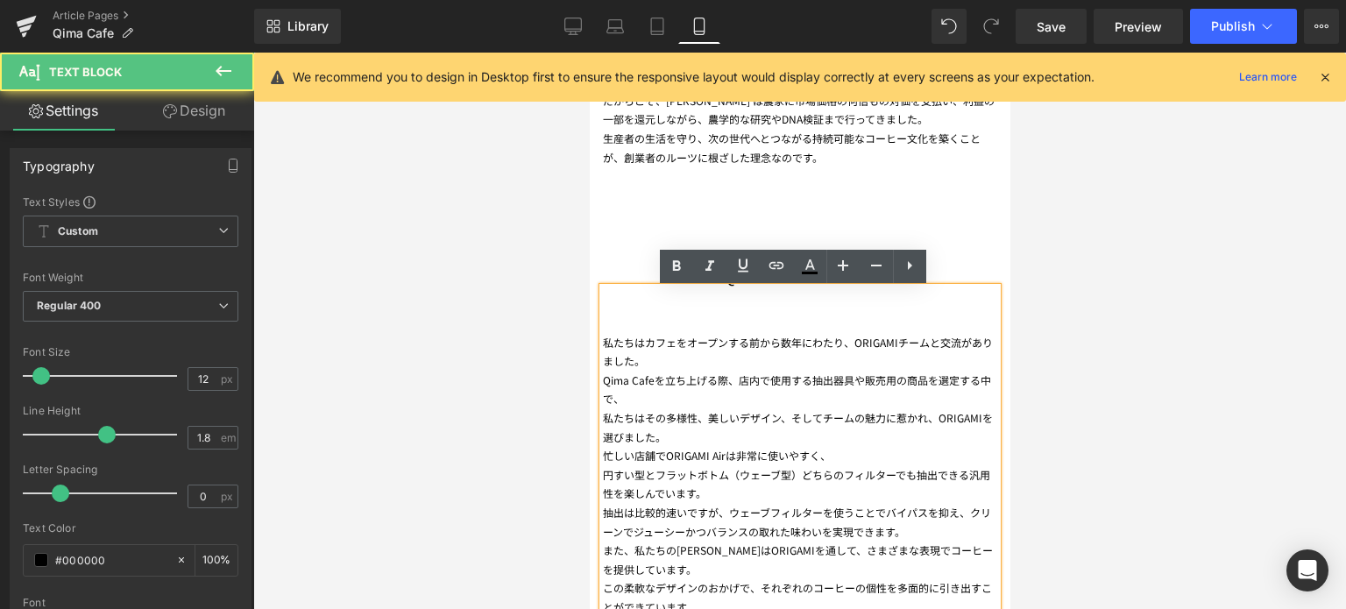
click at [610, 340] on div "私たちはカフェをオープンする前から数年にわたり、ORIGAMIチームと交流がありました。 Qima Cafeを立ち上げる際、店内で使用する抽出器具や販売用の…" at bounding box center [799, 451] width 394 height 329
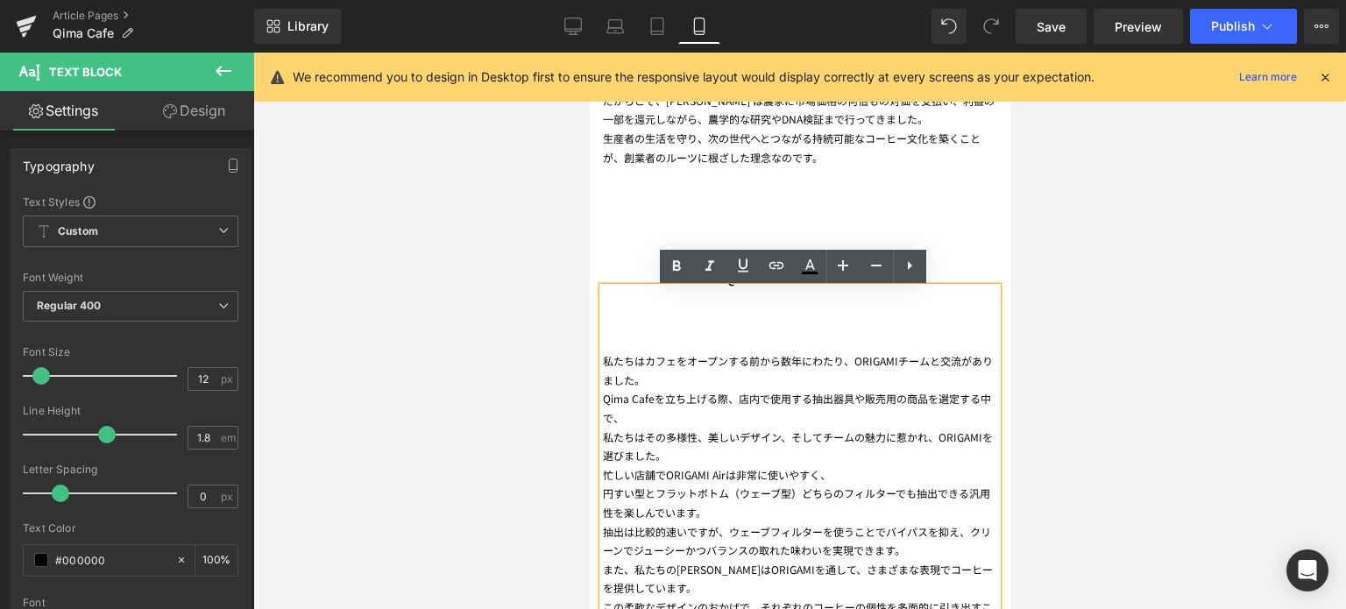
scroll to position [1729, 0]
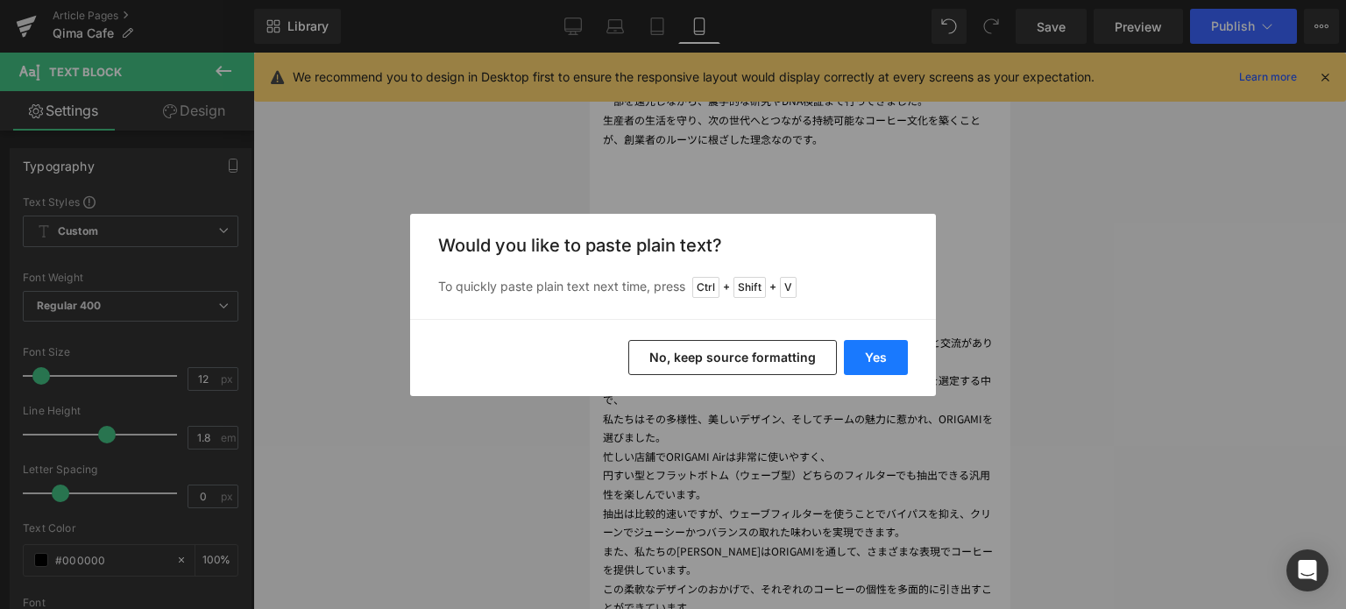
click at [883, 357] on button "Yes" at bounding box center [876, 357] width 64 height 35
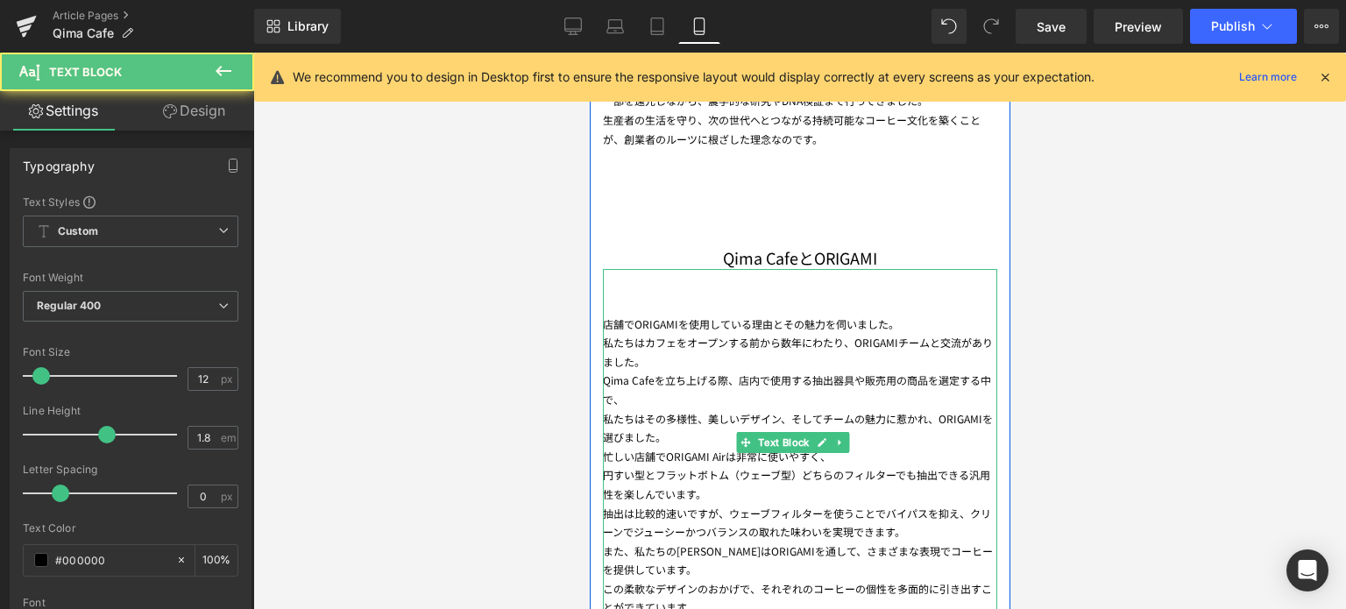
click at [917, 322] on div "店舗でORIGAMIを使用している理由とその魅力を伺いました。" at bounding box center [799, 324] width 394 height 19
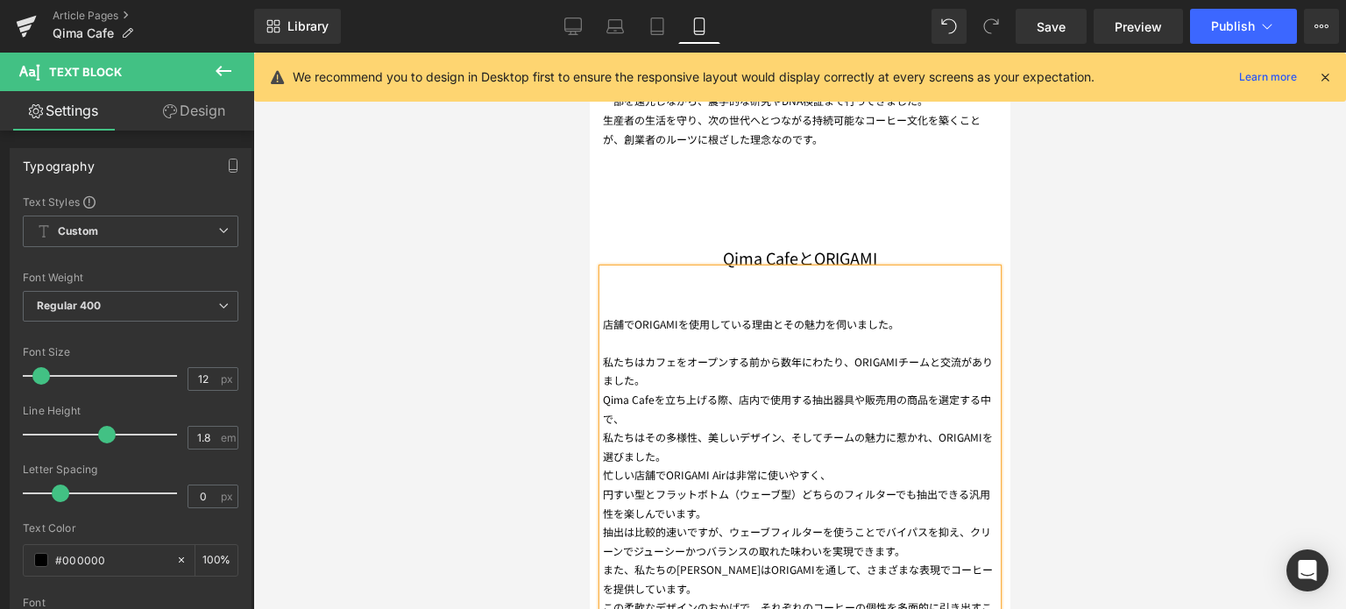
click at [811, 299] on div "店舗でORIGAMIを使用している理由とその魅力を伺いました。 私たちはカフェをオープンする前から数年にわたり、ORIGAMIチームと交流がありました。 Q…" at bounding box center [799, 452] width 394 height 367
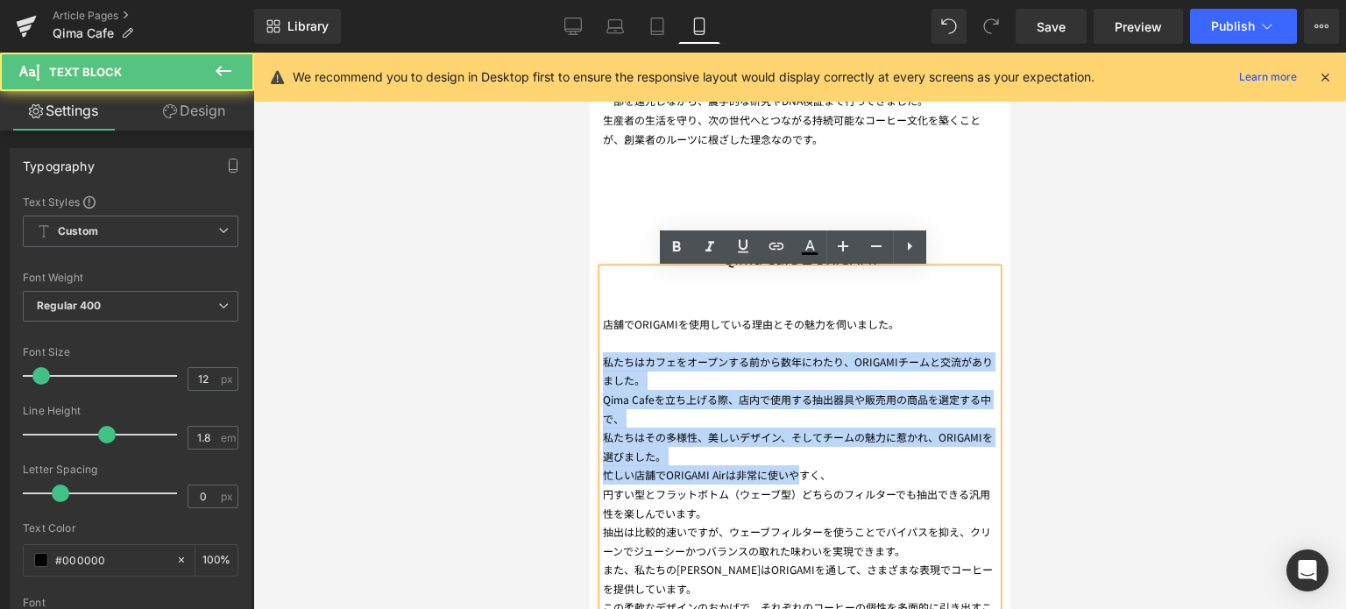
drag, startPoint x: 604, startPoint y: 369, endPoint x: 800, endPoint y: 477, distance: 223.9
click at [800, 477] on div "店舗でORIGAMIを使用している理由とその魅力を伺いました。 私たちはカフェをオープンする前から数年にわたり、ORIGAMIチームと交流がありました。 Q…" at bounding box center [799, 452] width 394 height 367
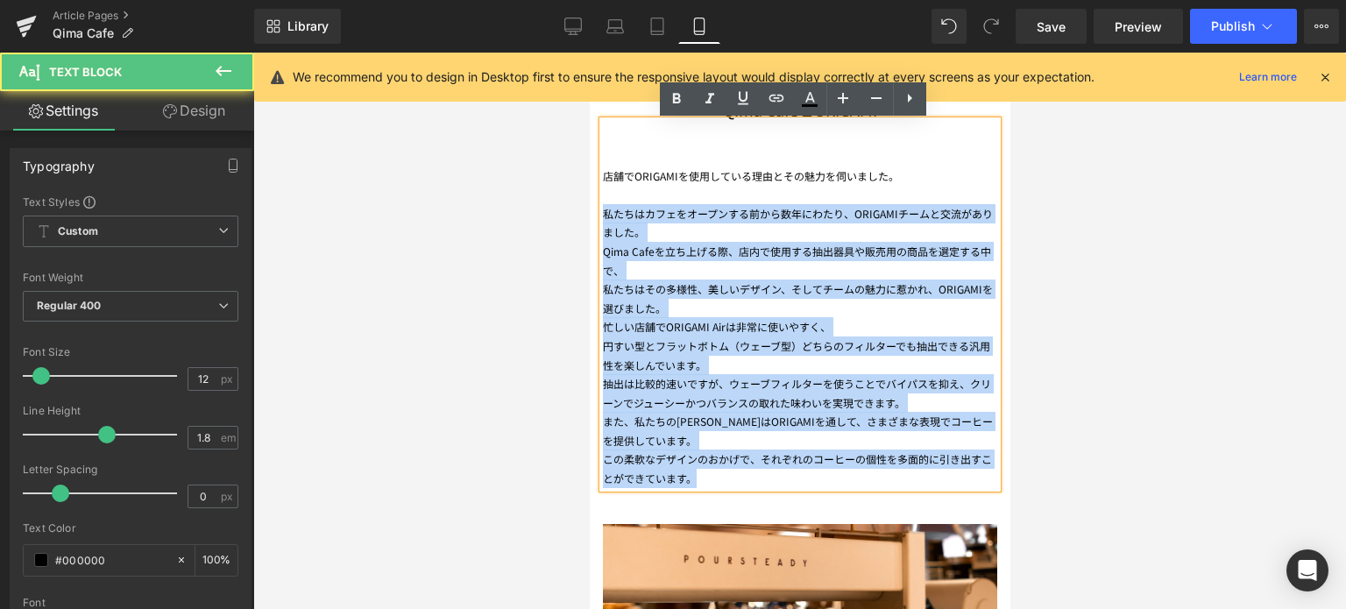
click at [735, 482] on div "この柔軟なデザインのおかげで、それぞれのコーヒーの個性を多面的に引き出すことができています。" at bounding box center [799, 468] width 394 height 38
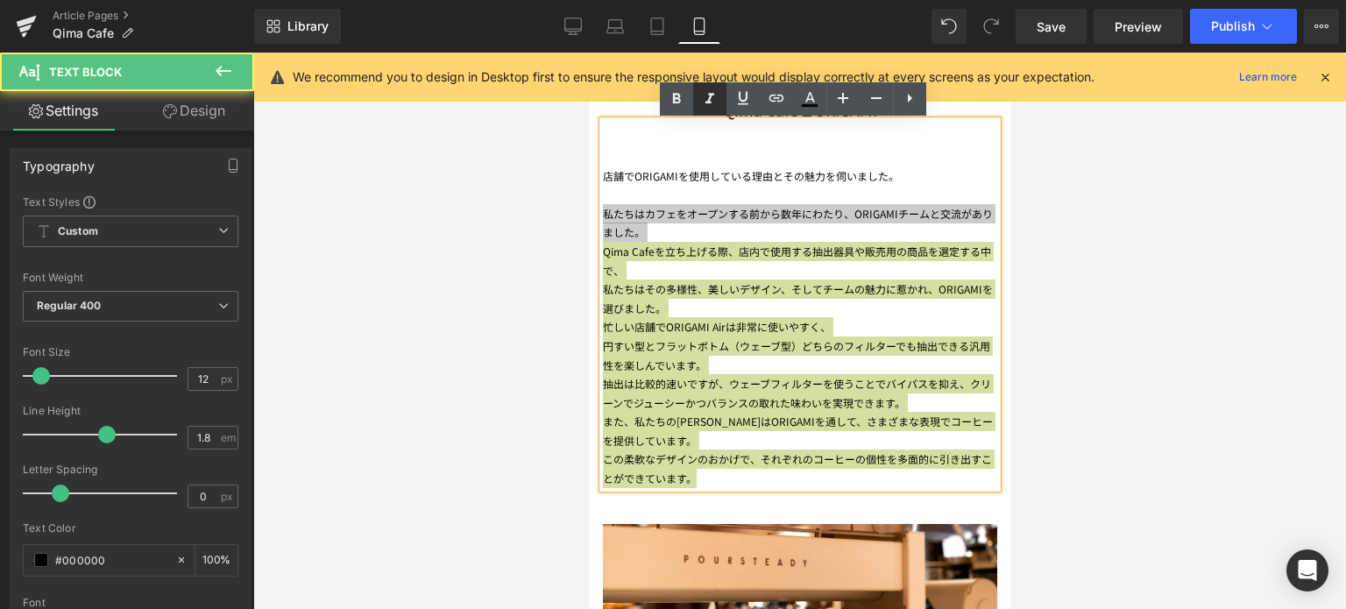
click at [711, 103] on icon at bounding box center [709, 98] width 21 height 21
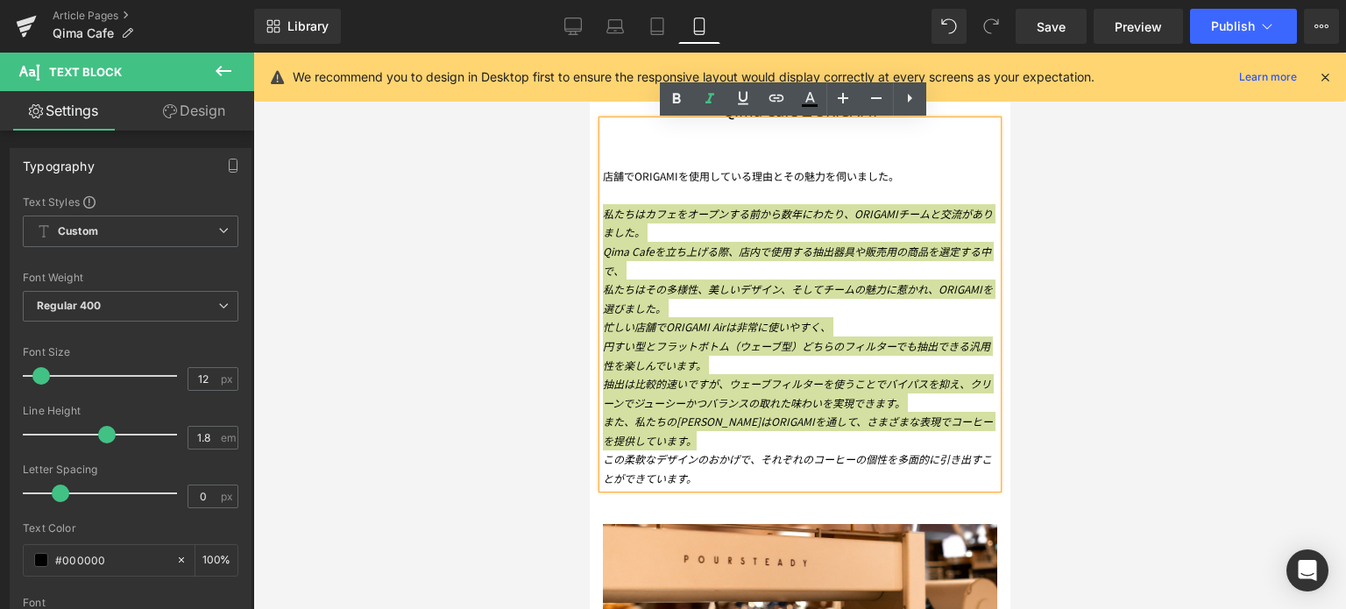
click at [428, 306] on div at bounding box center [799, 331] width 1093 height 556
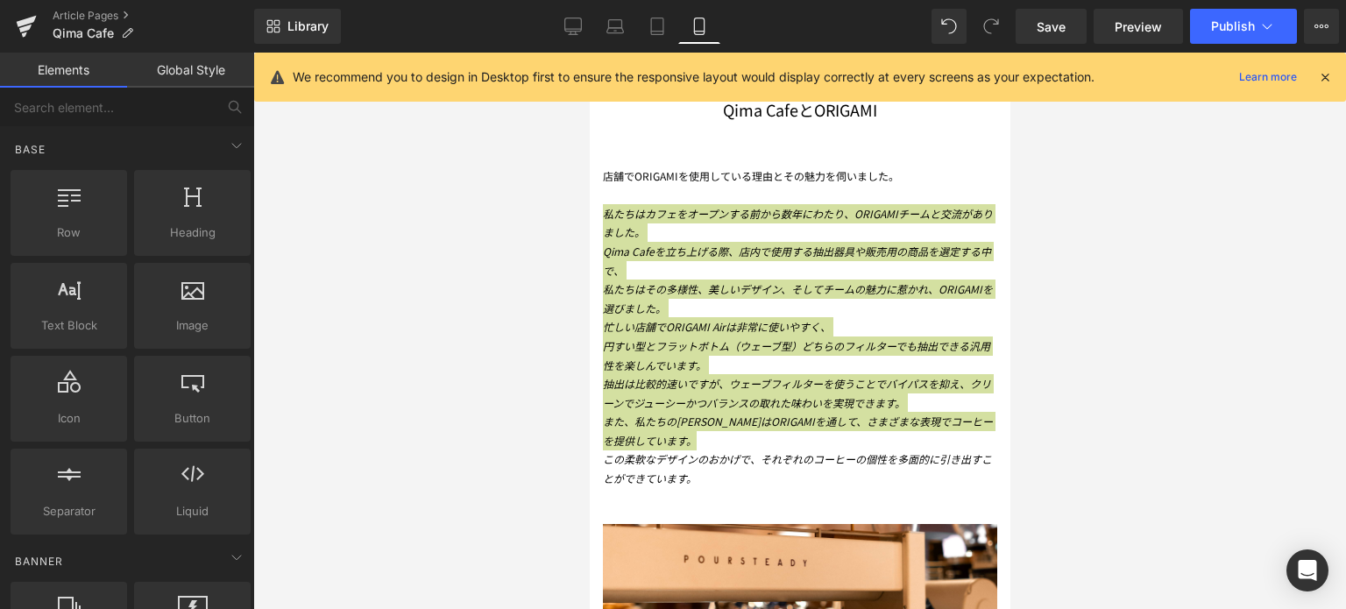
click at [1166, 295] on div at bounding box center [799, 331] width 1093 height 556
click at [1068, 16] on link "Save" at bounding box center [1051, 26] width 71 height 35
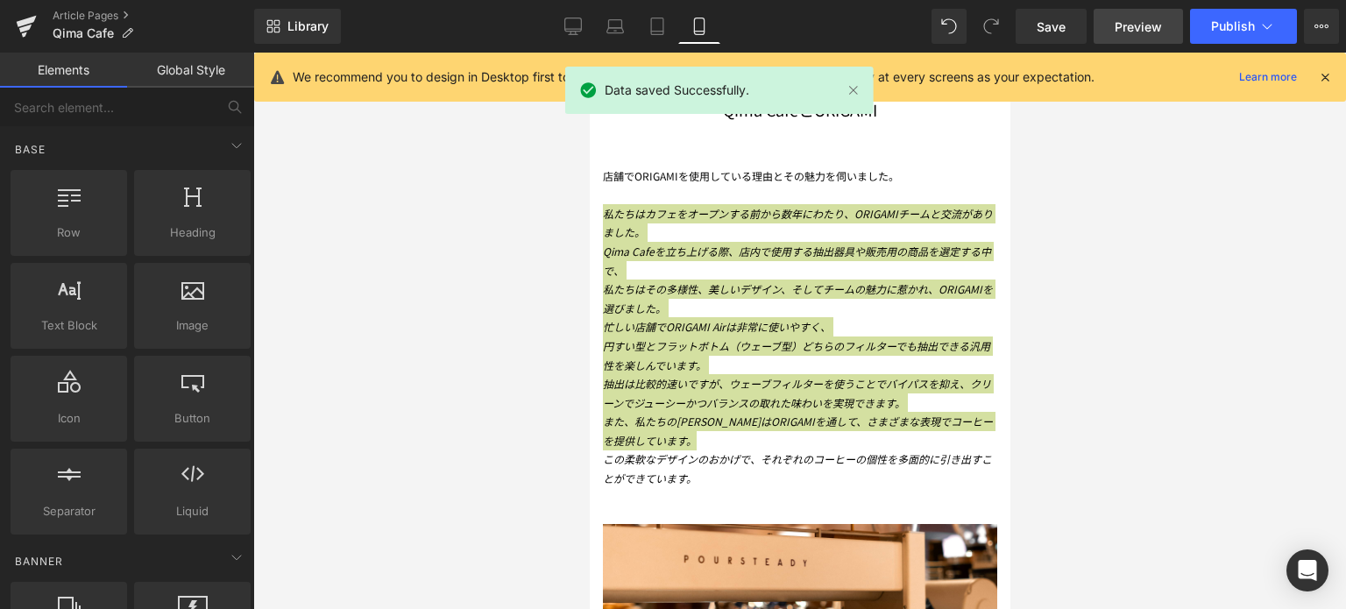
click at [1136, 24] on span "Preview" at bounding box center [1138, 27] width 47 height 18
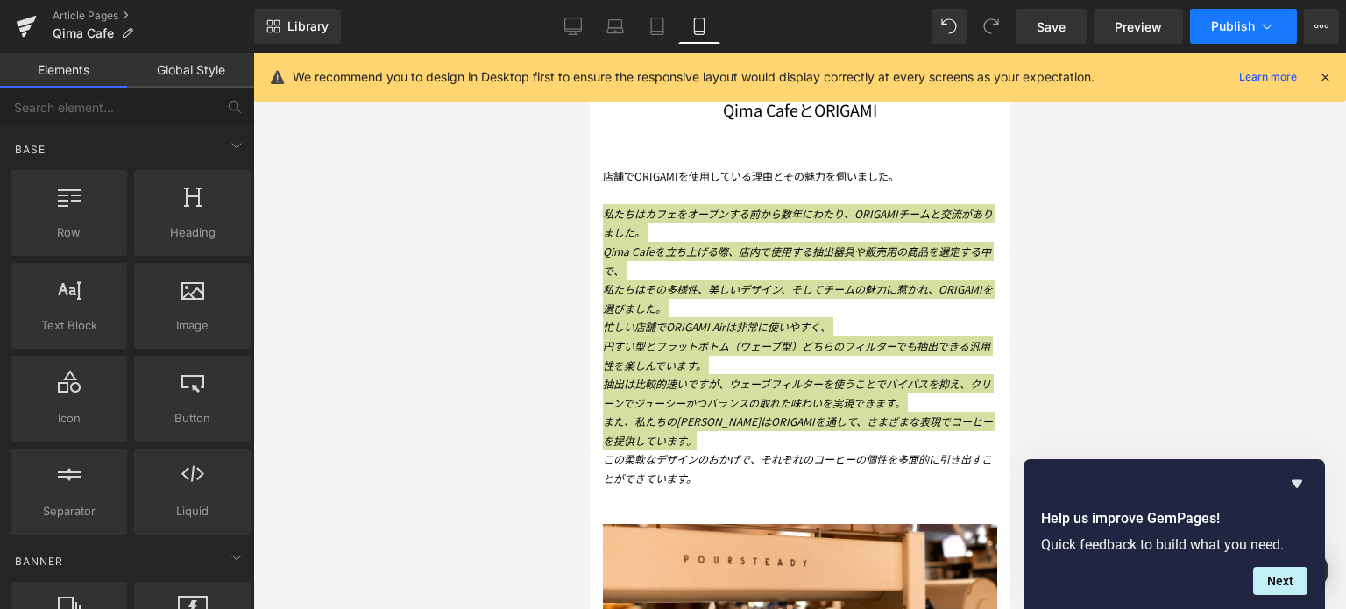
click at [1224, 36] on button "Publish" at bounding box center [1243, 26] width 107 height 35
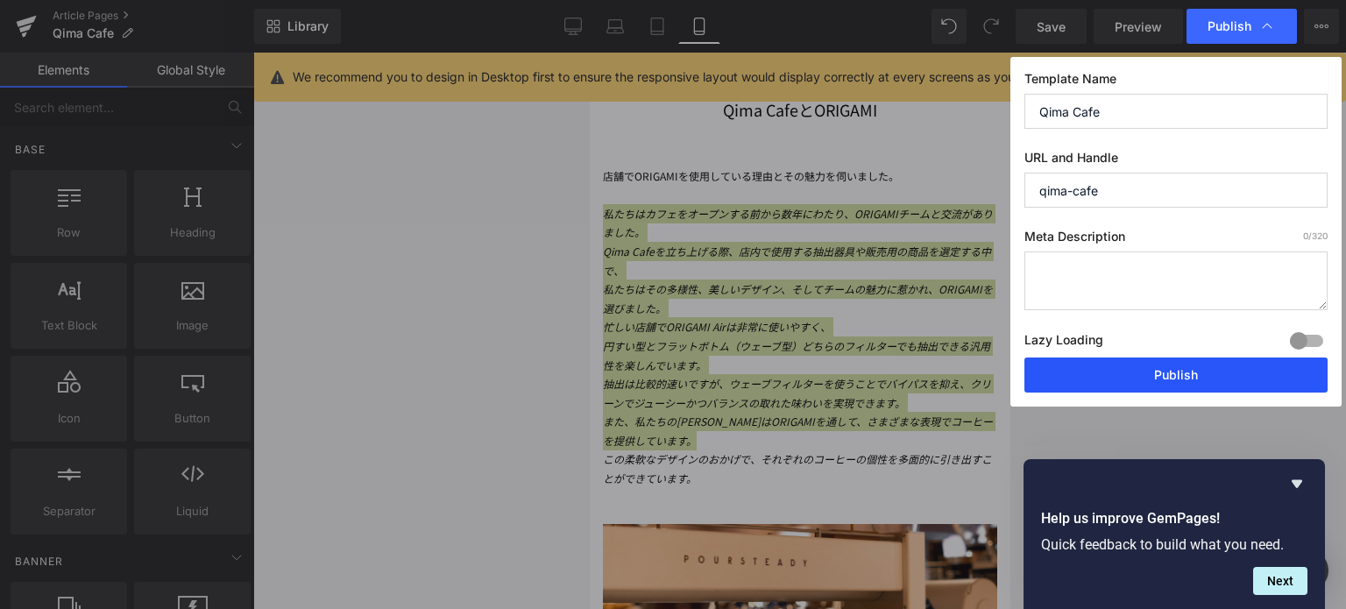
click at [1103, 376] on button "Publish" at bounding box center [1175, 374] width 303 height 35
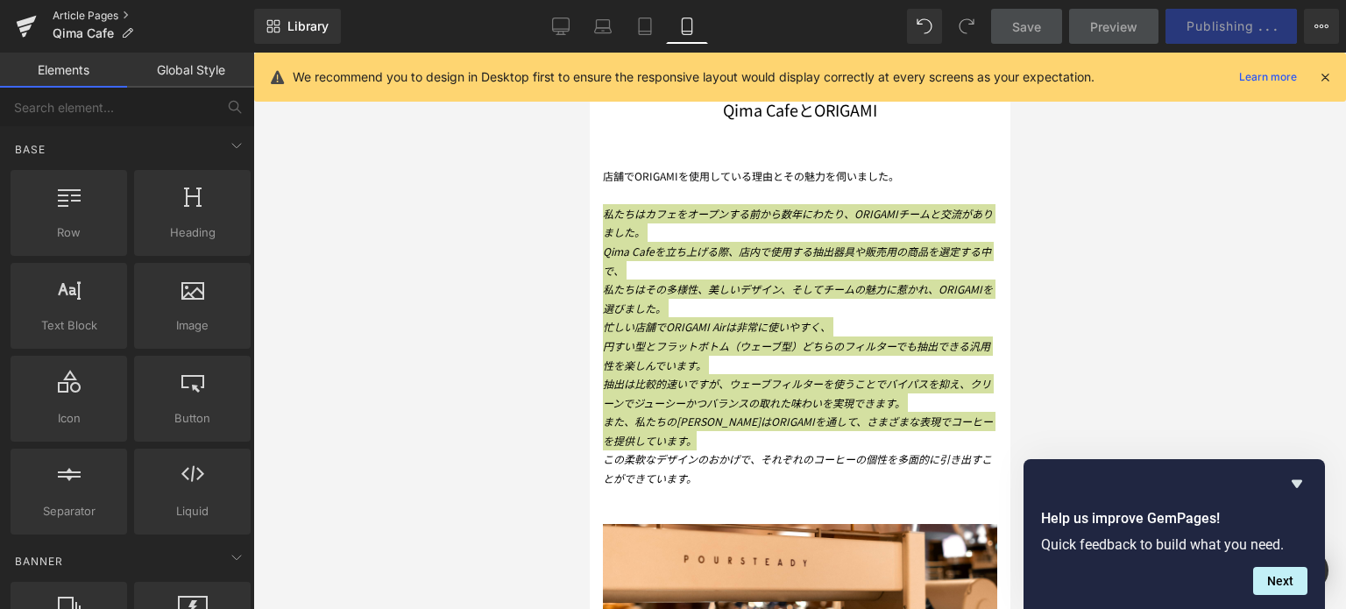
click at [67, 10] on link "Article Pages" at bounding box center [154, 16] width 202 height 14
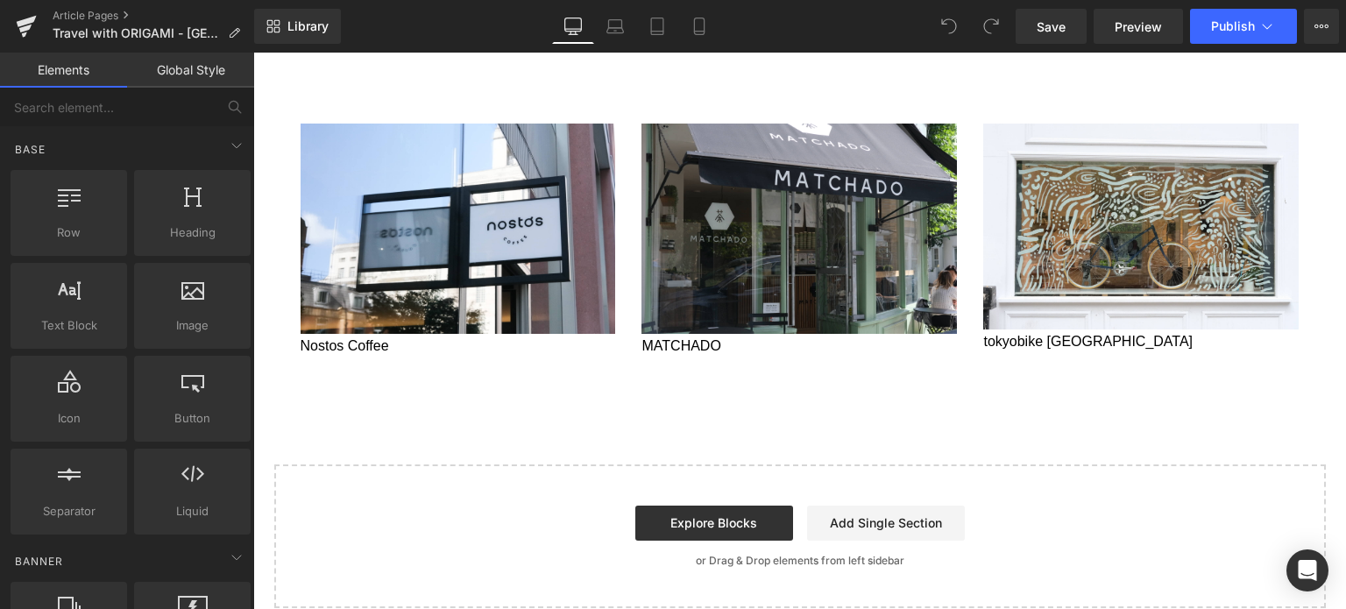
scroll to position [1127, 0]
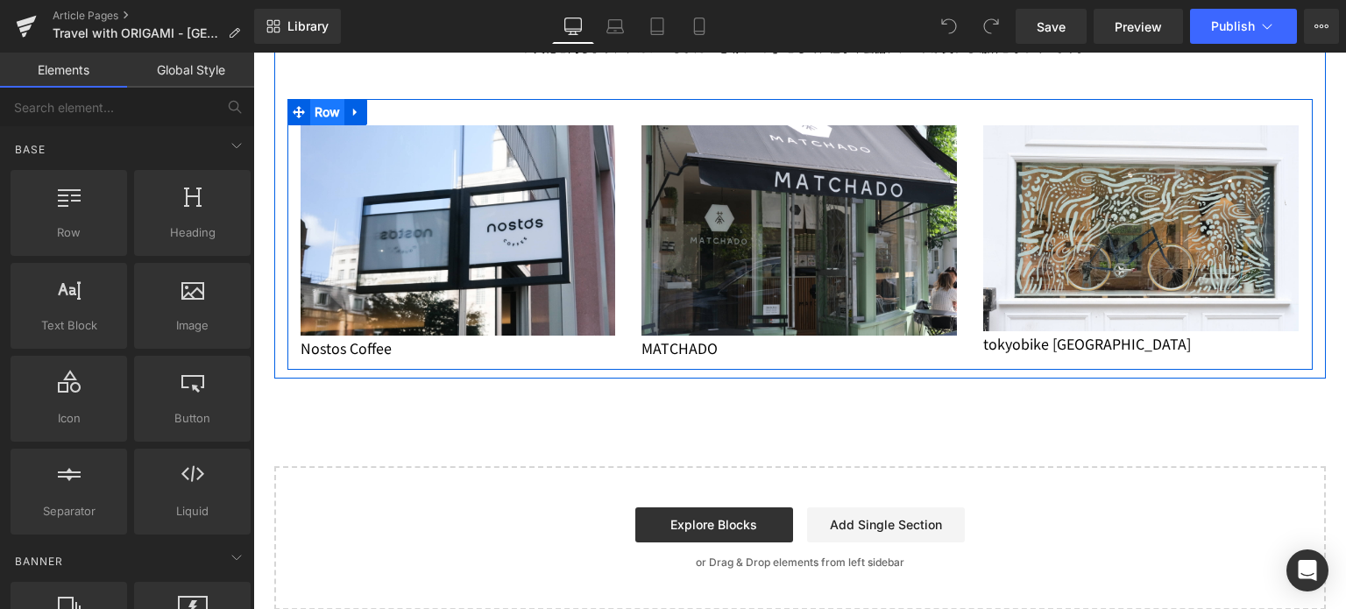
click at [313, 112] on span "Row" at bounding box center [327, 112] width 35 height 26
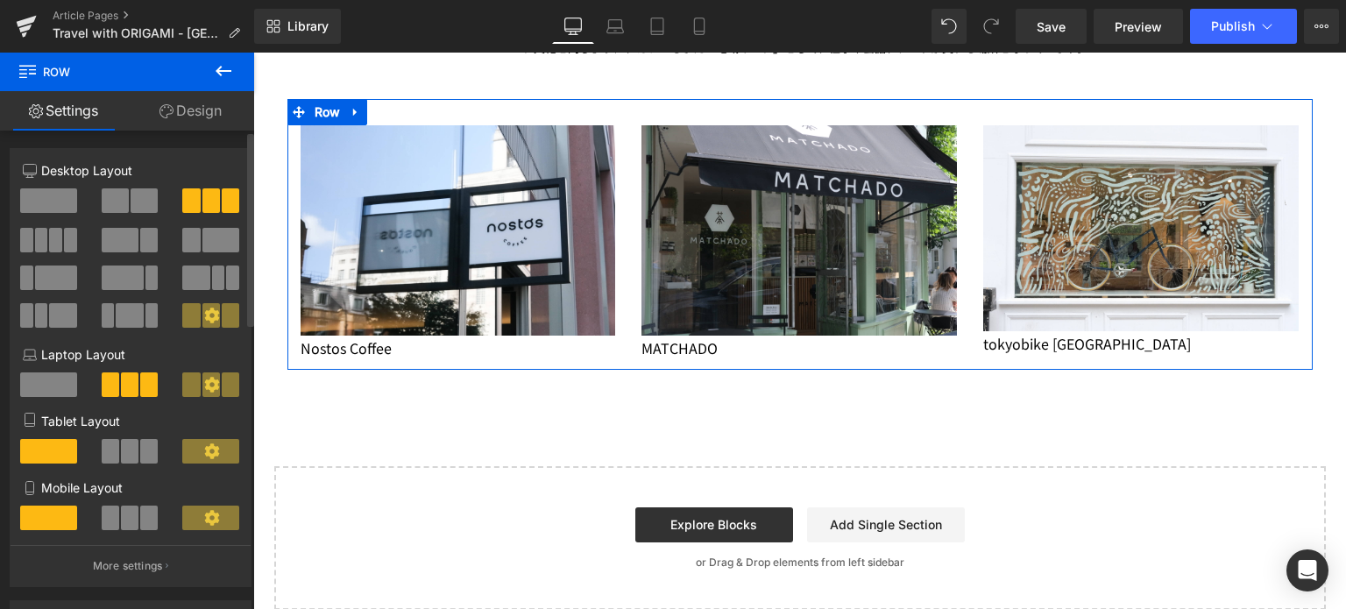
drag, startPoint x: 130, startPoint y: 200, endPoint x: 105, endPoint y: 202, distance: 24.7
click at [105, 202] on span at bounding box center [115, 200] width 27 height 25
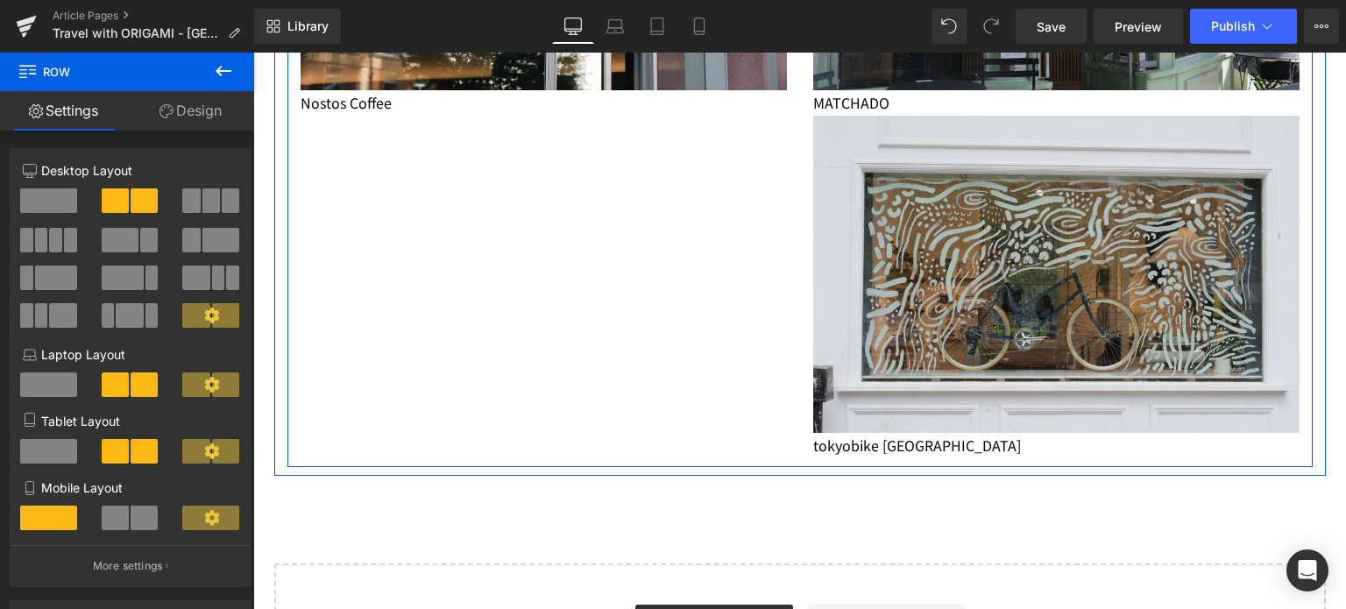
scroll to position [1485, 0]
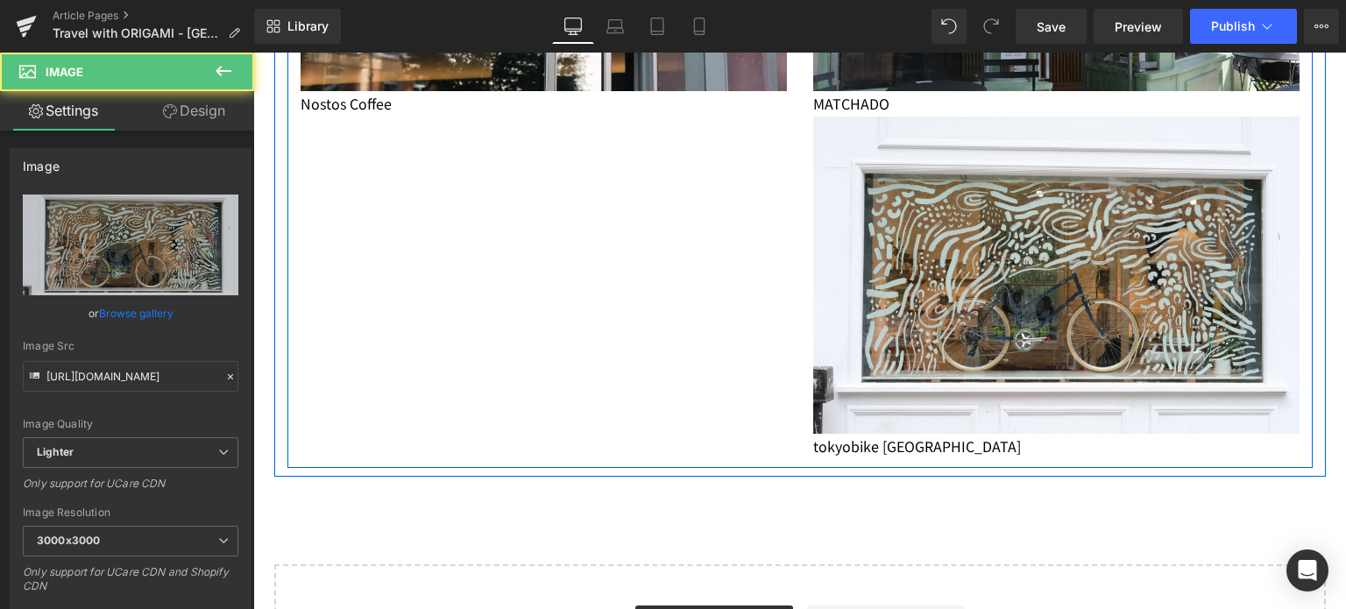
click at [626, 341] on div "Image Nostos Coffee Text Block Image MATCHADO Text Block Image tokyobike London…" at bounding box center [799, 104] width 1025 height 727
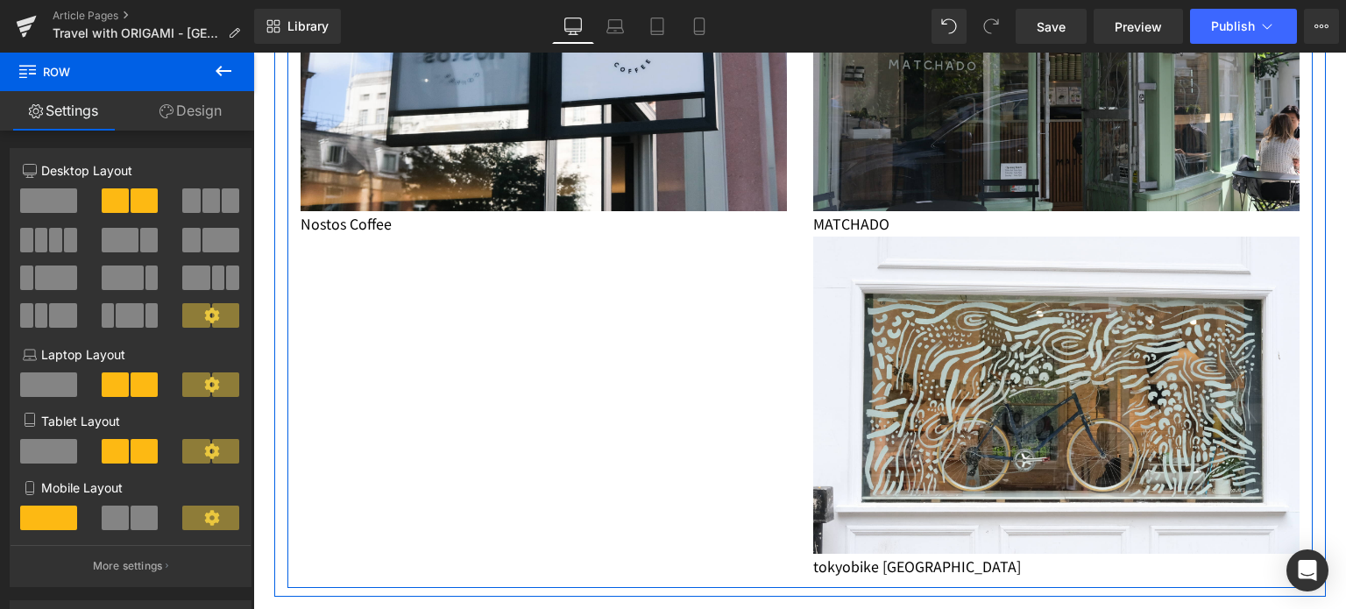
scroll to position [1362, 0]
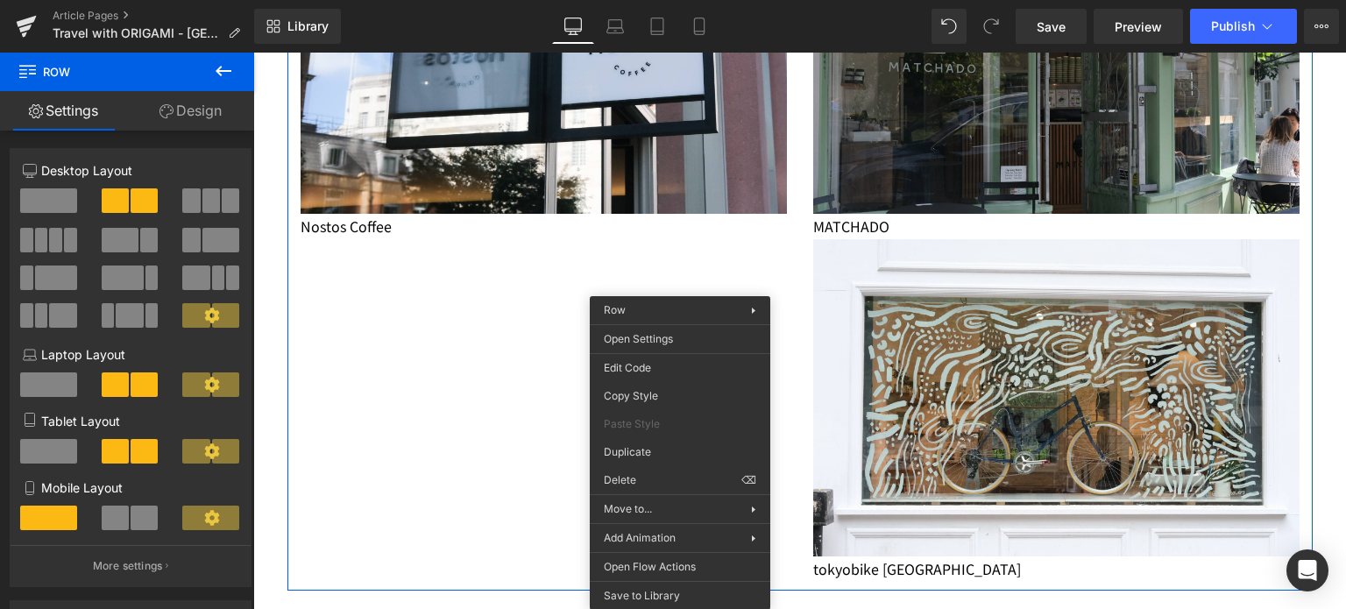
click at [217, 83] on button at bounding box center [223, 72] width 61 height 39
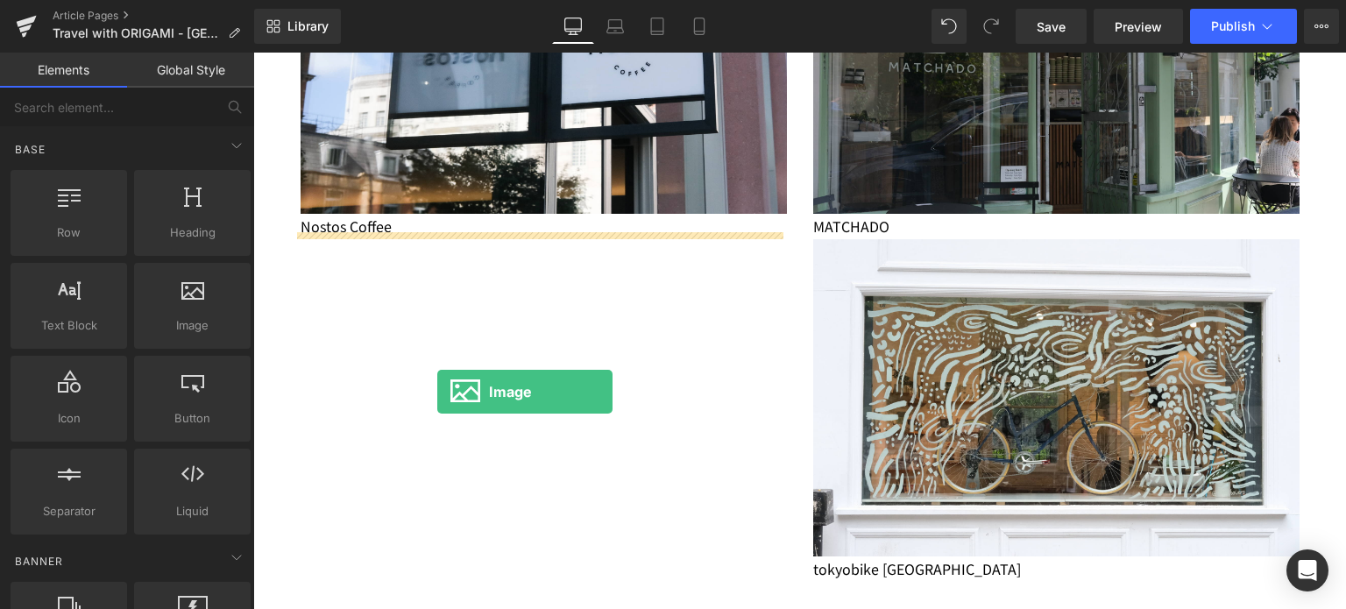
drag, startPoint x: 451, startPoint y: 360, endPoint x: 435, endPoint y: 409, distance: 51.8
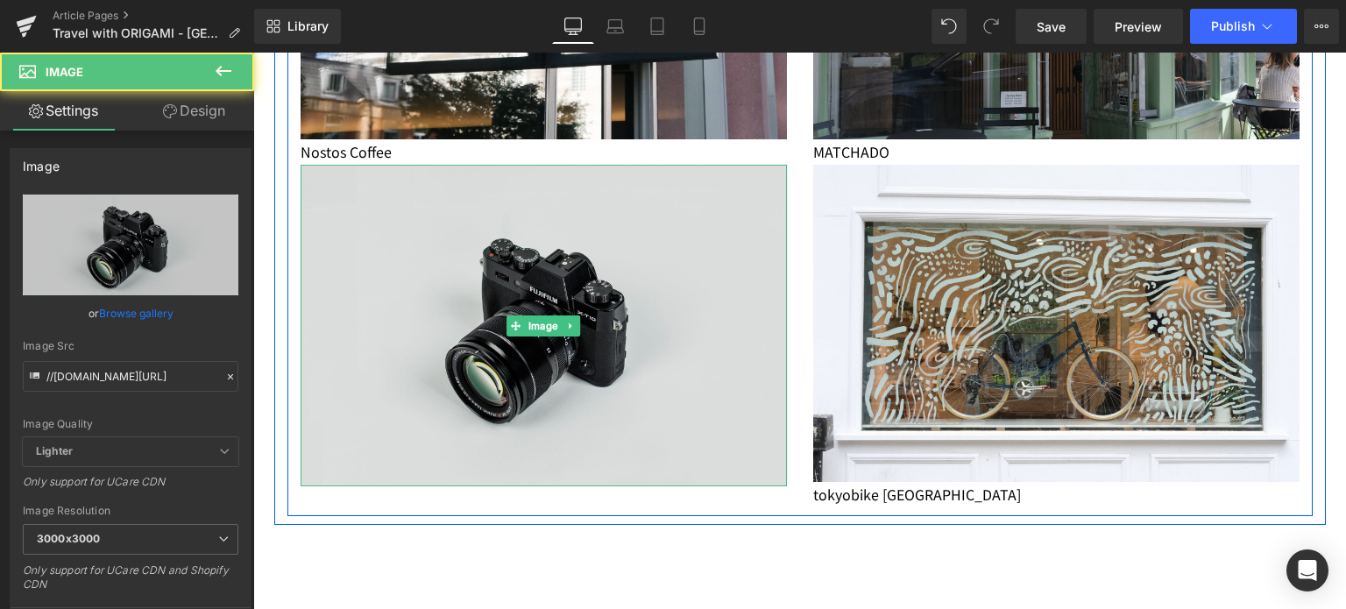
scroll to position [1440, 0]
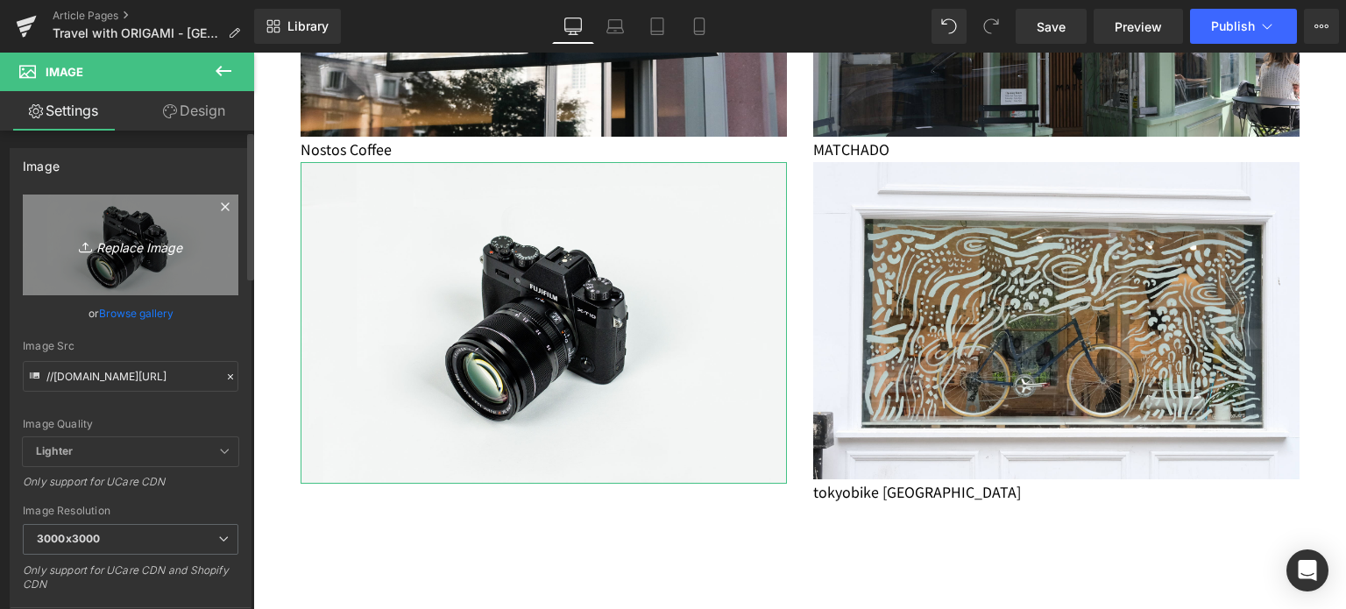
click at [146, 249] on icon "Replace Image" at bounding box center [130, 245] width 140 height 22
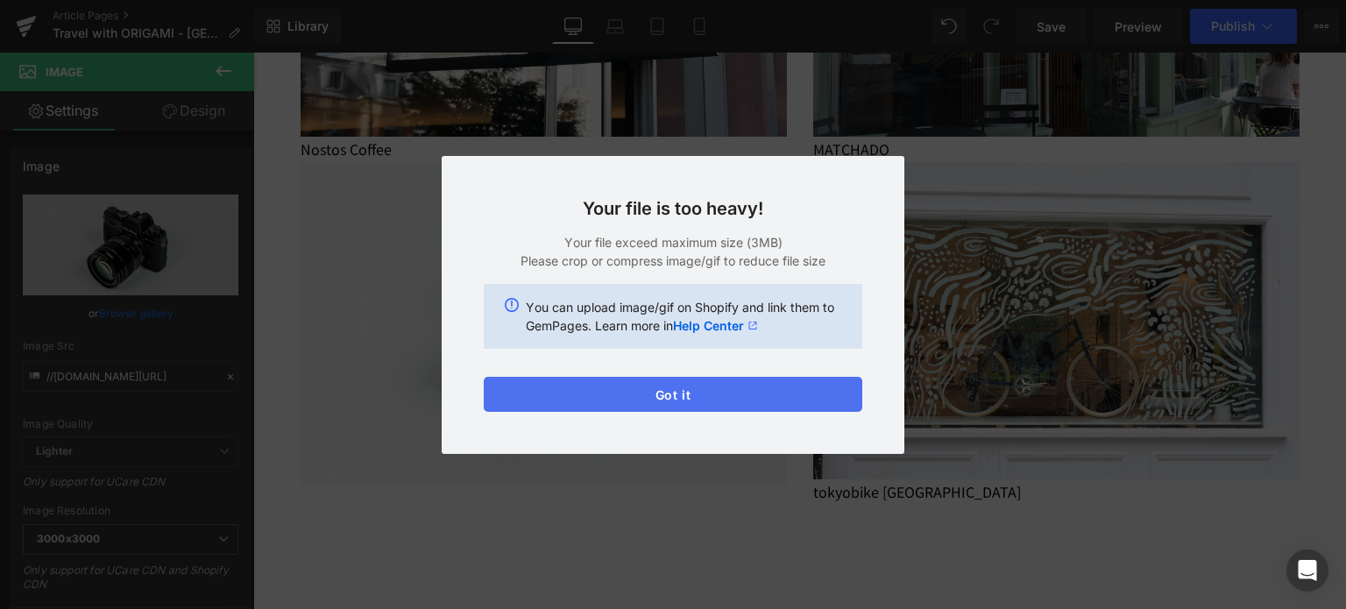
click at [741, 391] on button "Got it" at bounding box center [673, 394] width 379 height 35
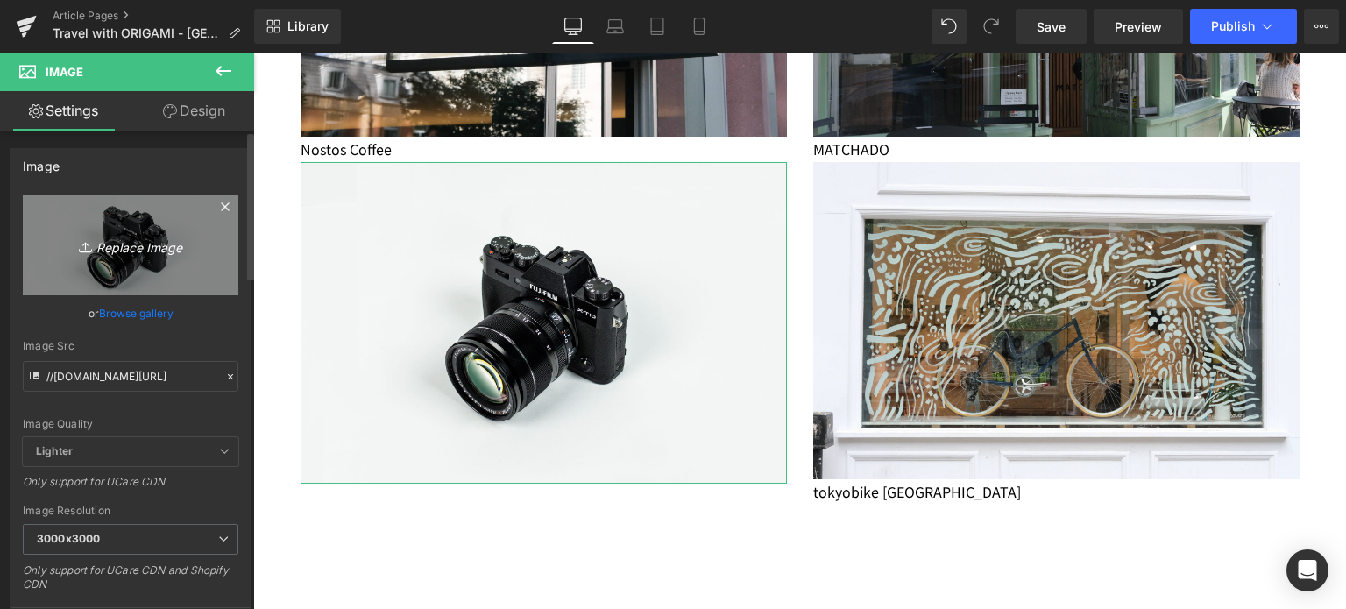
click at [172, 234] on icon "Replace Image" at bounding box center [130, 245] width 140 height 22
type input "C:\fakepath\._CG photos_02.png"
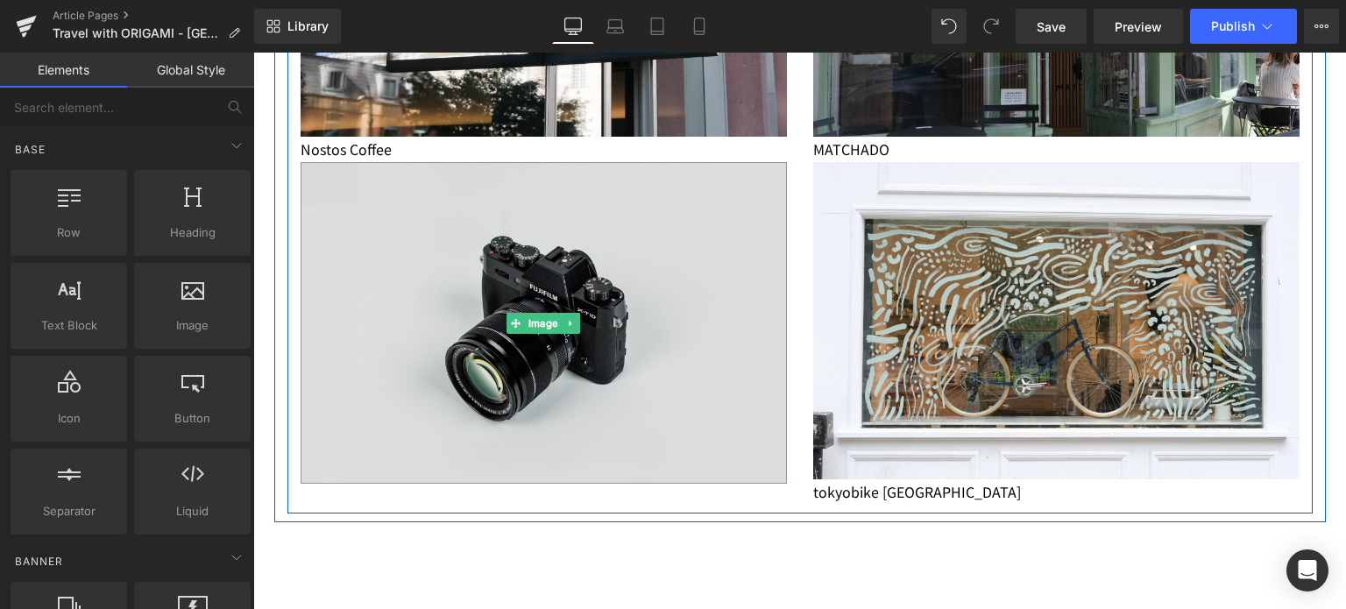
click at [508, 357] on img at bounding box center [544, 323] width 486 height 322
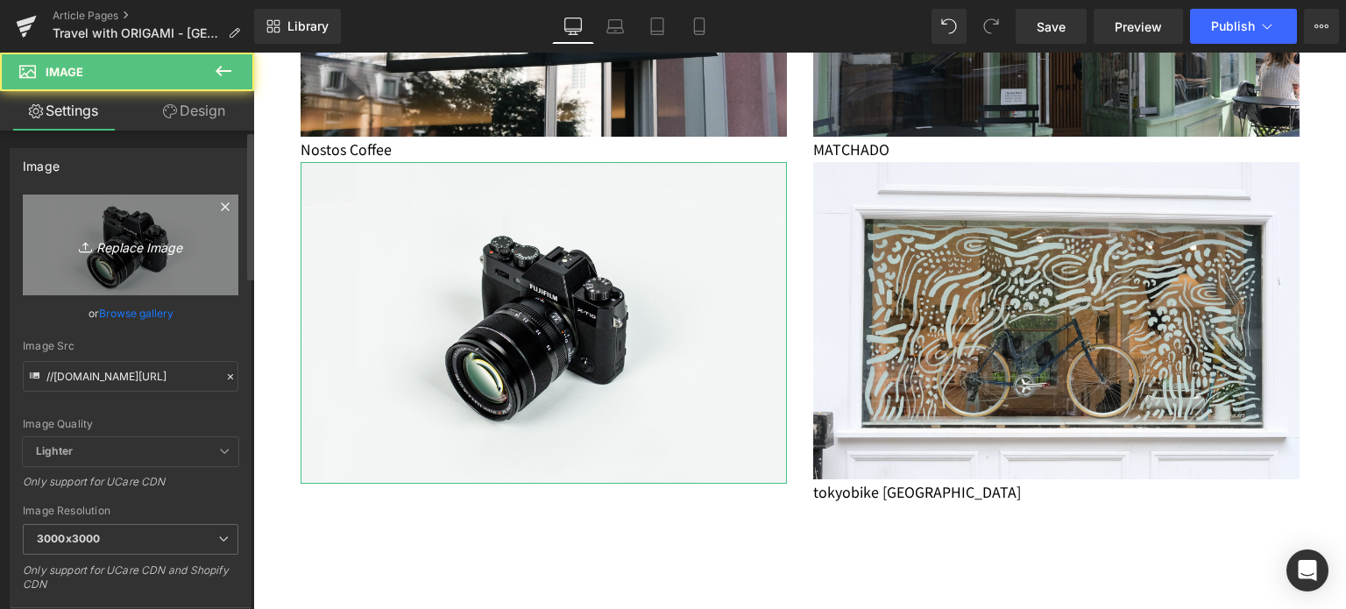
click at [91, 216] on link "Replace Image" at bounding box center [131, 245] width 216 height 101
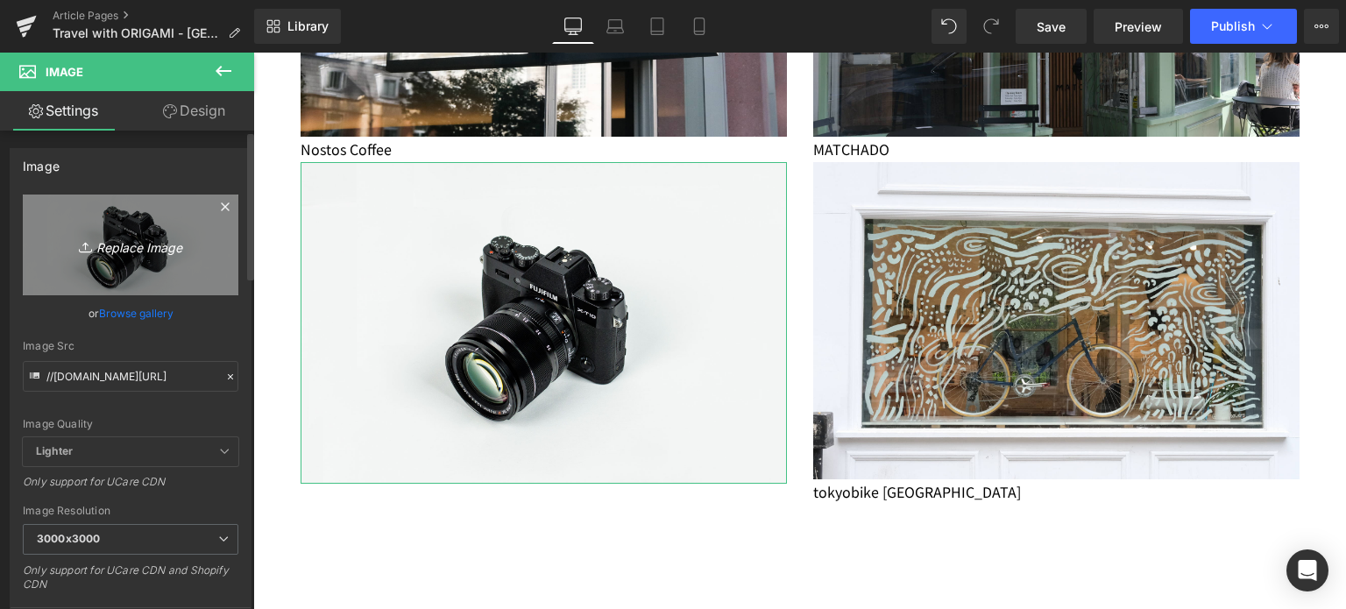
type input "C:\fakepath\._CG photos_02.png"
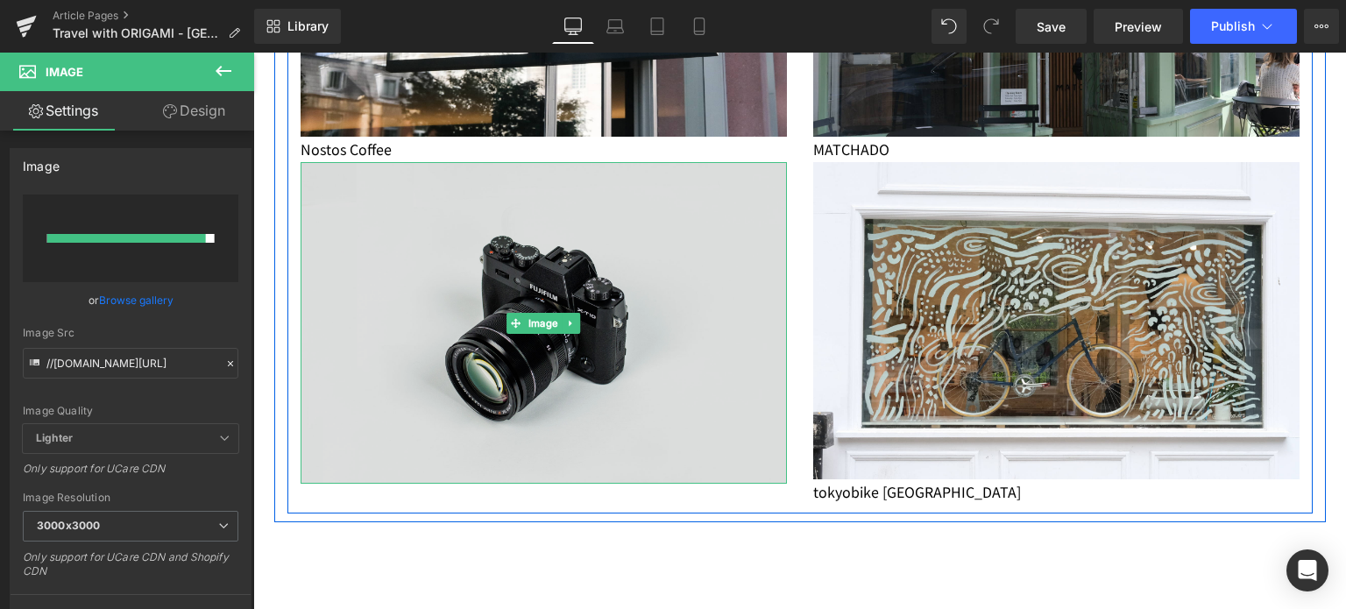
click at [490, 276] on img at bounding box center [544, 323] width 486 height 322
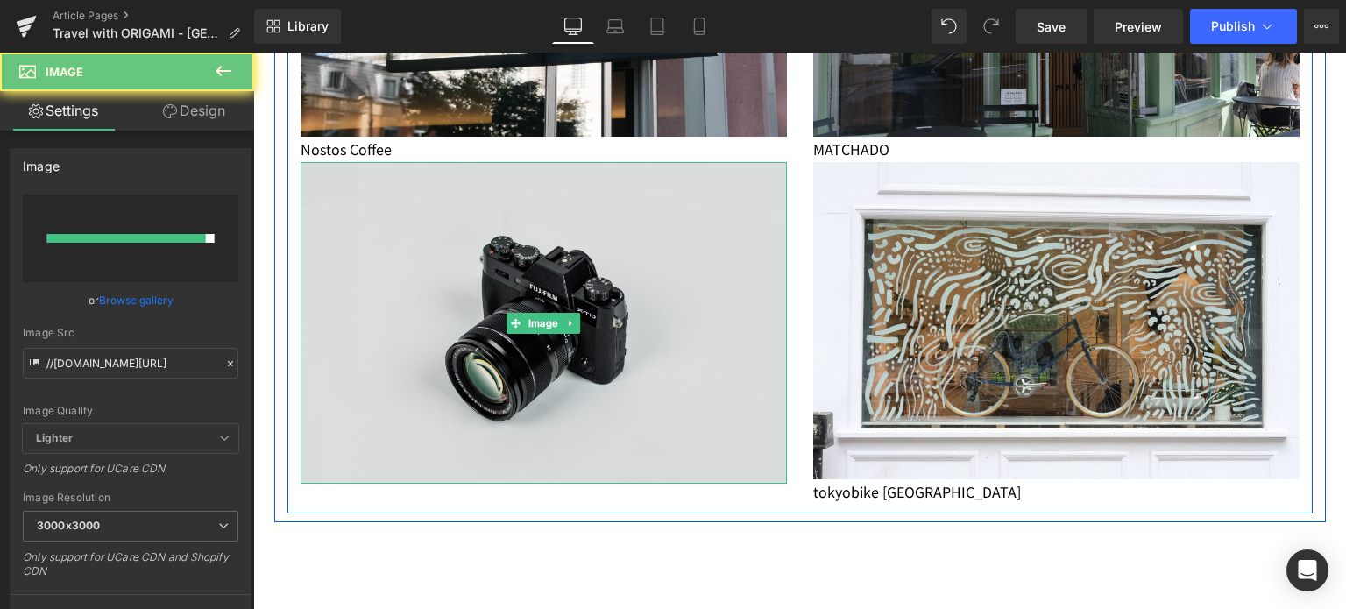
click at [487, 285] on img at bounding box center [544, 323] width 486 height 322
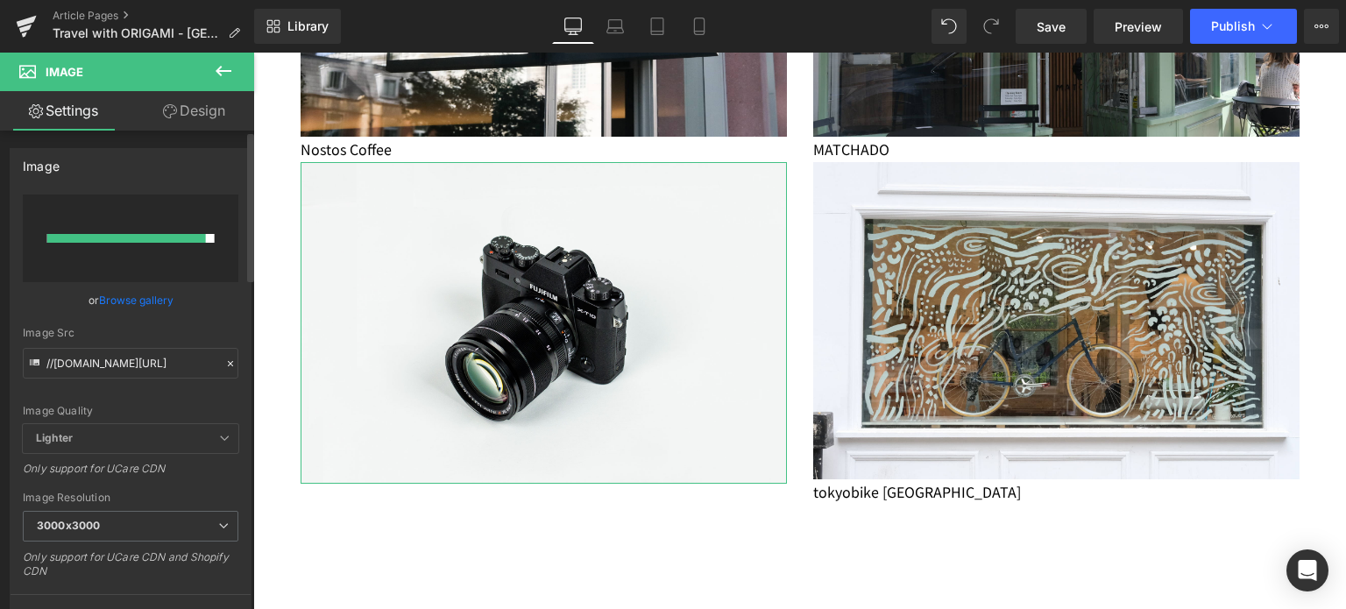
click at [110, 251] on input "file" at bounding box center [131, 239] width 216 height 88
type input "C:\fakepath\20250802-CG photos_02.jpg"
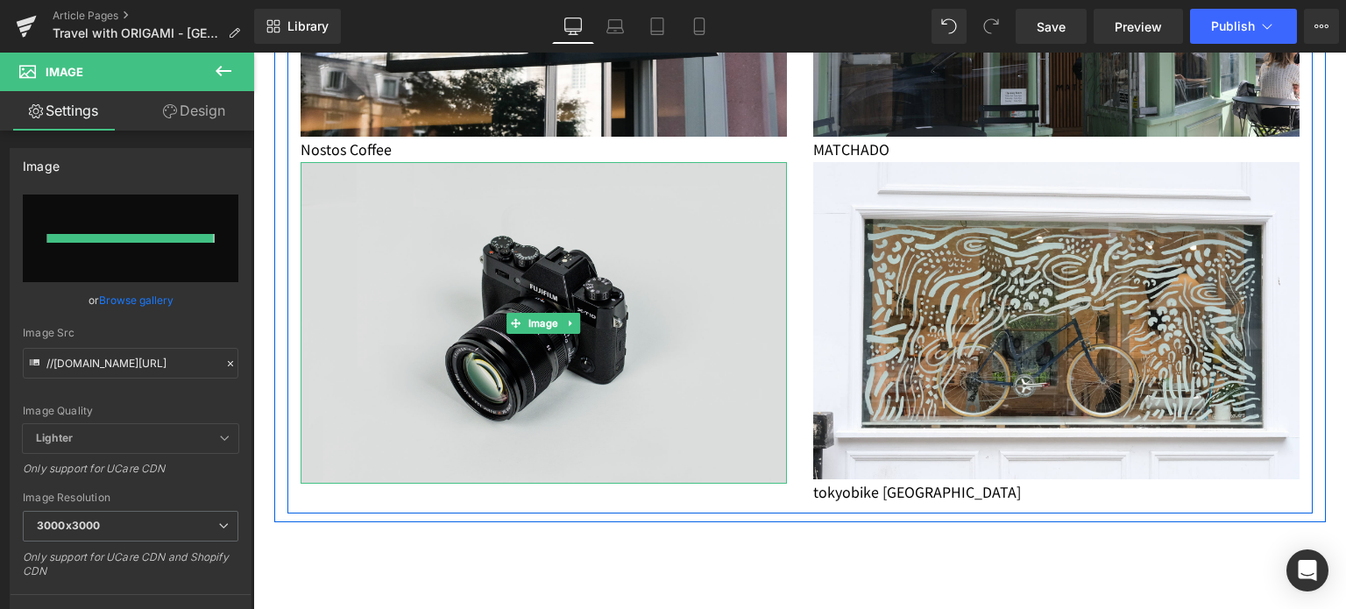
type input "[URL][DOMAIN_NAME]"
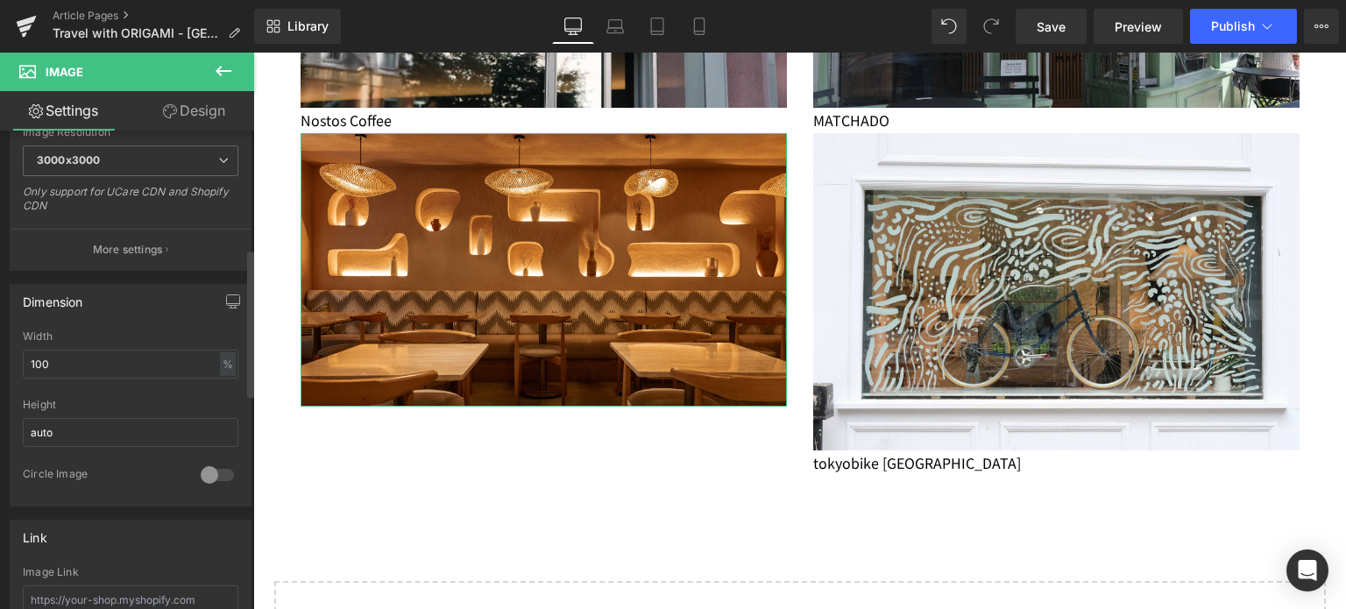
scroll to position [377, 0]
click at [132, 364] on input "100" at bounding box center [131, 367] width 216 height 29
click at [103, 450] on div "Height auto" at bounding box center [131, 436] width 216 height 68
click at [81, 435] on input "auto" at bounding box center [131, 435] width 216 height 29
type input "a"
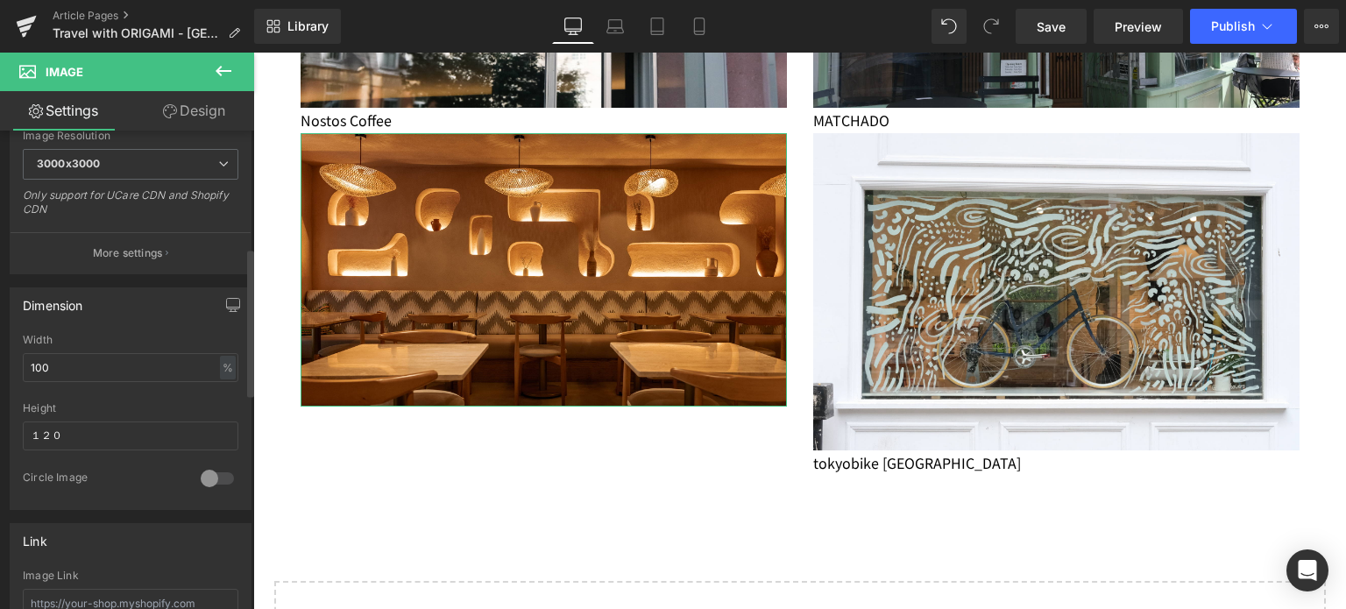
click at [114, 409] on div "Height" at bounding box center [131, 408] width 216 height 12
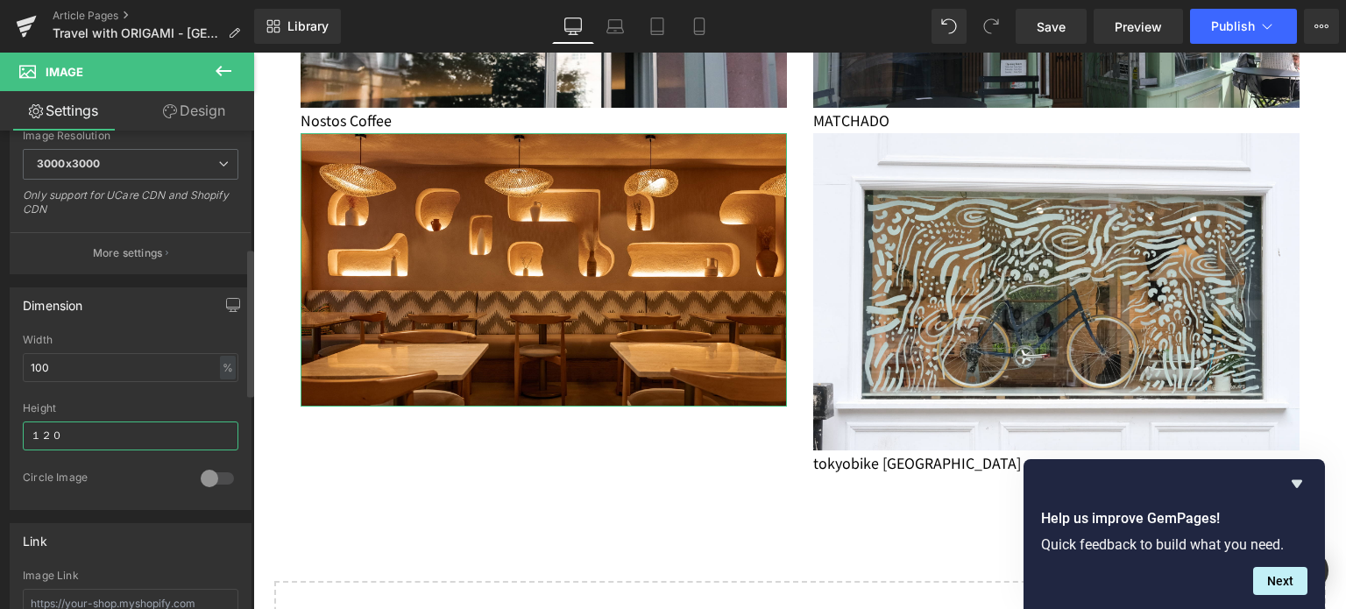
click at [81, 441] on input "１２０" at bounding box center [131, 435] width 216 height 29
type input "１"
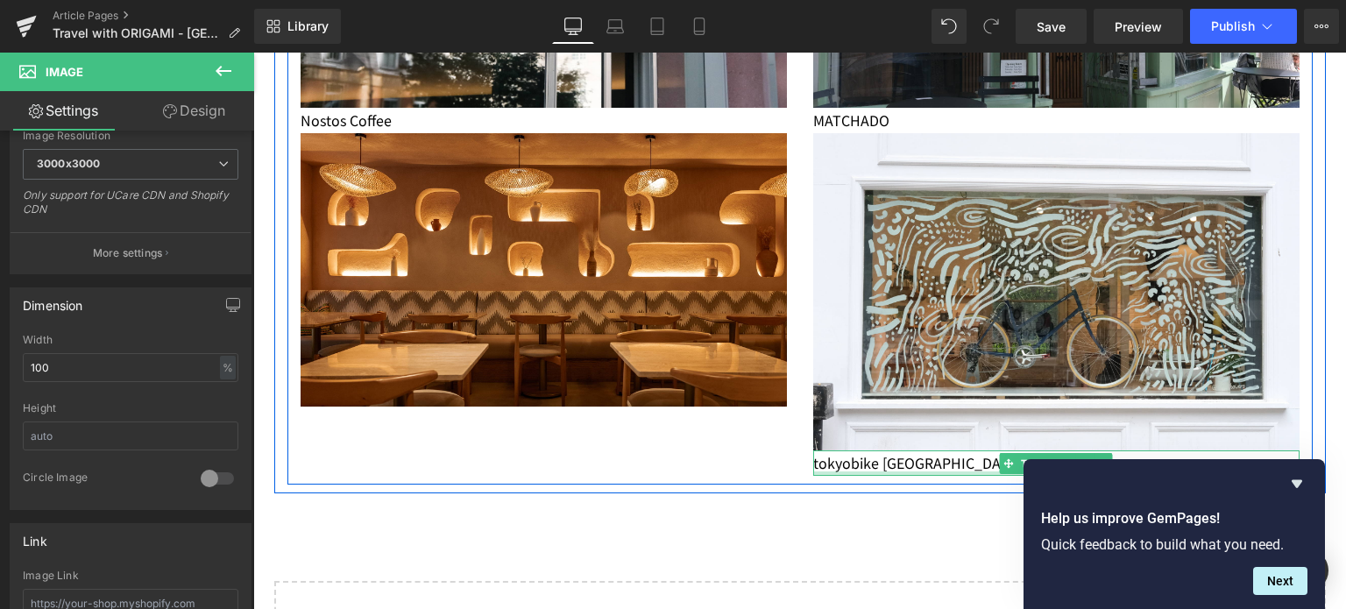
click at [834, 462] on p "tokyobike [GEOGRAPHIC_DATA]" at bounding box center [1056, 462] width 486 height 25
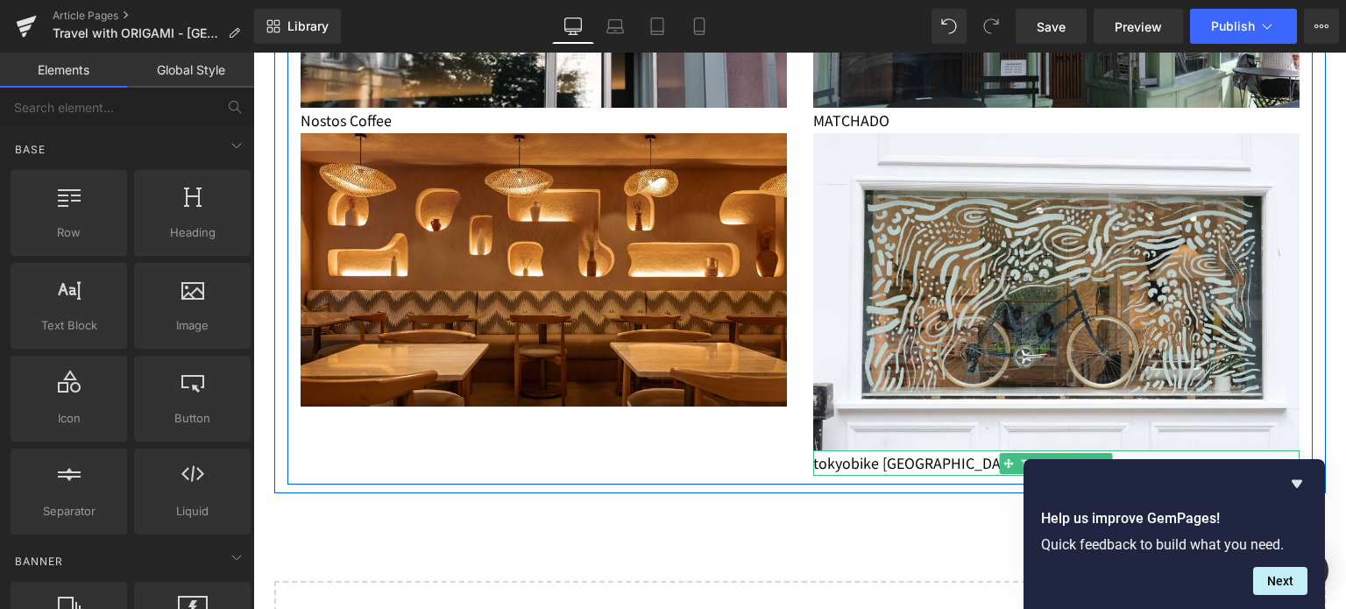
click at [939, 458] on p "tokyobike [GEOGRAPHIC_DATA]" at bounding box center [1056, 462] width 486 height 25
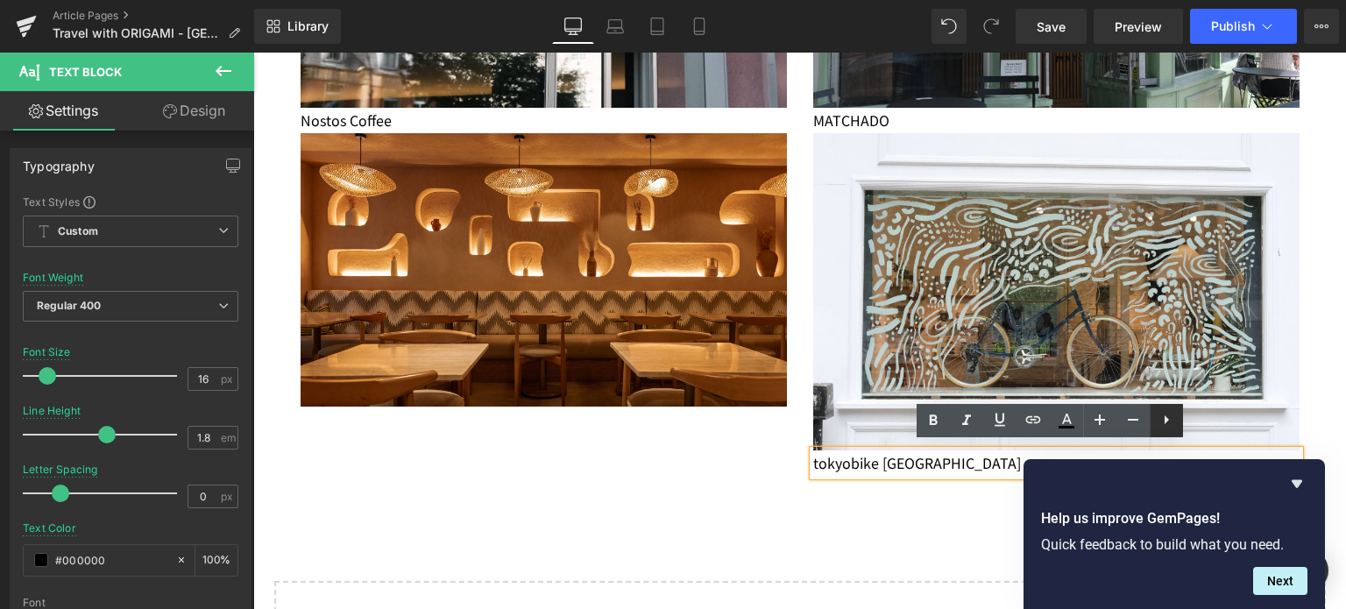
click at [1160, 422] on icon at bounding box center [1166, 419] width 21 height 21
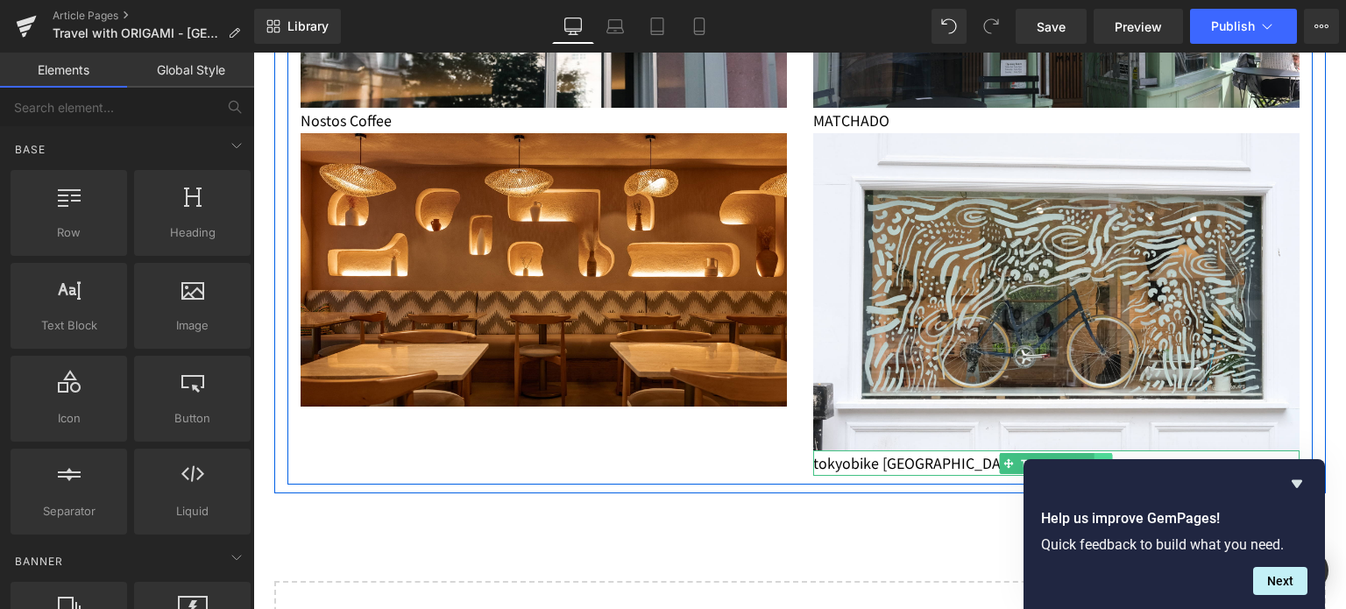
click at [1098, 458] on icon at bounding box center [1103, 463] width 10 height 11
click at [1089, 458] on icon at bounding box center [1094, 463] width 10 height 10
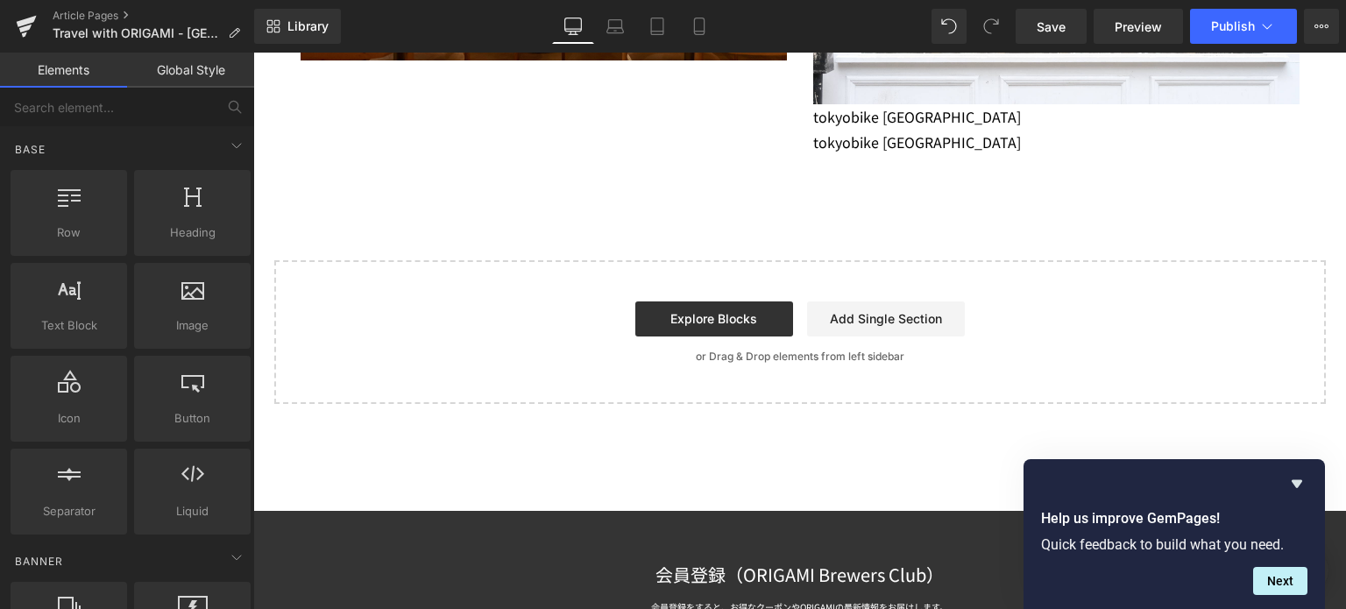
scroll to position [1623, 0]
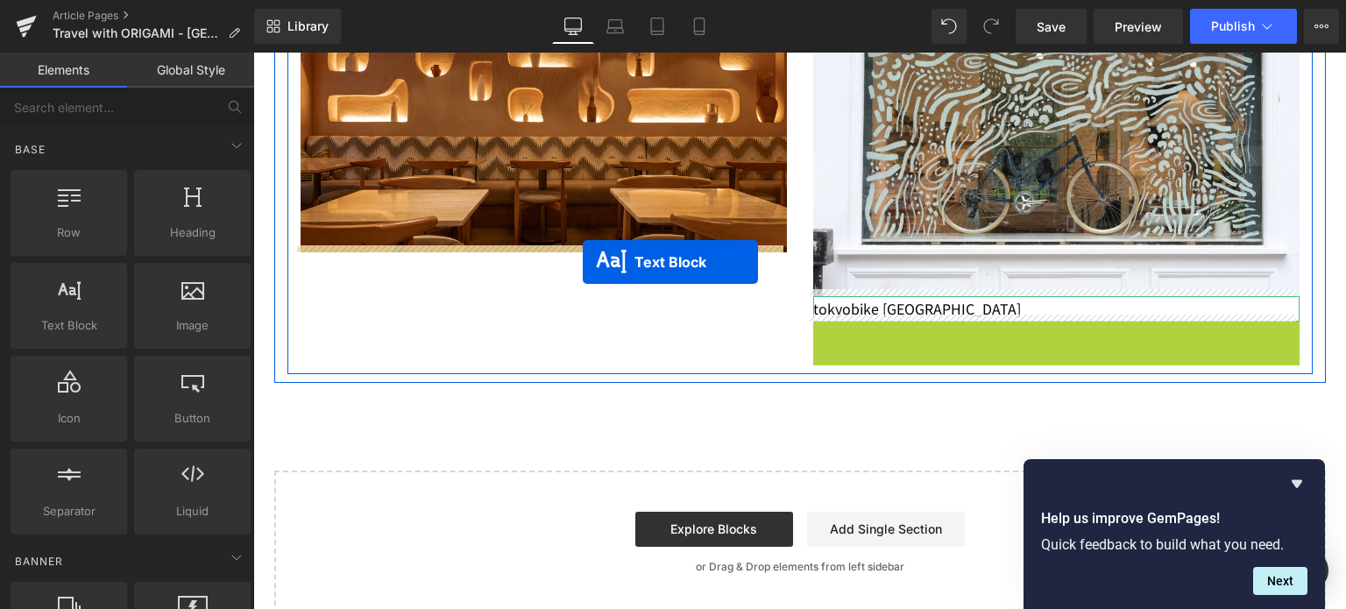
drag, startPoint x: 1001, startPoint y: 327, endPoint x: 583, endPoint y: 263, distance: 423.7
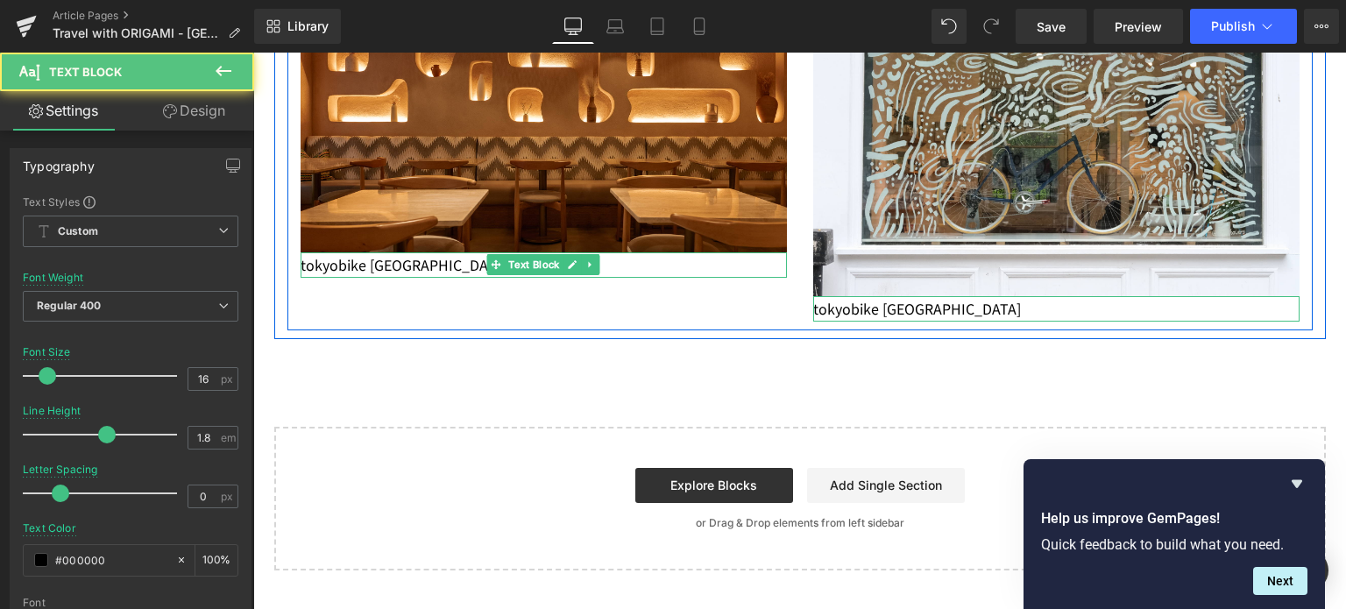
click at [428, 252] on p "tokyobike [GEOGRAPHIC_DATA]" at bounding box center [544, 264] width 486 height 25
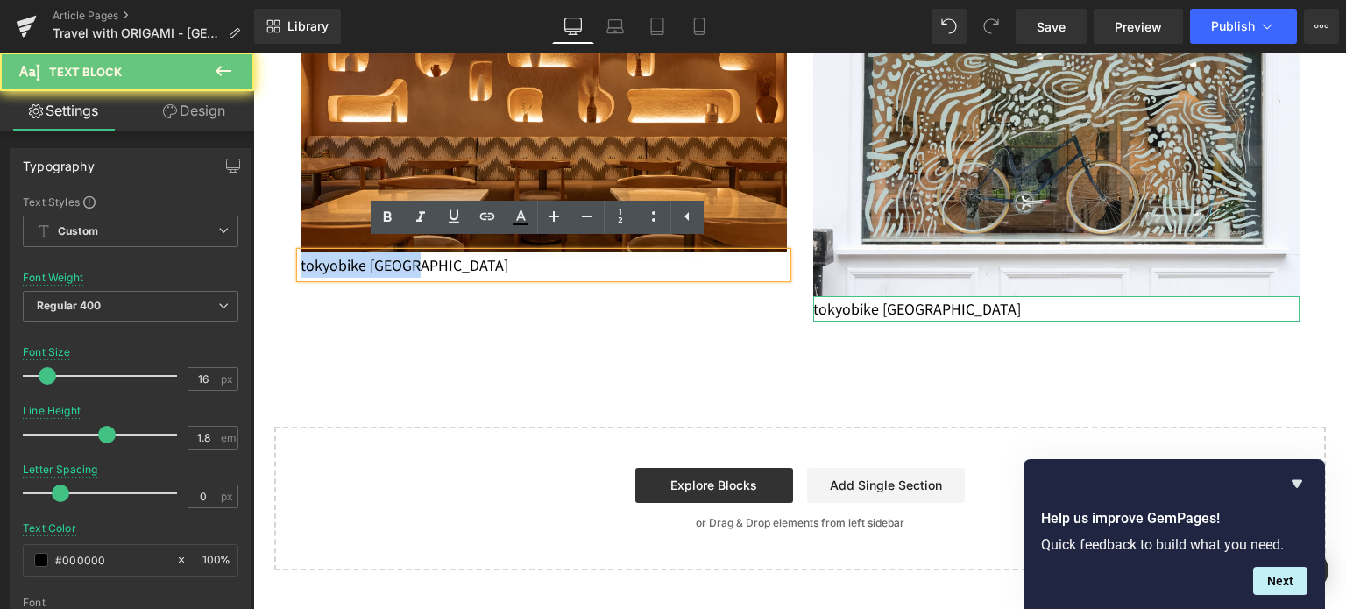
drag, startPoint x: 424, startPoint y: 251, endPoint x: 203, endPoint y: 258, distance: 220.9
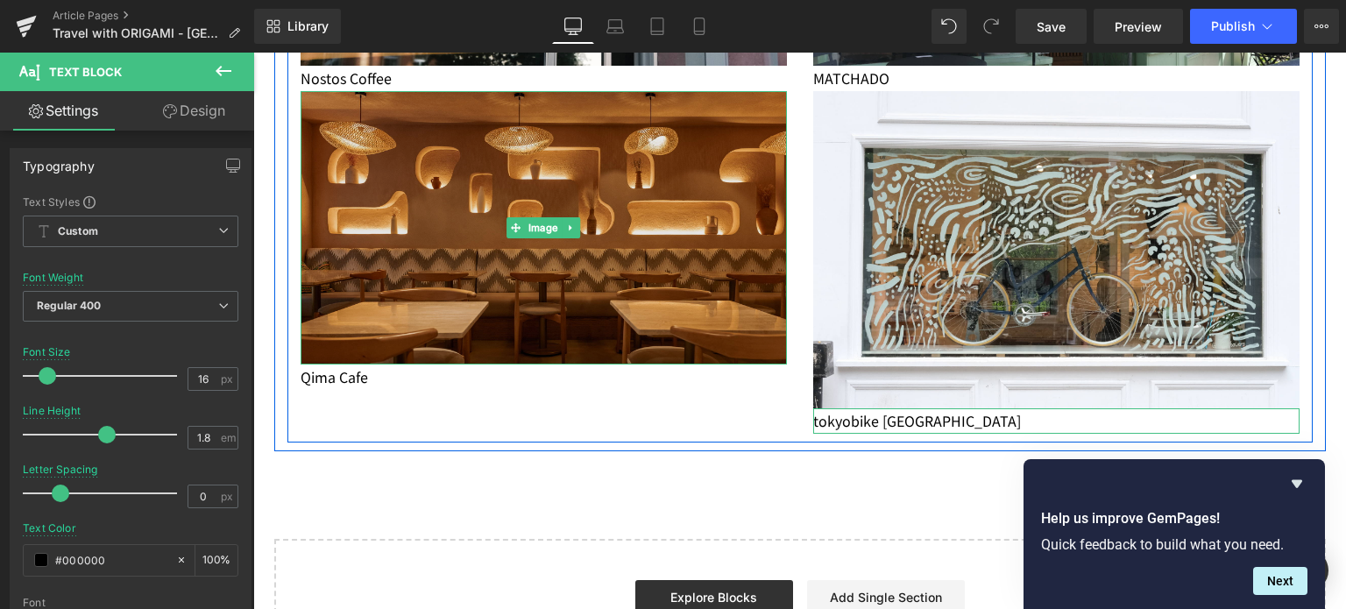
scroll to position [1509, 0]
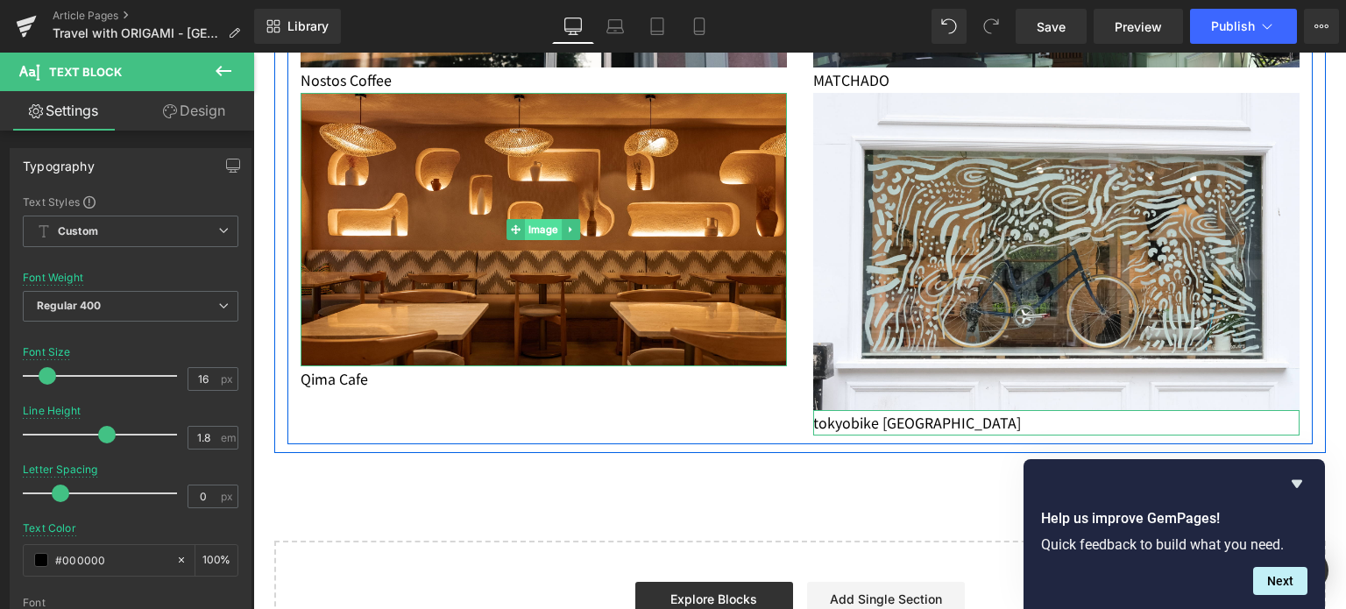
click at [550, 224] on span "Image" at bounding box center [543, 229] width 37 height 21
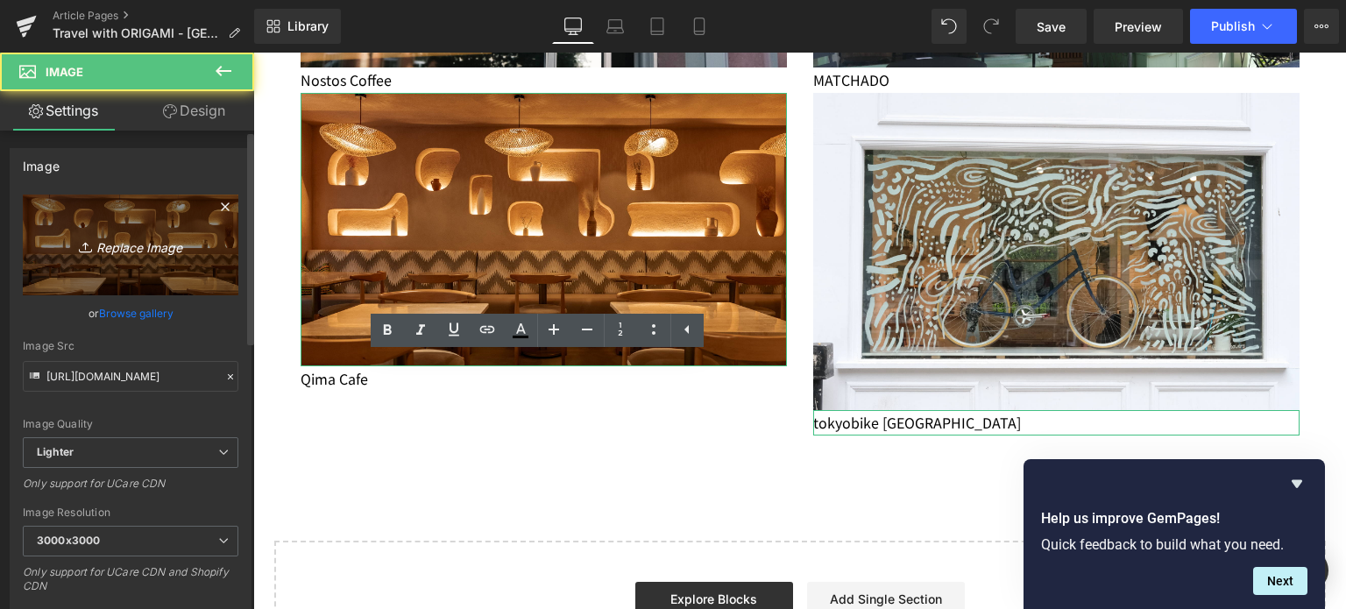
click at [122, 245] on icon "Replace Image" at bounding box center [130, 245] width 140 height 22
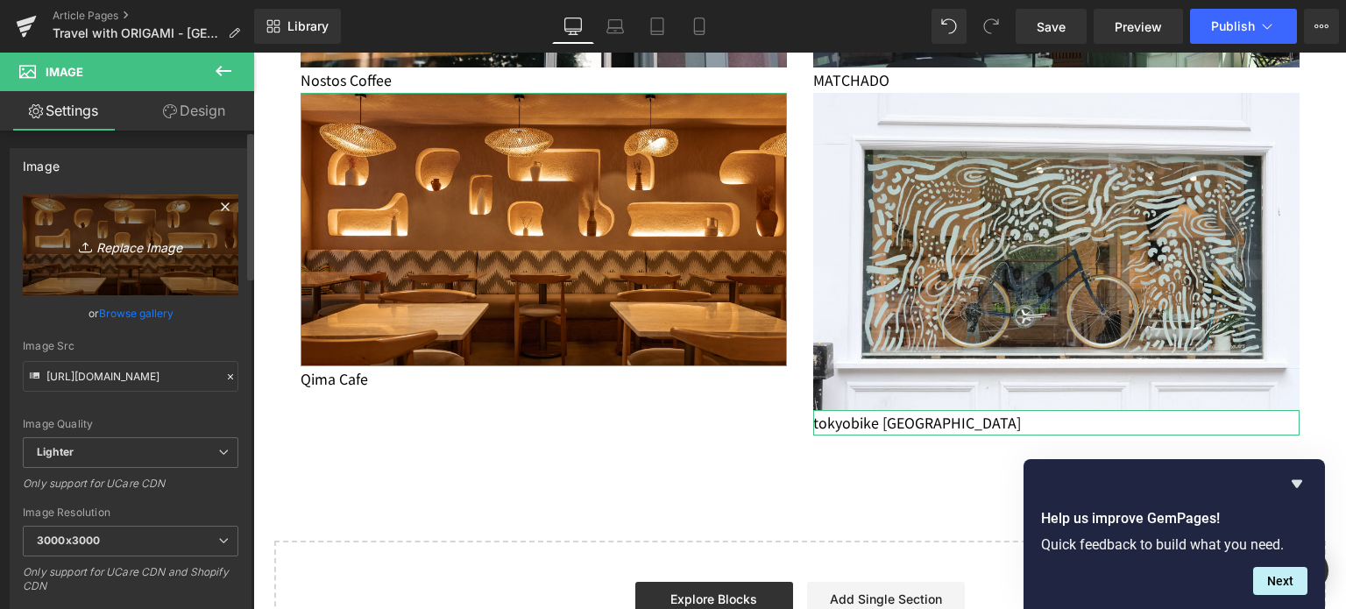
type input "C:\fakepath\20250802-20250802-CG photos_02.jpg"
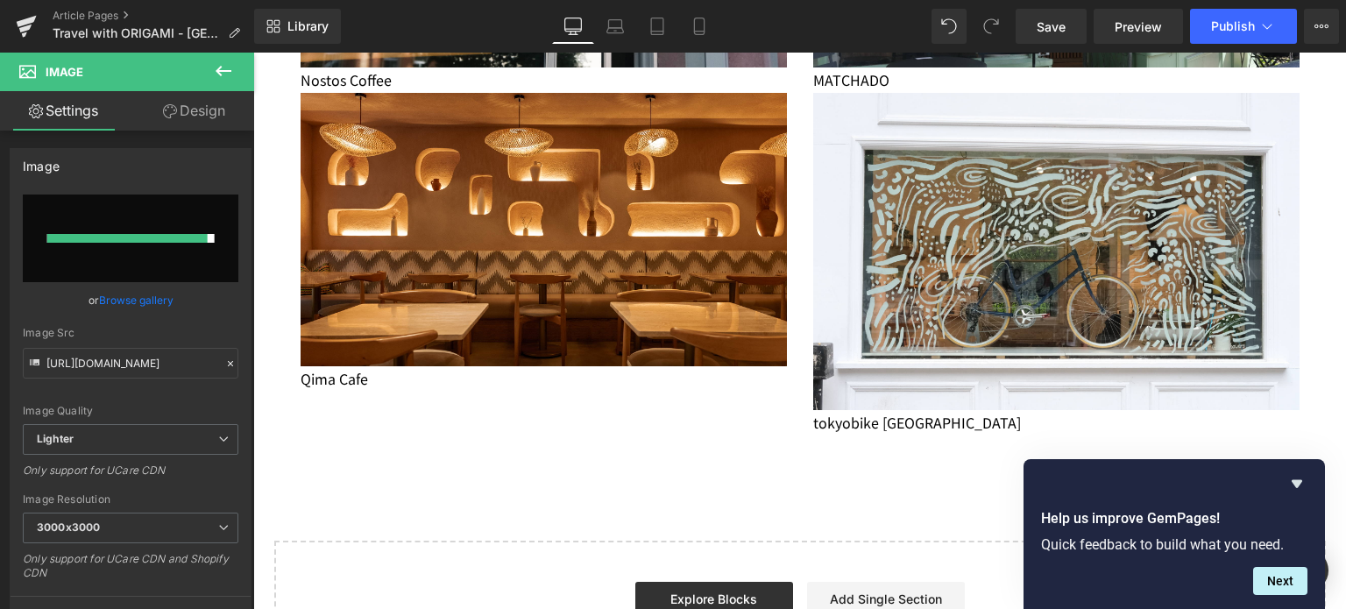
type input "[URL][DOMAIN_NAME]"
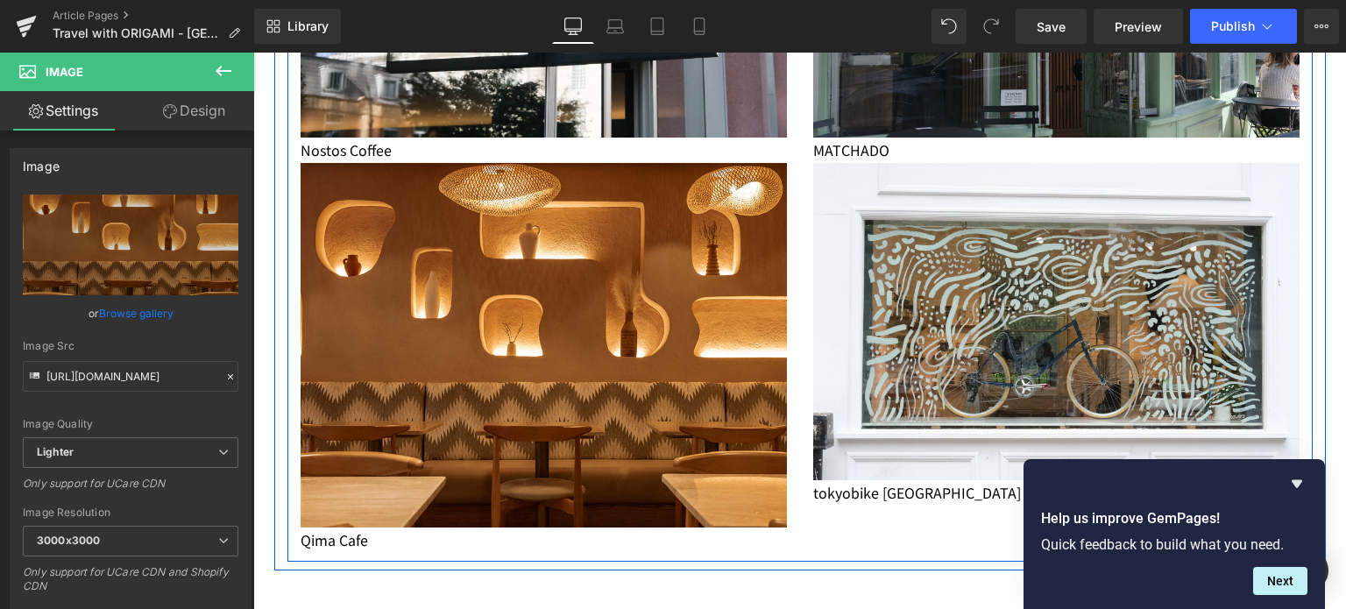
scroll to position [1467, 0]
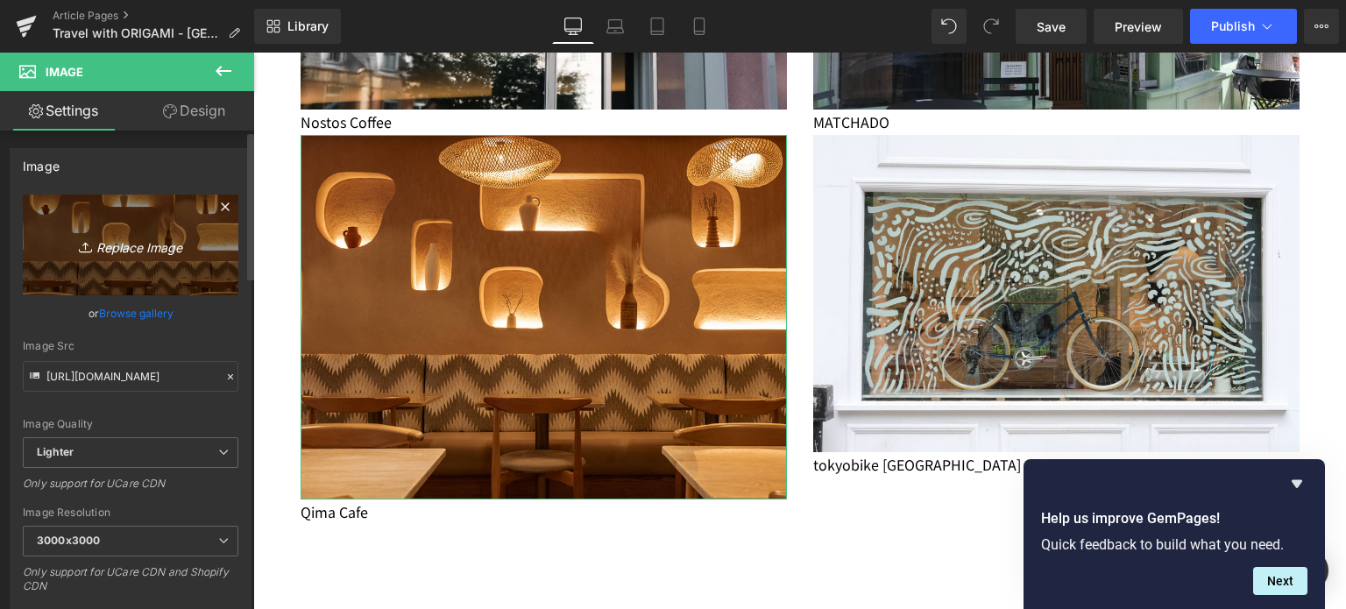
click at [123, 268] on link "Replace Image" at bounding box center [131, 245] width 216 height 101
type input "C:\fakepath\20250802-20250802-CG photos_02-2.jpg"
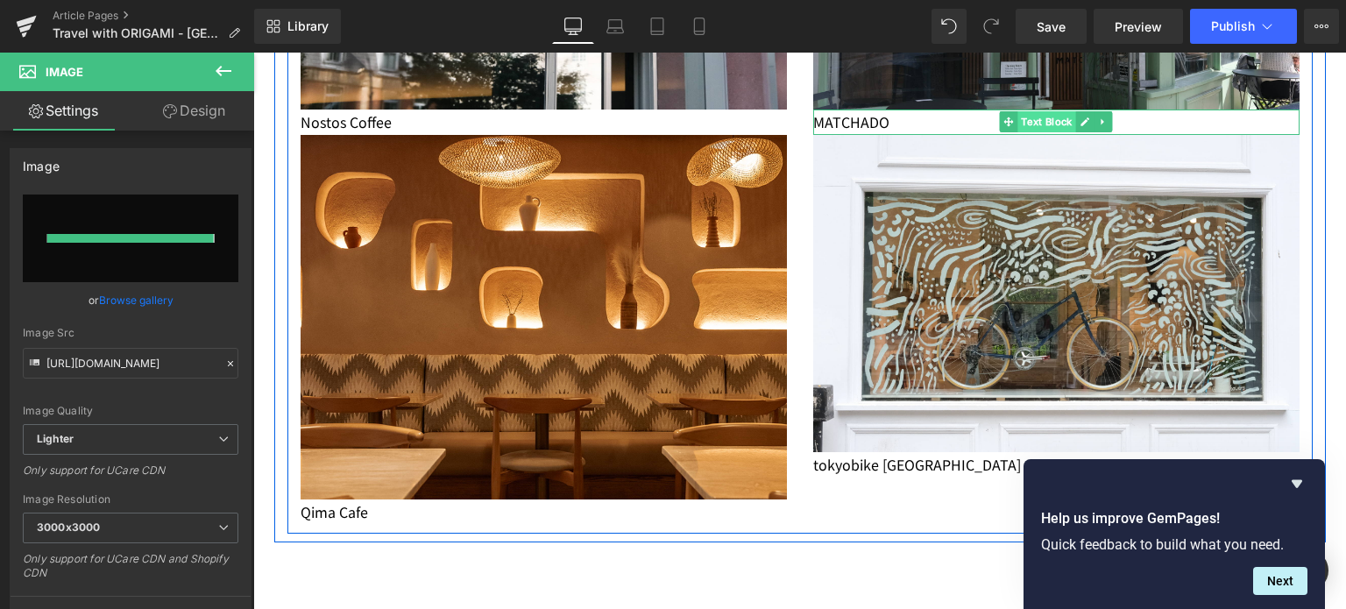
type input "[URL][DOMAIN_NAME]"
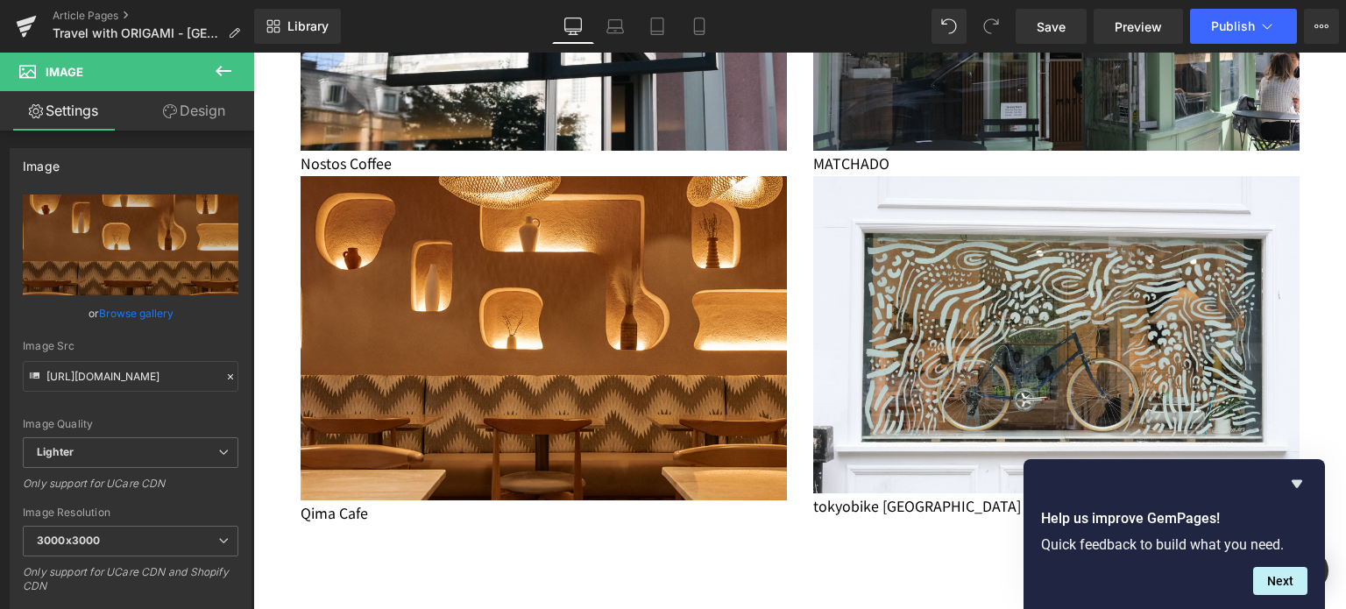
scroll to position [1489, 0]
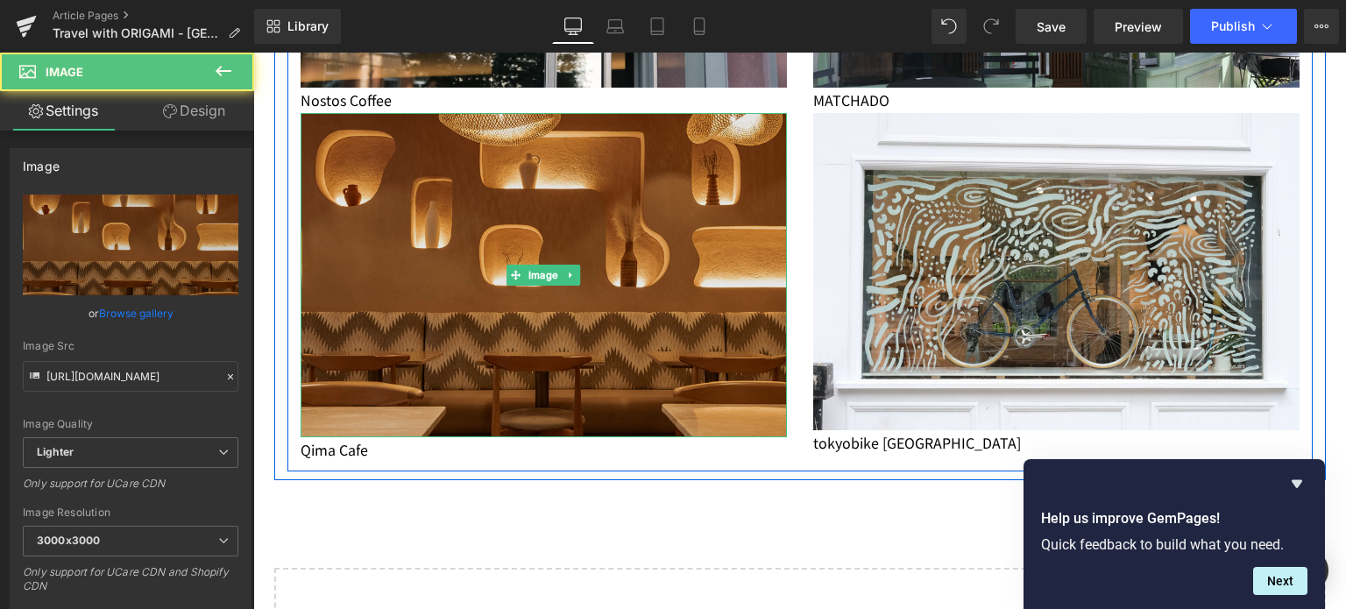
click at [540, 287] on img at bounding box center [544, 275] width 486 height 324
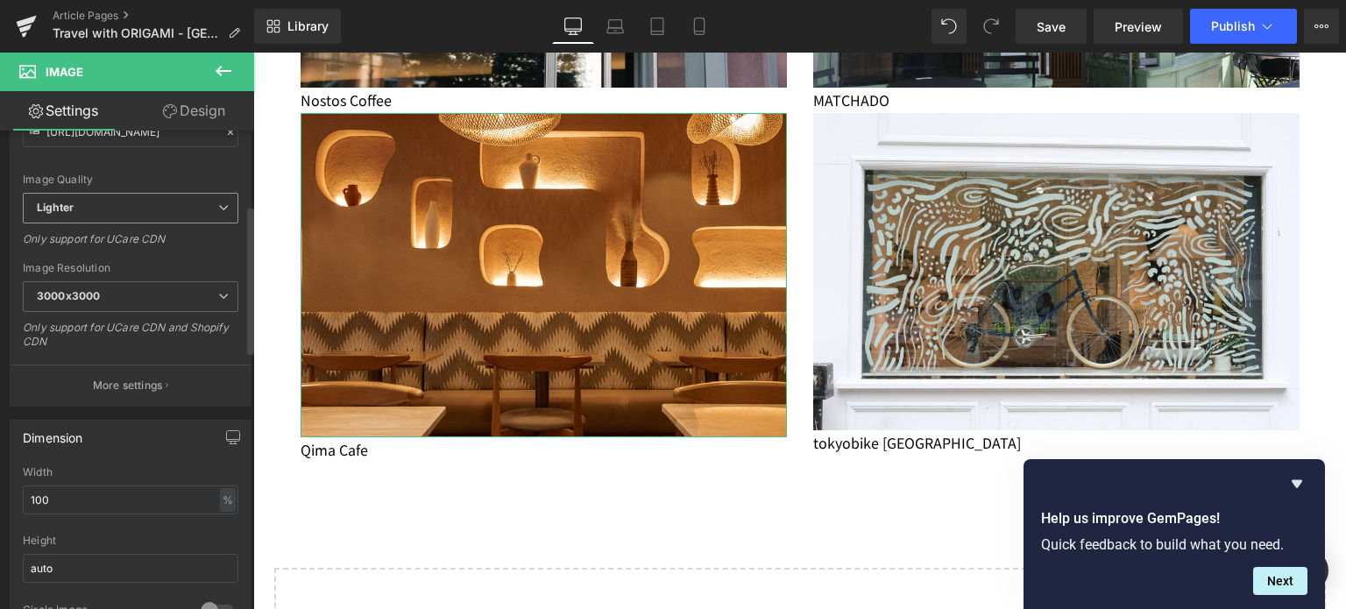
scroll to position [235, 0]
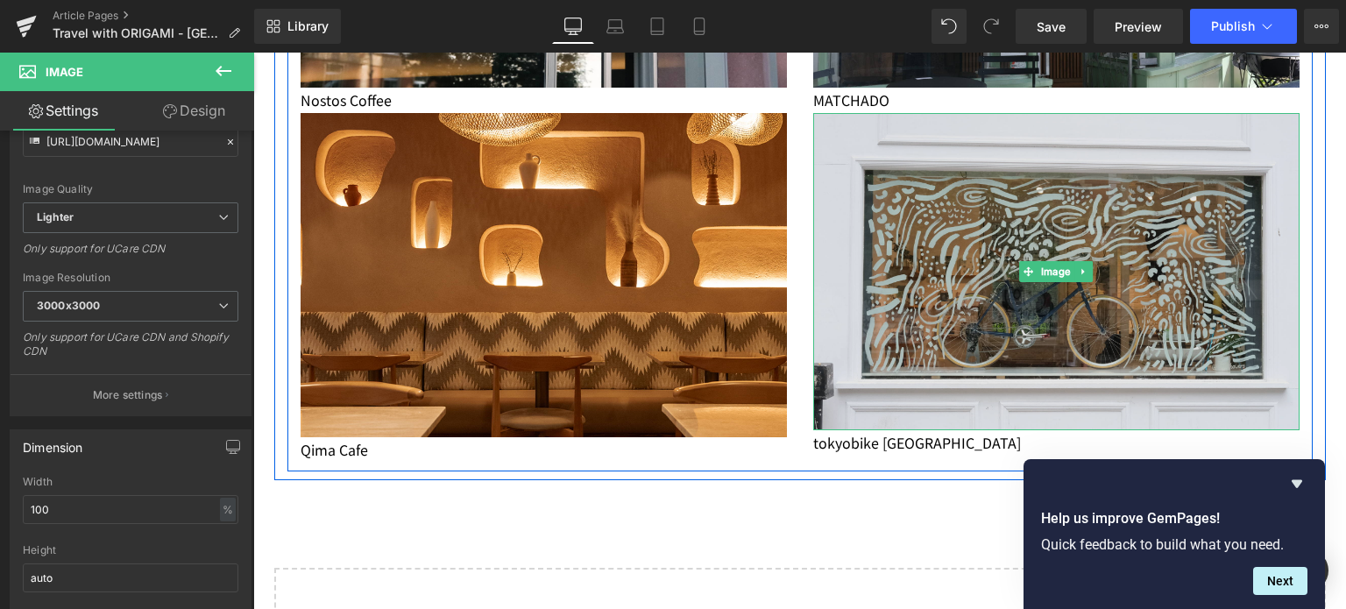
click at [963, 287] on img at bounding box center [1056, 271] width 486 height 317
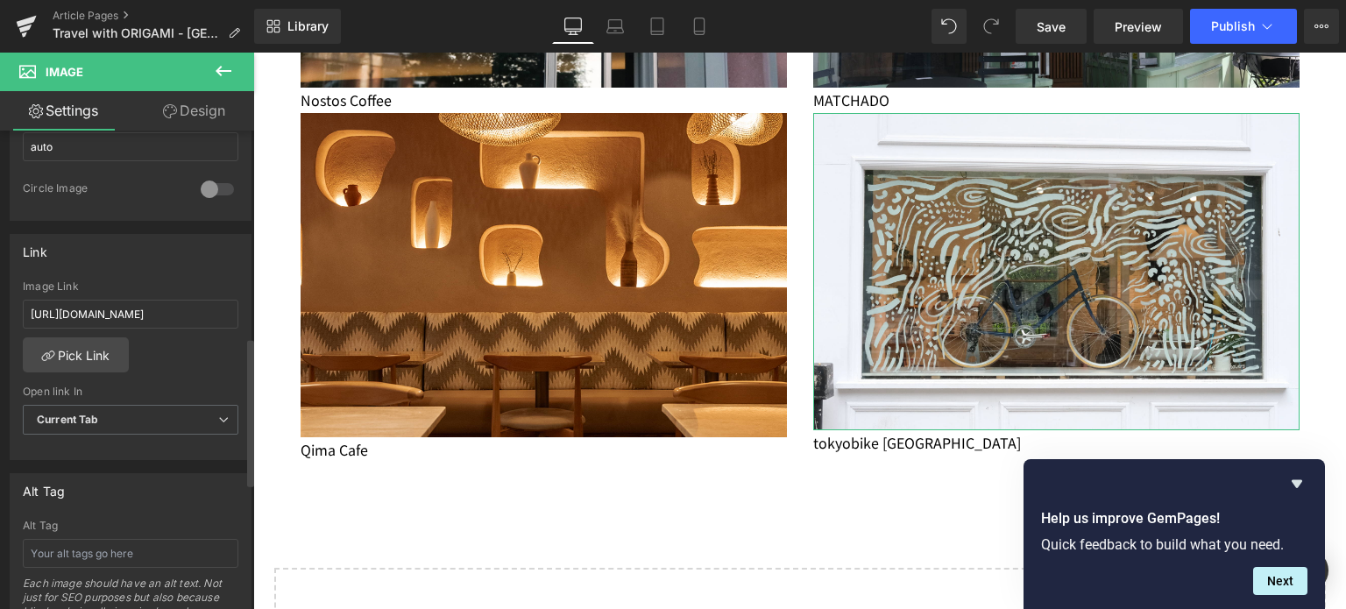
scroll to position [668, 0]
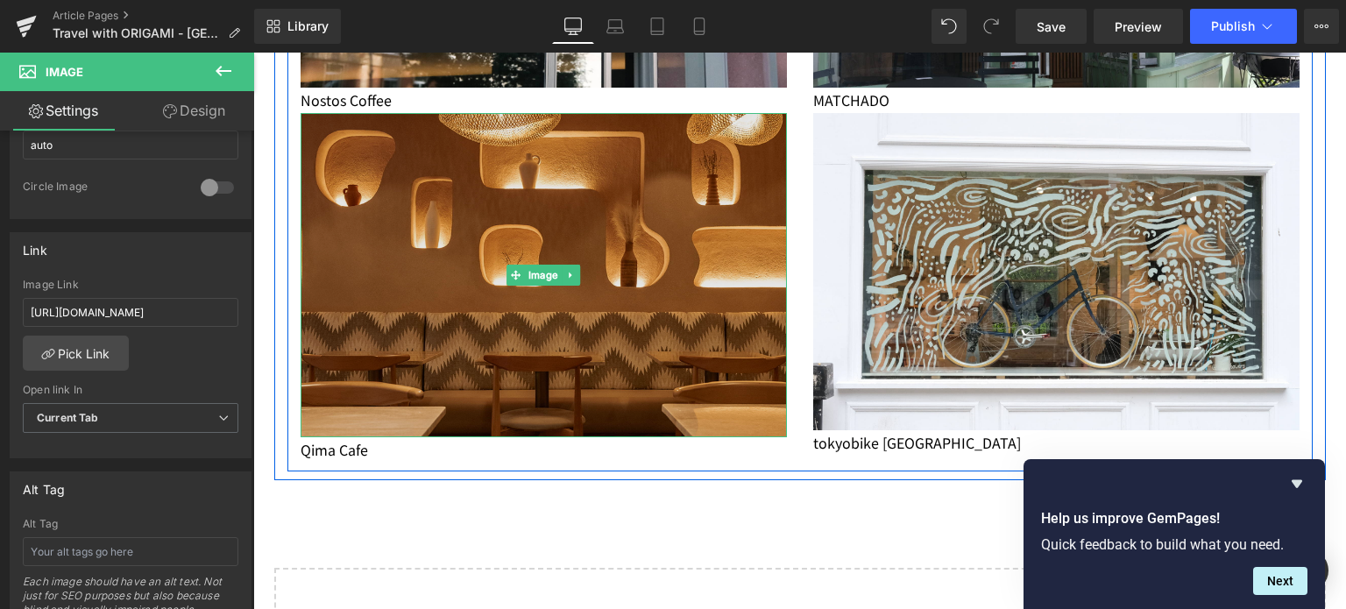
click at [536, 147] on img at bounding box center [544, 275] width 486 height 324
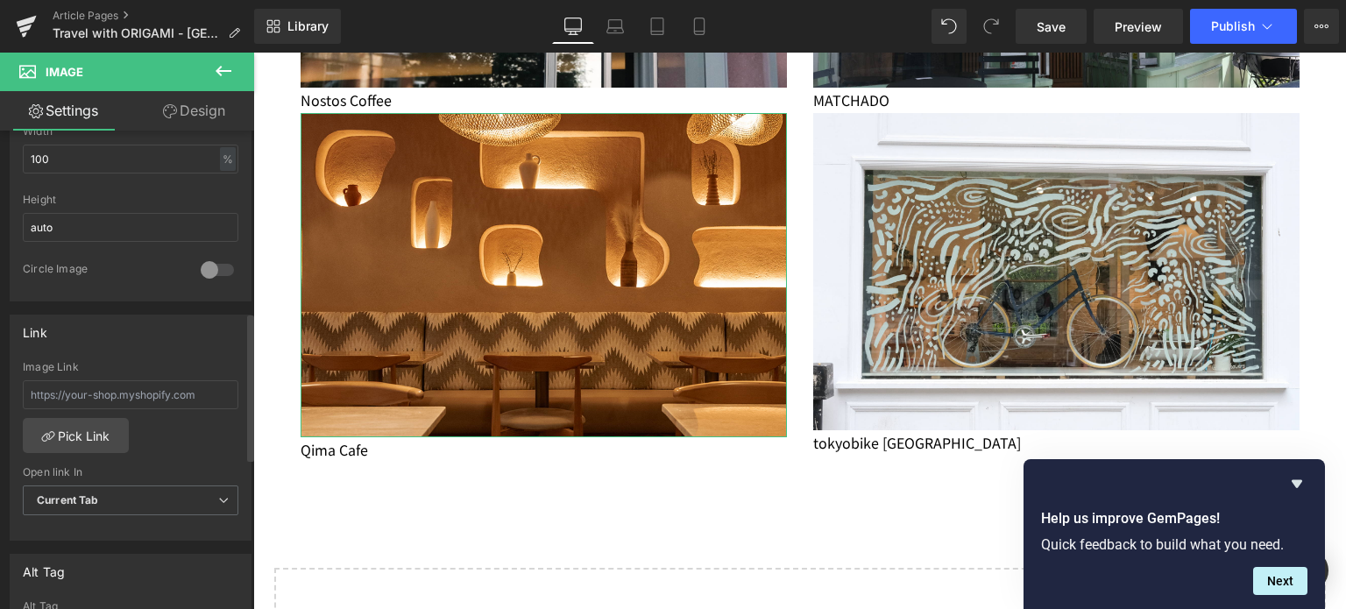
scroll to position [732, 0]
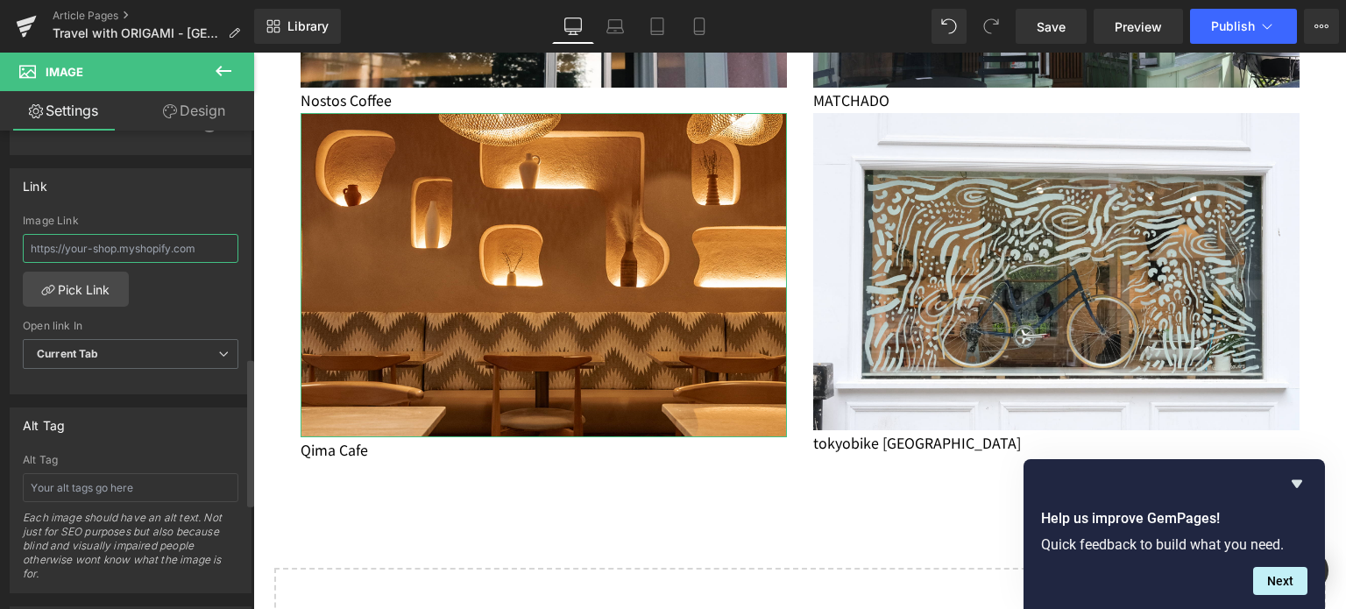
click at [164, 257] on input "text" at bounding box center [131, 248] width 216 height 29
paste input "[URL][DOMAIN_NAME][PERSON_NAME]"
type input "[URL][DOMAIN_NAME][PERSON_NAME]"
click at [1051, 31] on span "Save" at bounding box center [1051, 27] width 29 height 18
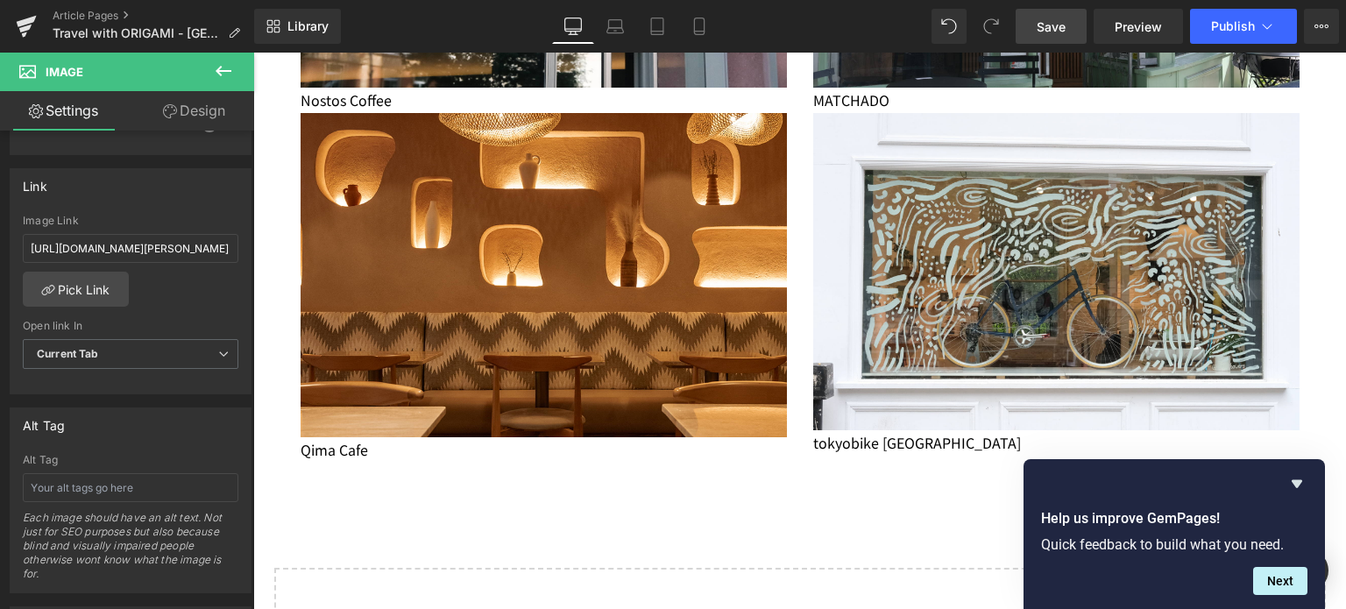
scroll to position [0, 0]
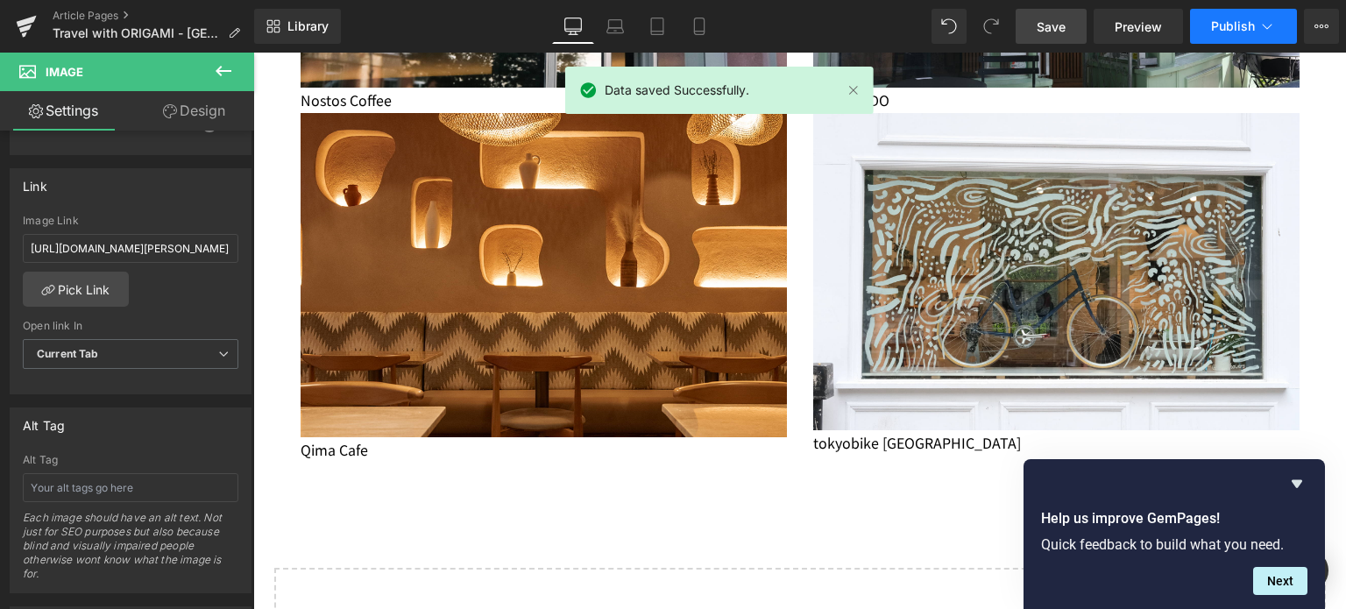
click at [1227, 38] on button "Publish" at bounding box center [1243, 26] width 107 height 35
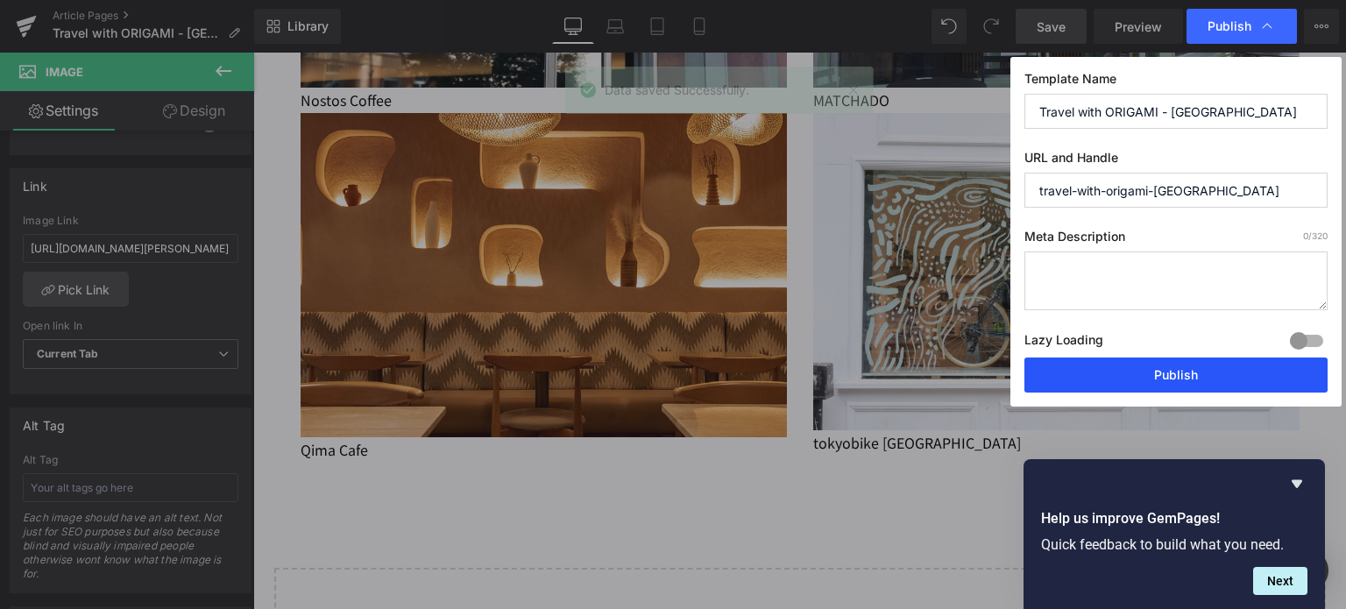
click at [1051, 378] on button "Publish" at bounding box center [1175, 374] width 303 height 35
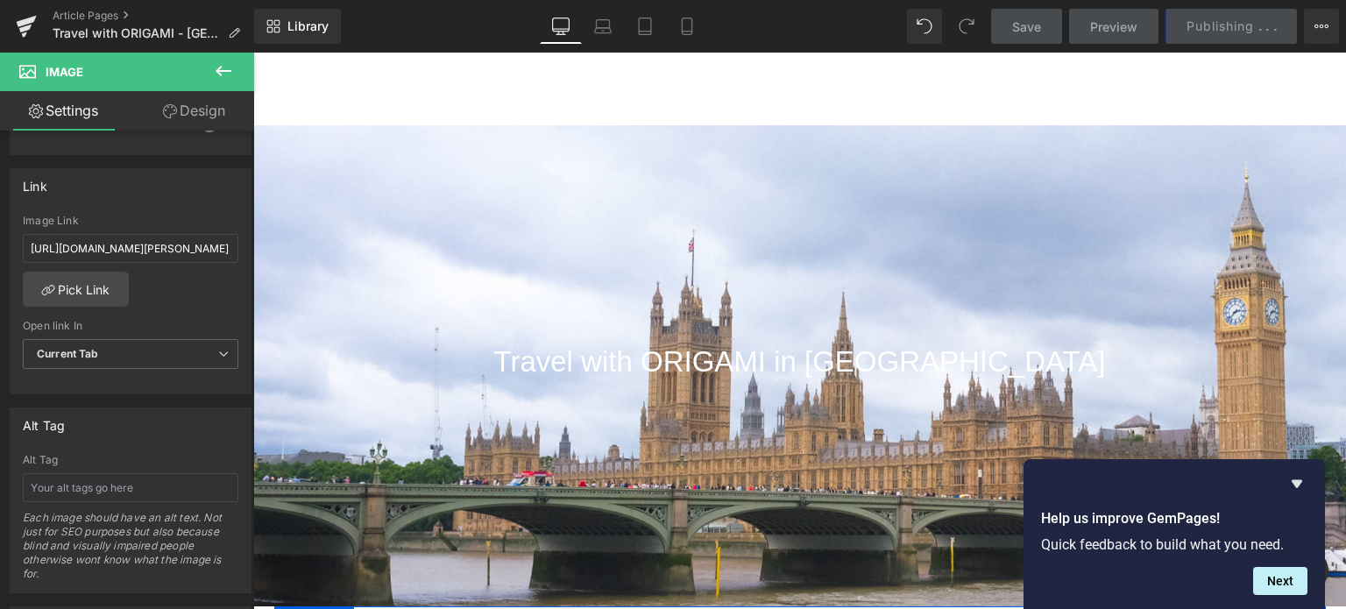
scroll to position [37, 0]
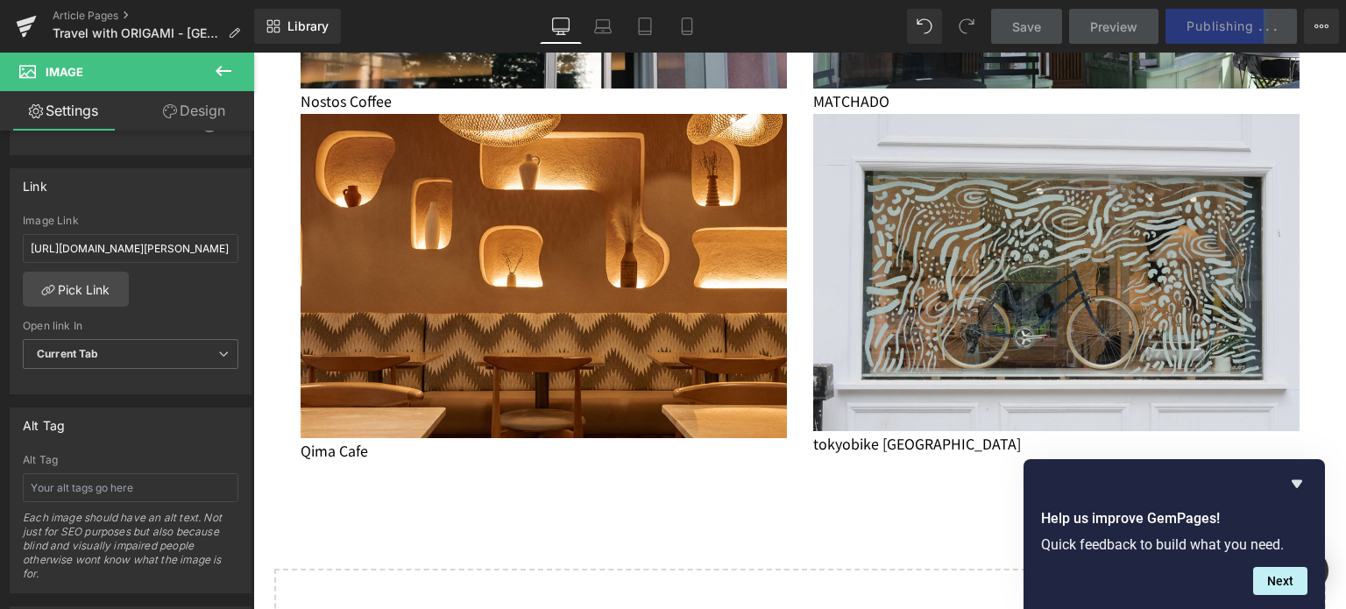
scroll to position [1484, 0]
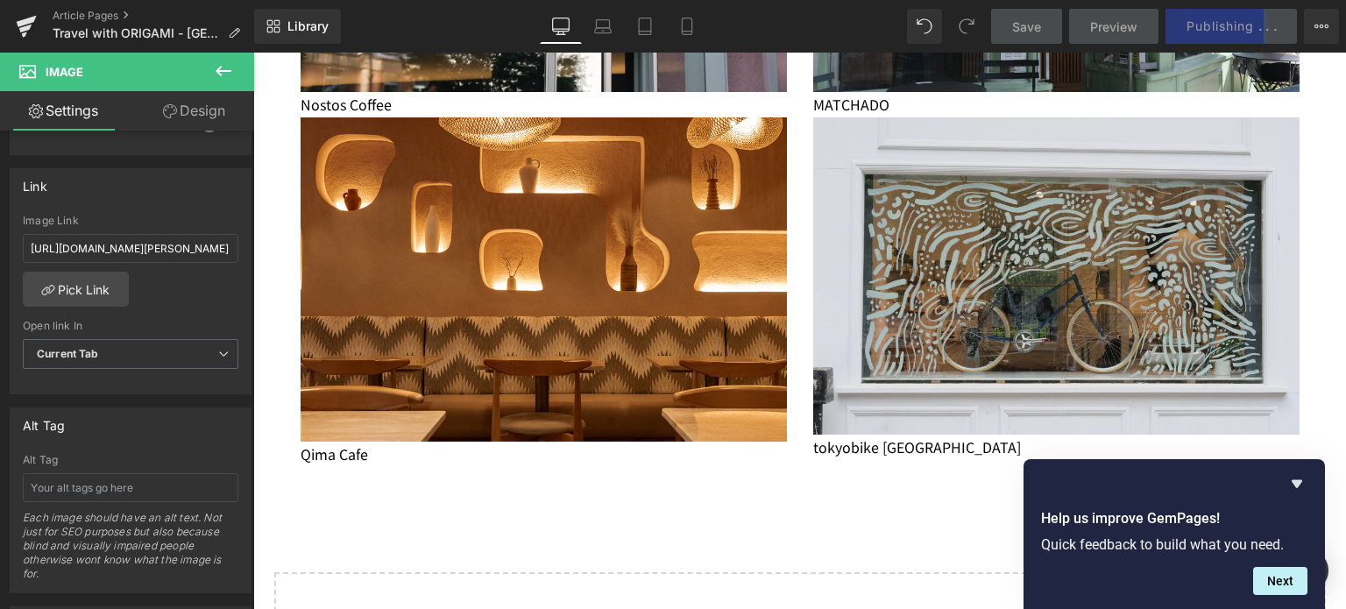
click at [936, 303] on img at bounding box center [1056, 275] width 486 height 317
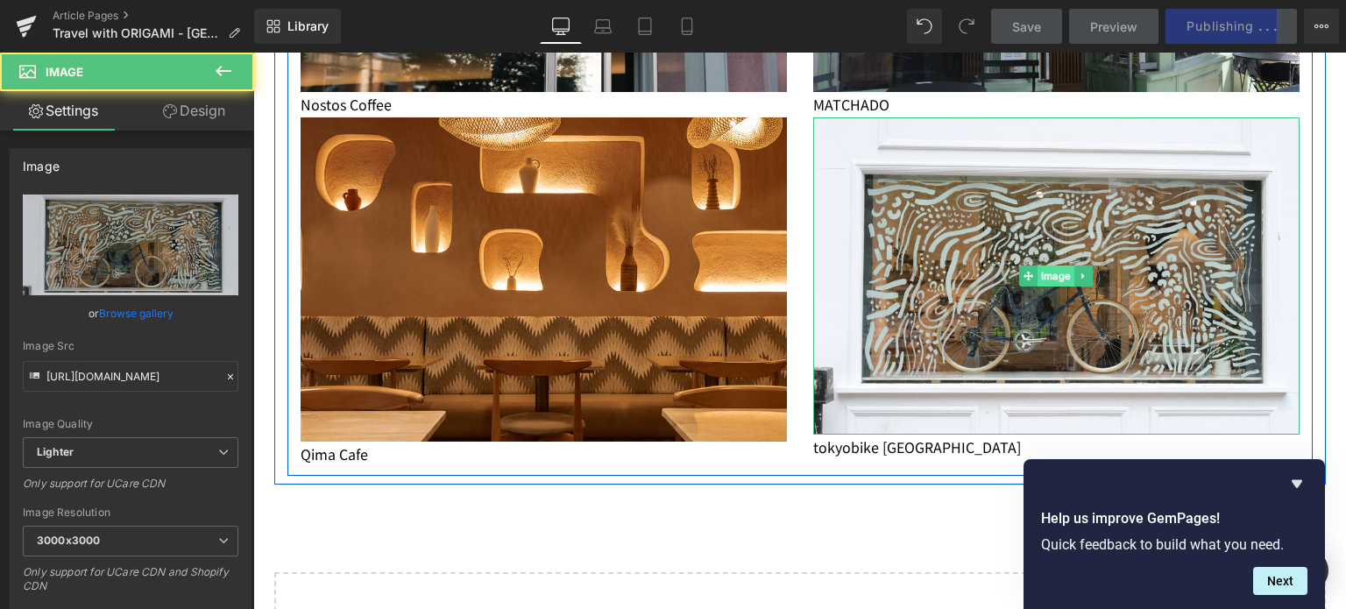
click at [1044, 274] on span "Image" at bounding box center [1055, 275] width 37 height 21
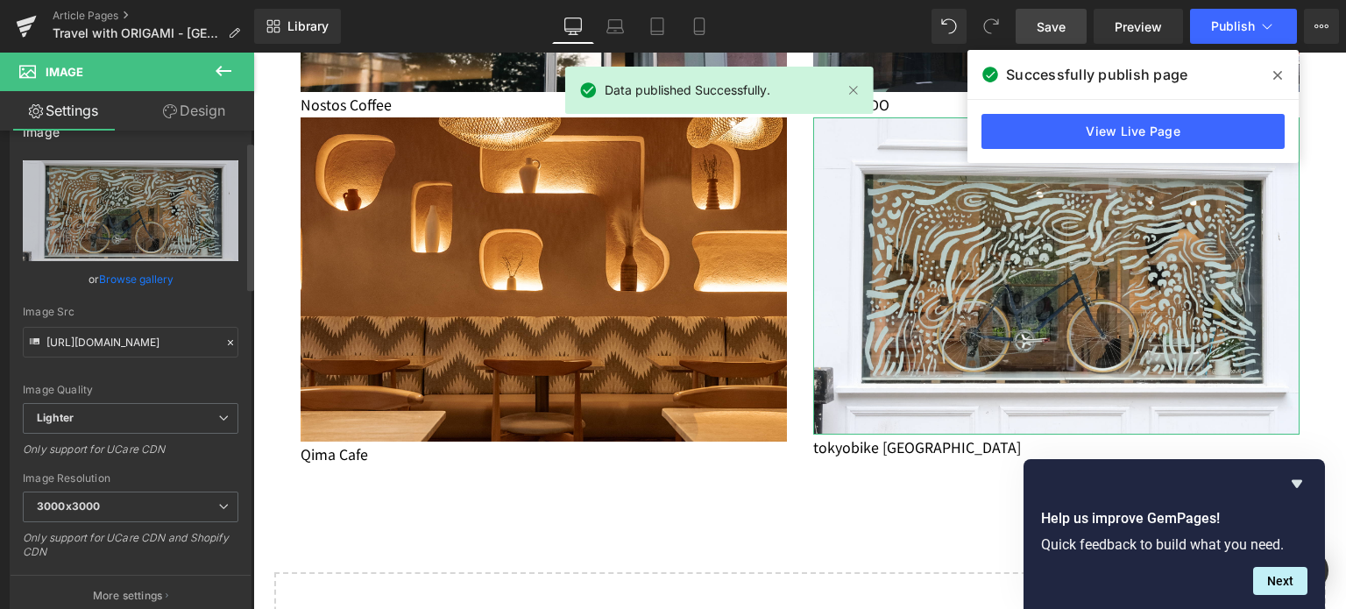
scroll to position [0, 0]
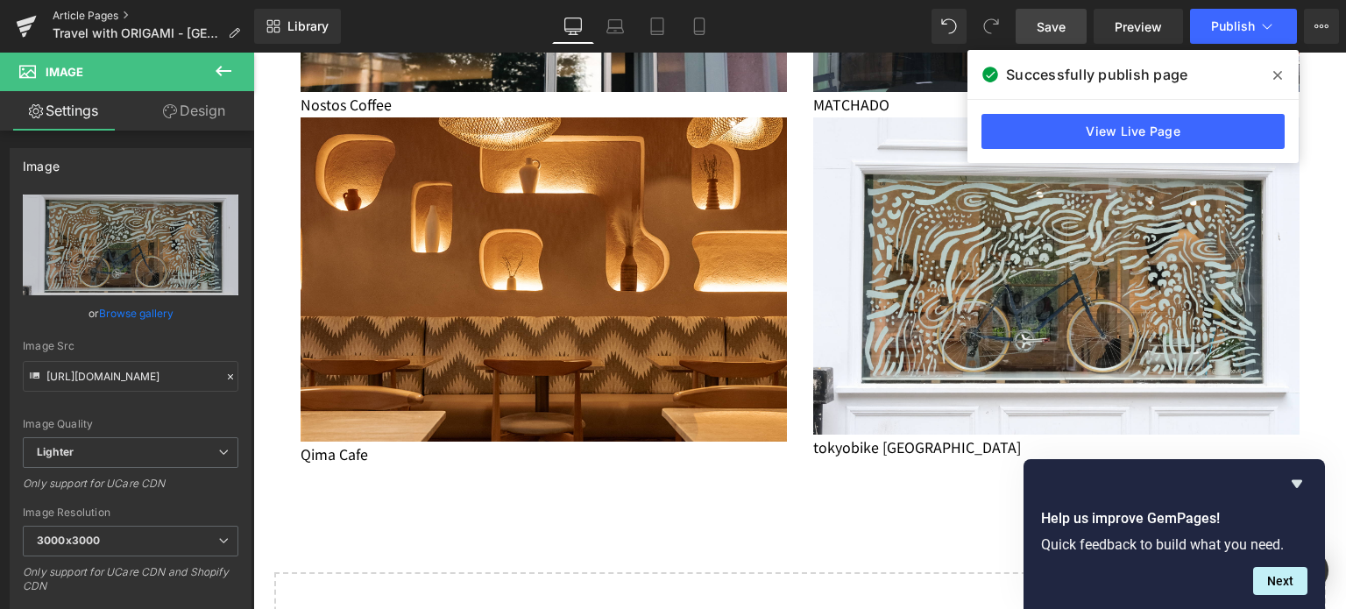
click at [77, 15] on link "Article Pages" at bounding box center [154, 16] width 202 height 14
